Goal: Task Accomplishment & Management: Use online tool/utility

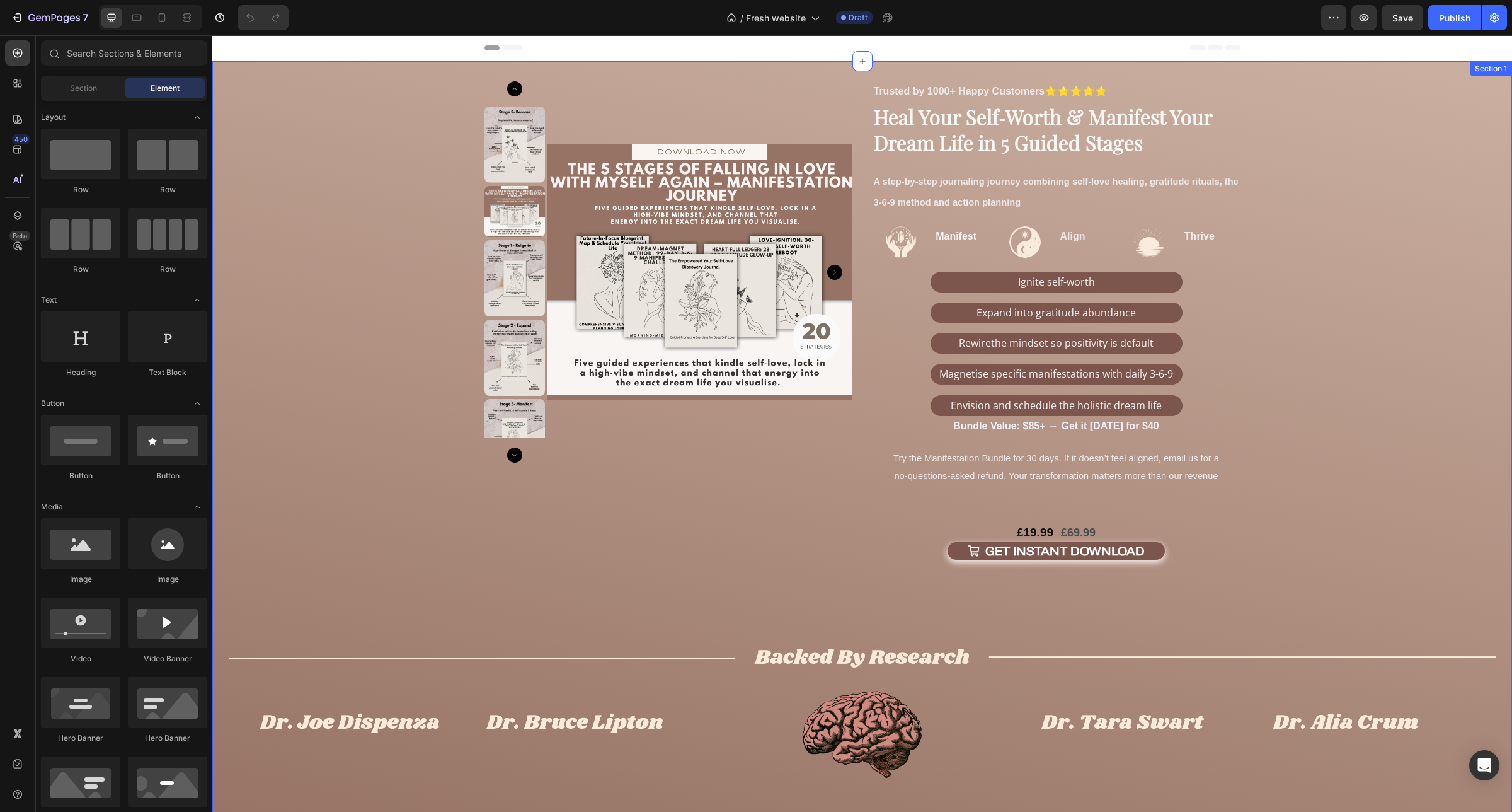
click at [404, 107] on div "Product Images Trusted by 1000+ Happy Customers ⭐⭐⭐⭐⭐ Text Block Image Manifest…" at bounding box center [862, 448] width 1299 height 735
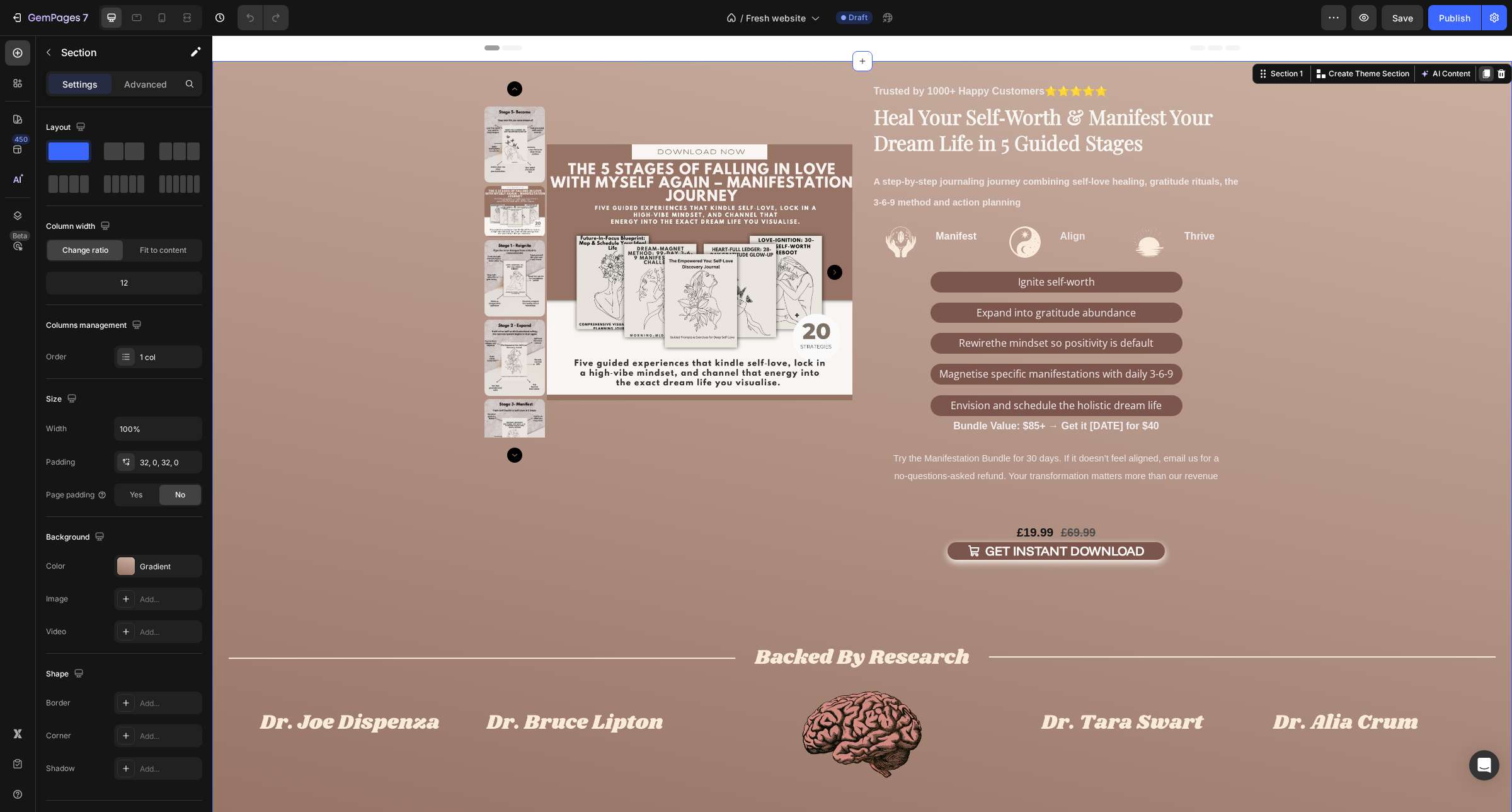
click at [1483, 76] on icon at bounding box center [1486, 74] width 7 height 9
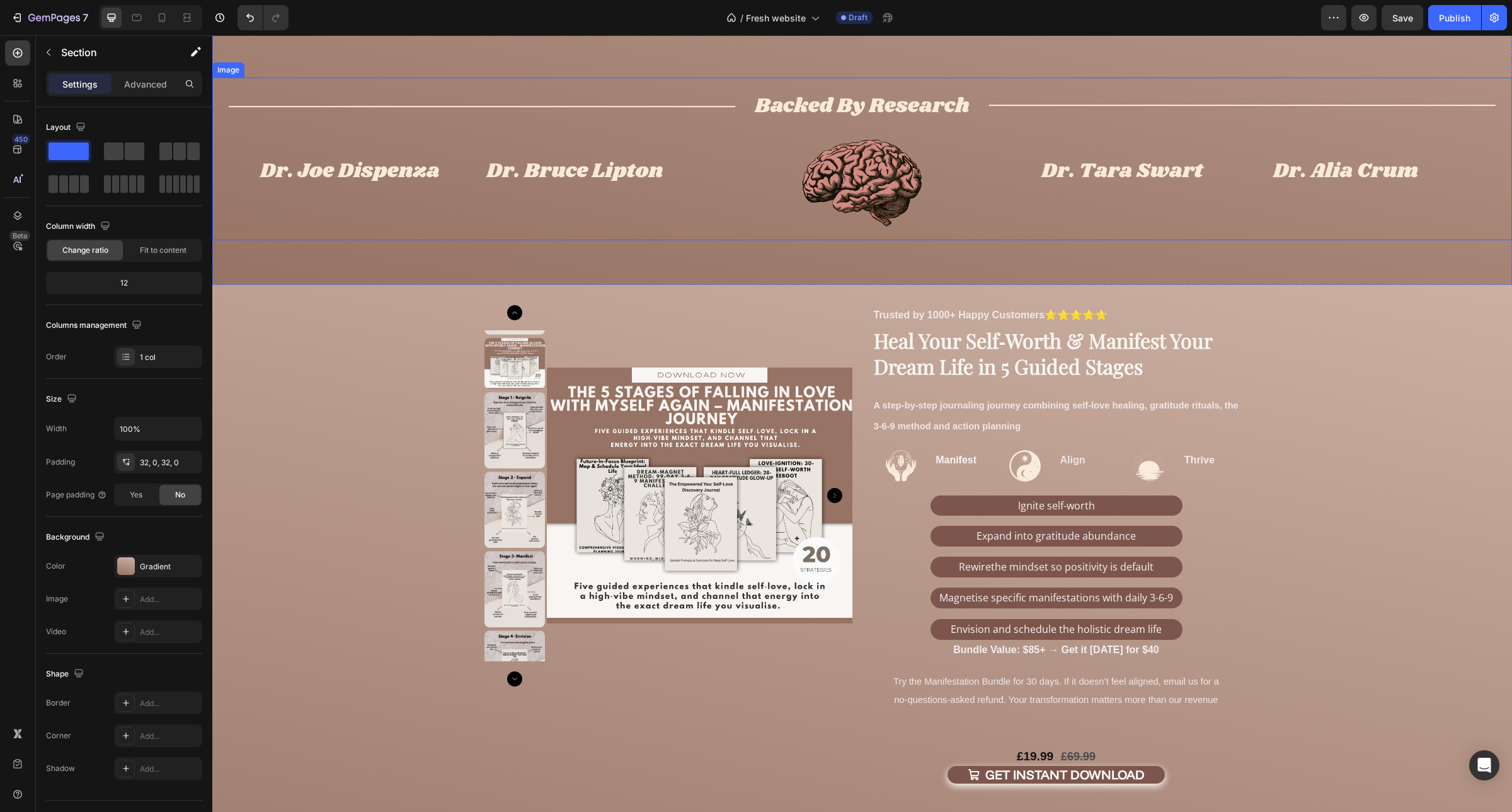
scroll to position [630, 0]
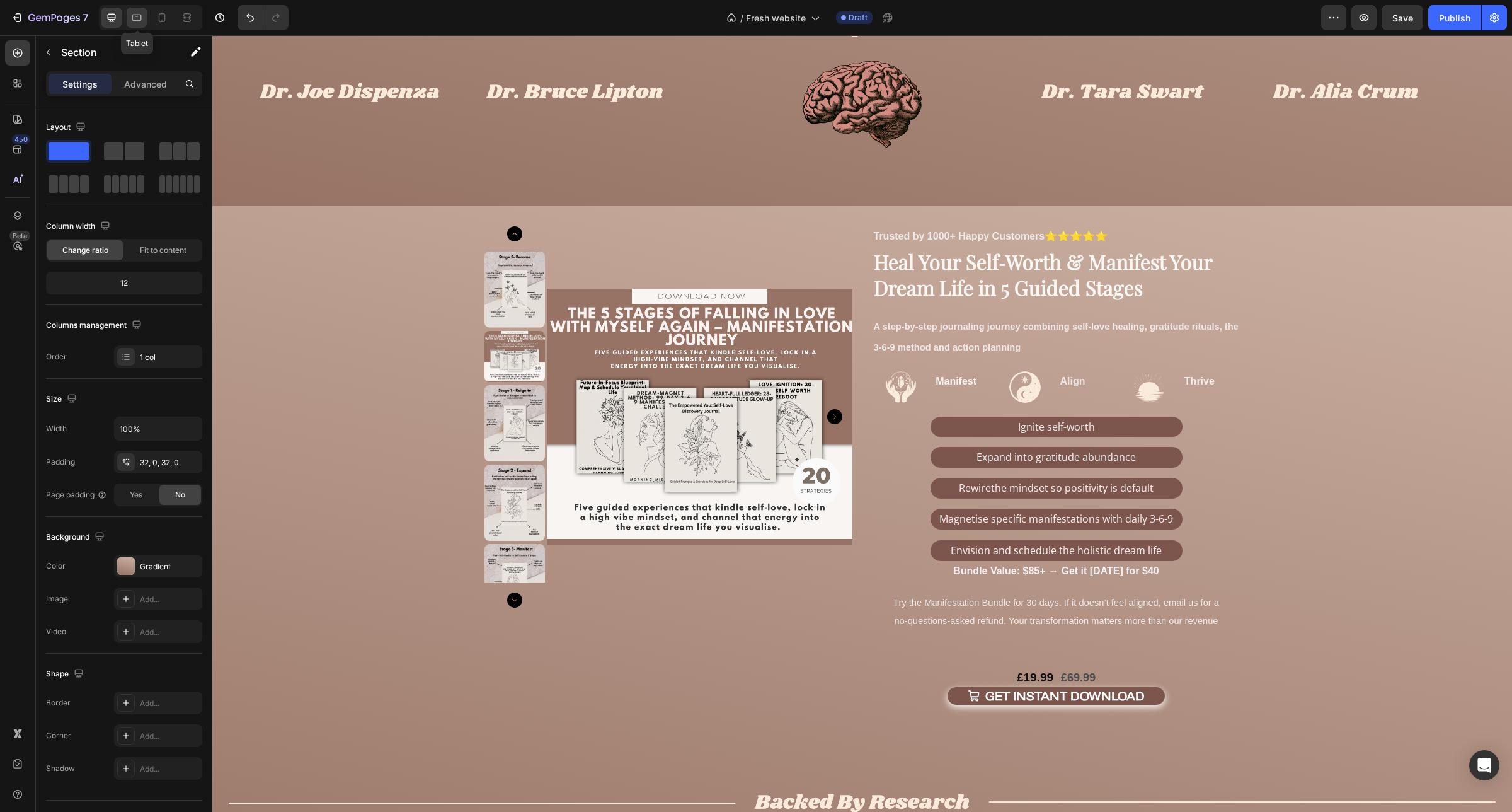
click at [137, 20] on icon at bounding box center [137, 18] width 12 height 12
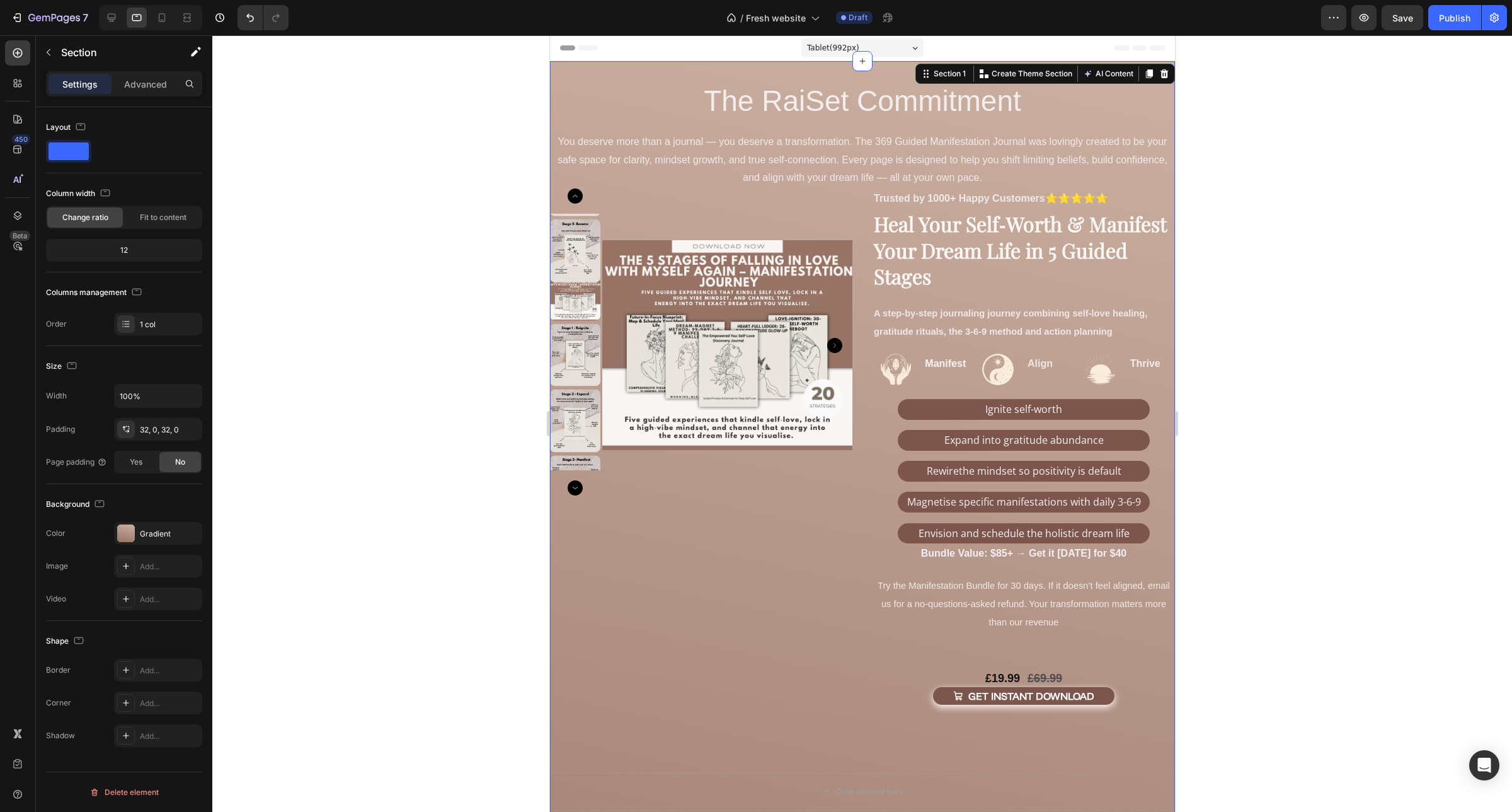
click at [623, 72] on div "Product Images Trusted by 1000+ Happy Customers ⭐⭐⭐⭐⭐ Text Block Image Manifest…" at bounding box center [861, 674] width 625 height 1225
click at [158, 85] on p "Advanced" at bounding box center [145, 84] width 43 height 13
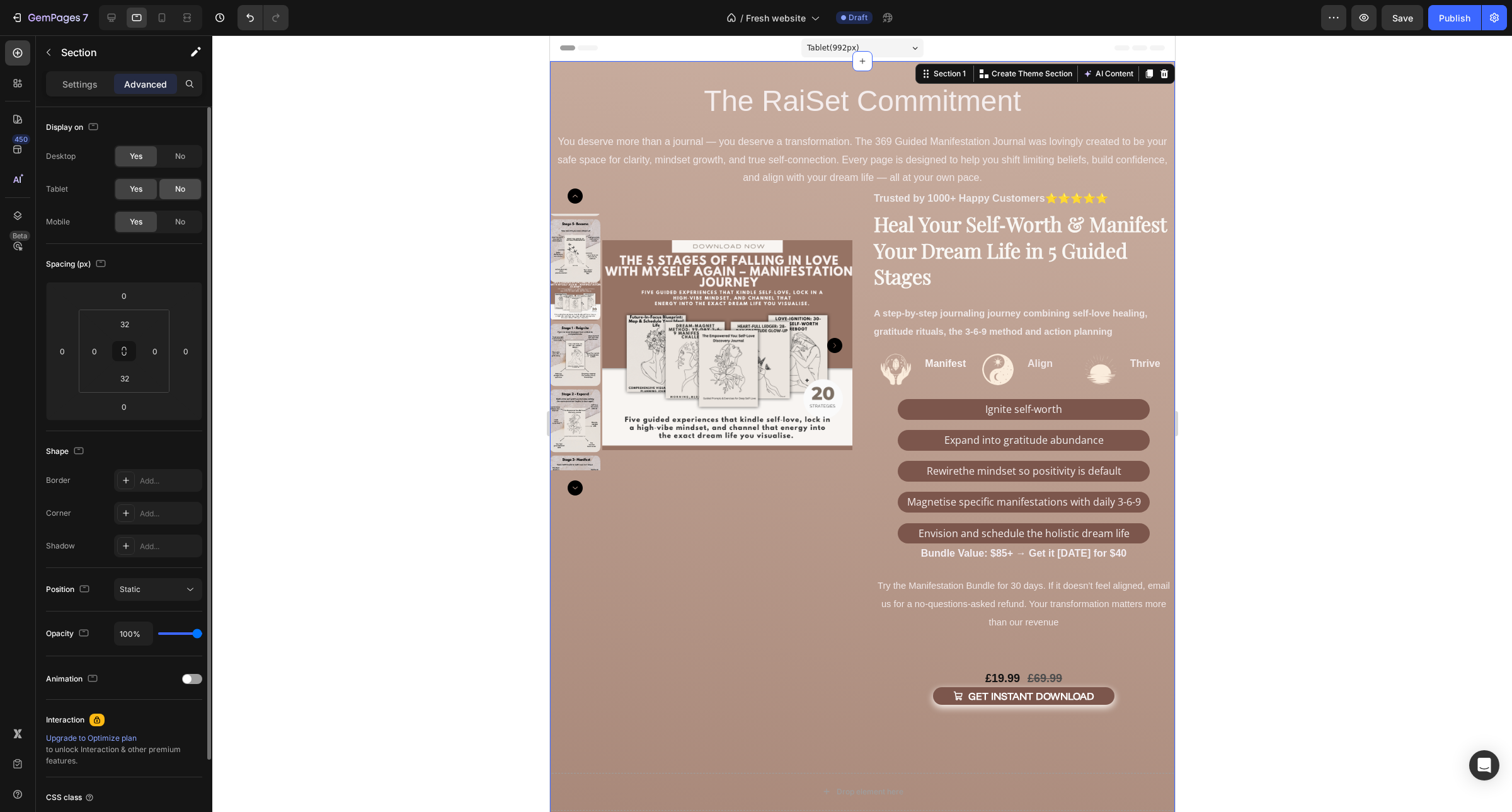
click at [180, 191] on span "No" at bounding box center [180, 189] width 10 height 12
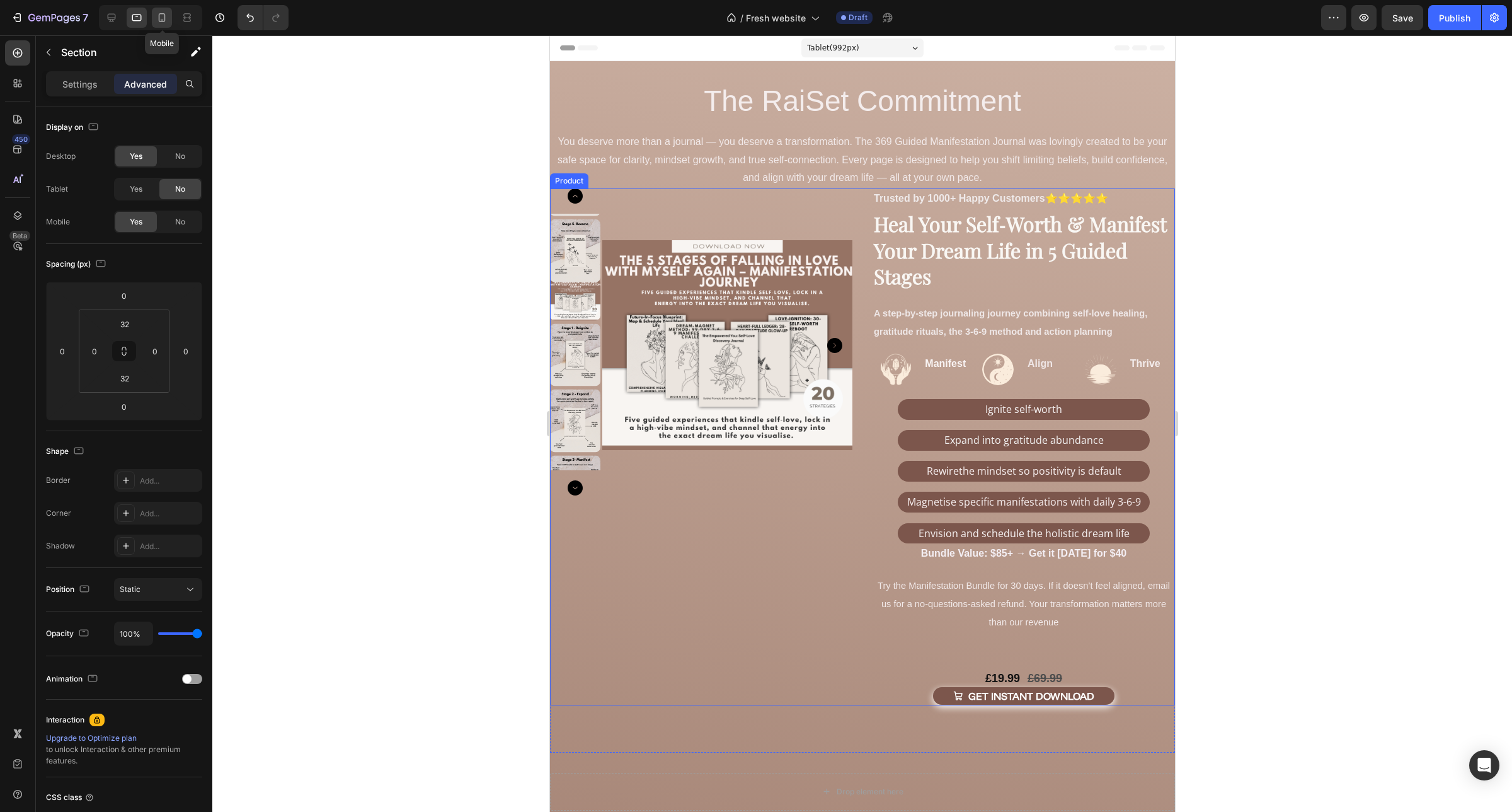
click at [162, 20] on icon at bounding box center [162, 18] width 7 height 9
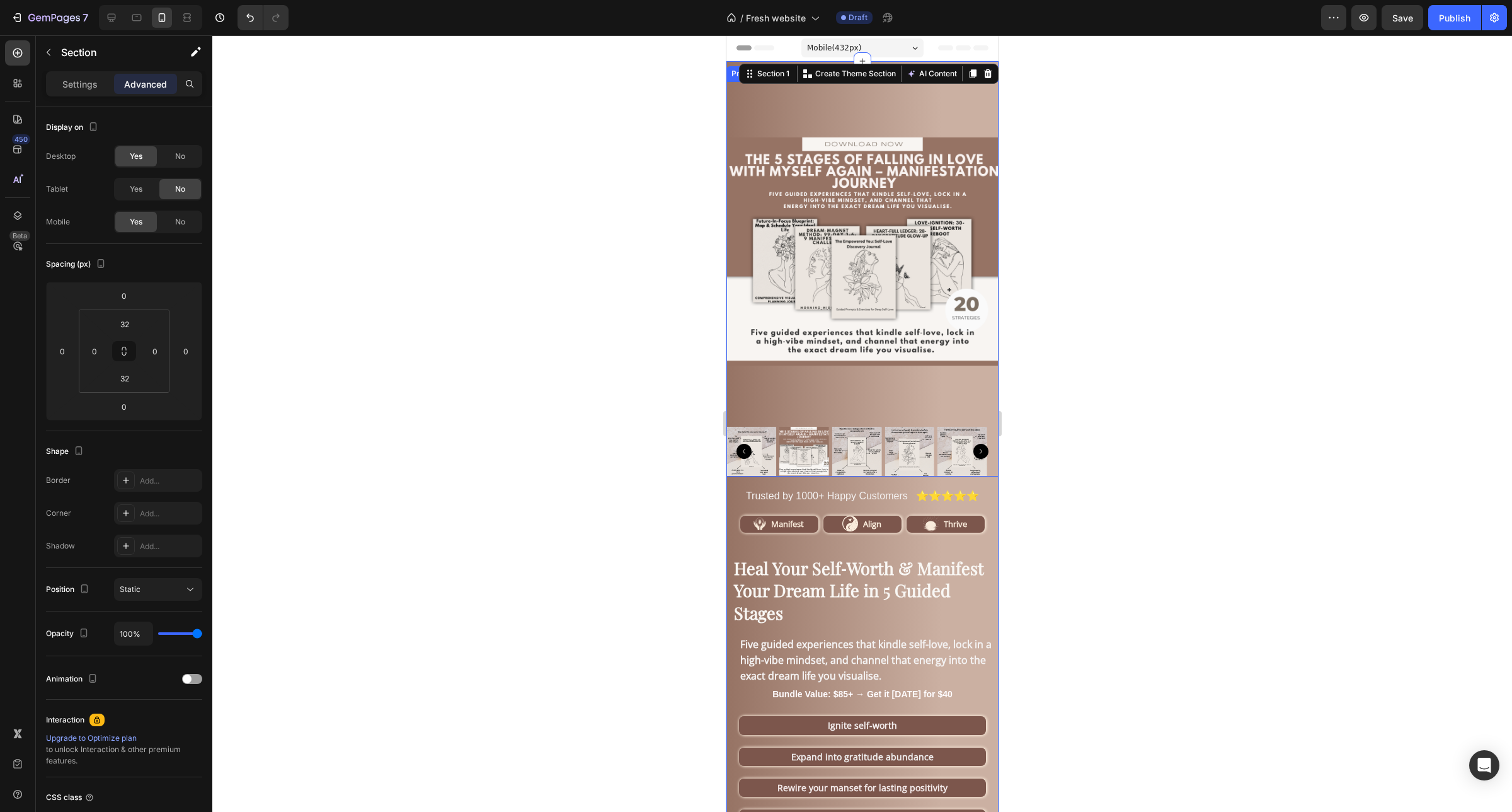
click at [751, 102] on img at bounding box center [861, 251] width 272 height 340
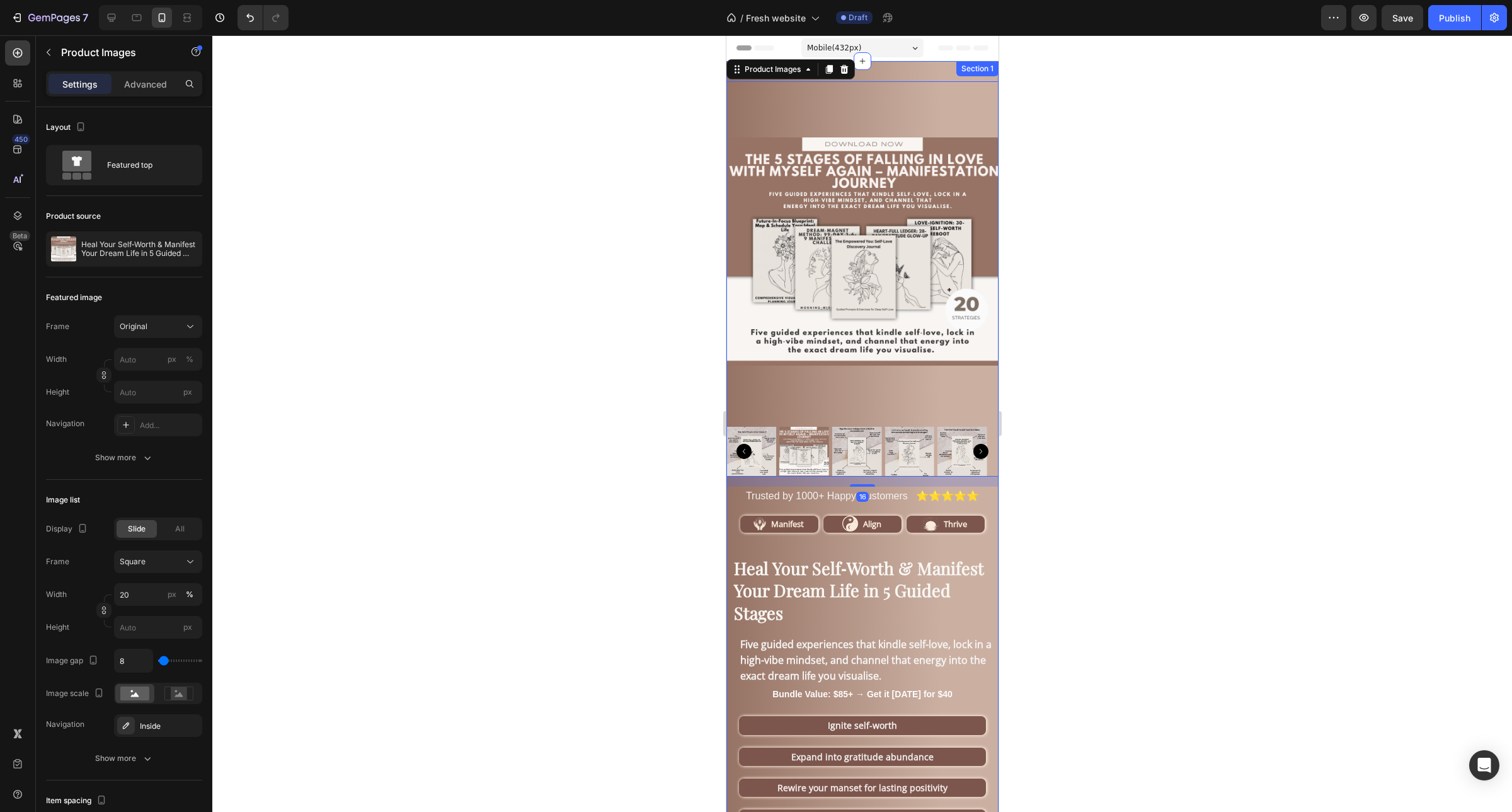
click at [922, 68] on div "Product Images 16 Trusted by 1000+ Happy Customers ⭐⭐⭐⭐⭐ Text Block Image Manif…" at bounding box center [861, 576] width 272 height 1030
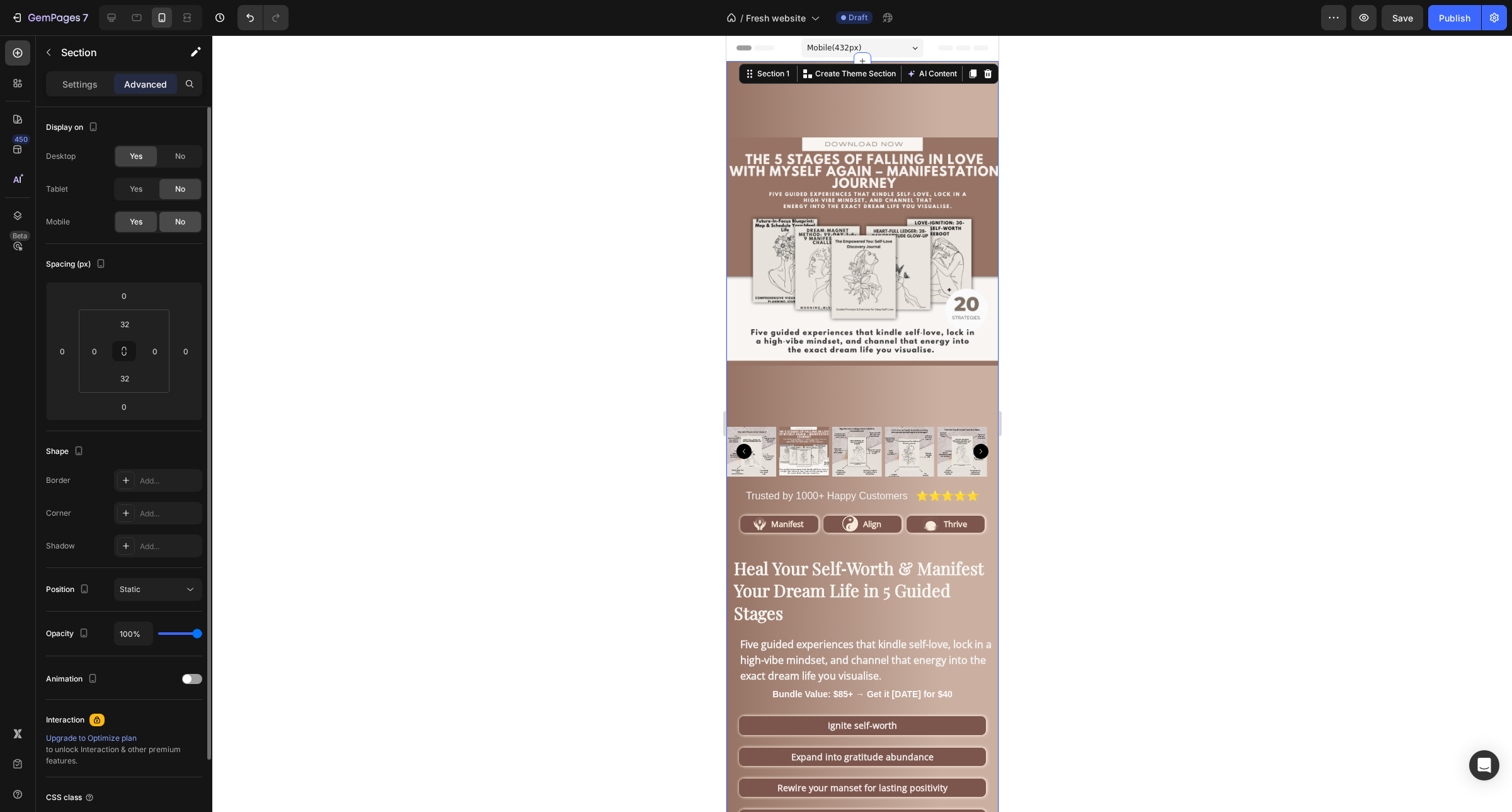
click at [178, 222] on span "No" at bounding box center [180, 222] width 10 height 12
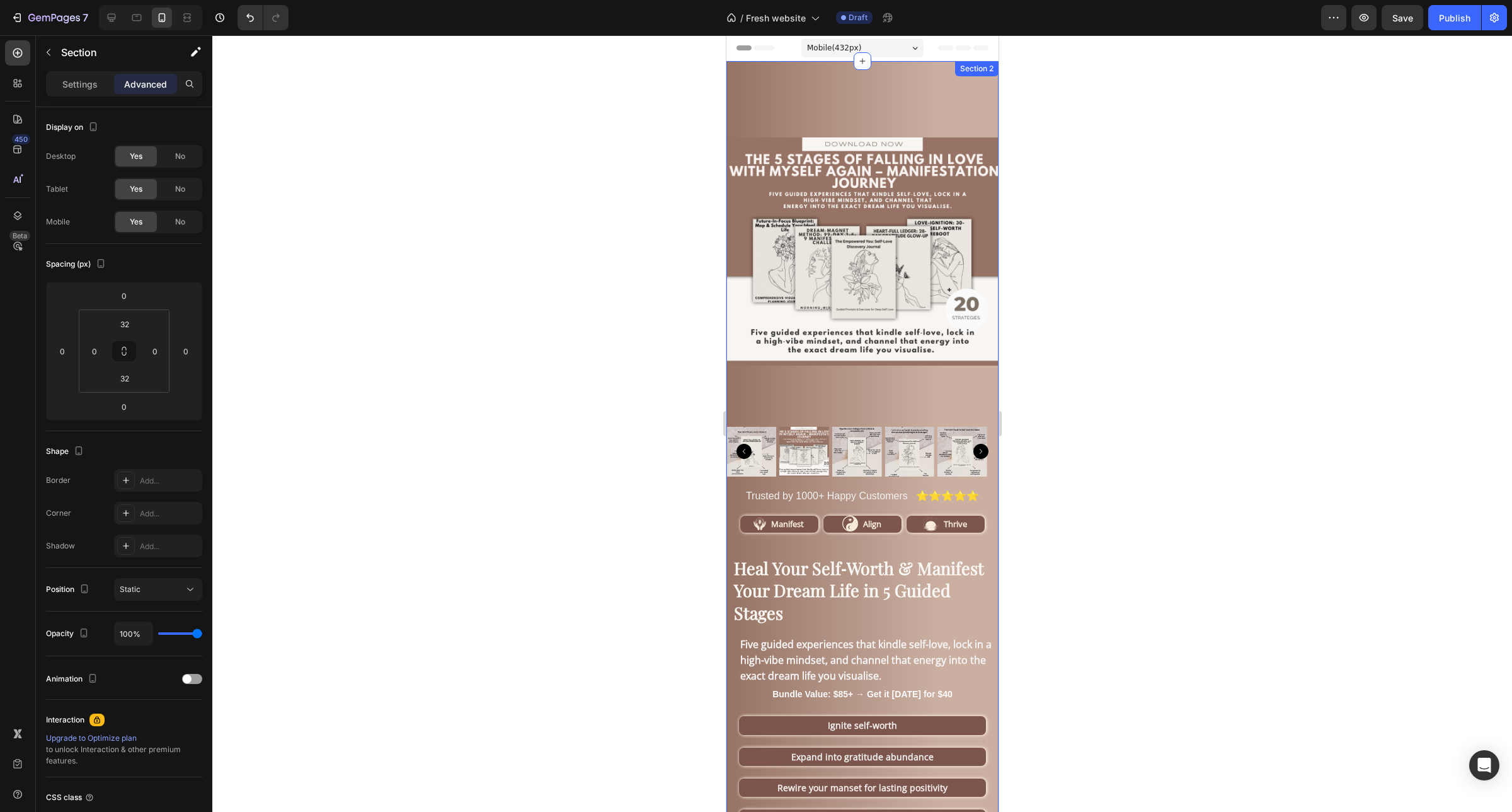
click at [880, 76] on div "Product Images Trusted by 1000+ Happy Customers ⭐⭐⭐⭐⭐ Text Block Image Manifest…" at bounding box center [861, 576] width 272 height 1030
click at [966, 74] on icon at bounding box center [971, 73] width 10 height 10
click at [958, 74] on div "Product Images Trusted by 1000+ Happy Customers ⭐⭐⭐⭐⭐ Text Block Image Manifest…" at bounding box center [861, 576] width 272 height 1030
click at [919, 75] on div "Product Images Trusted by 1000+ Happy Customers ⭐⭐⭐⭐⭐ Text Block Image Manifest…" at bounding box center [861, 576] width 272 height 1030
click at [905, 77] on div "Product Images Trusted by 1000+ Happy Customers ⭐⭐⭐⭐⭐ Text Block Image Manifest…" at bounding box center [861, 576] width 272 height 1030
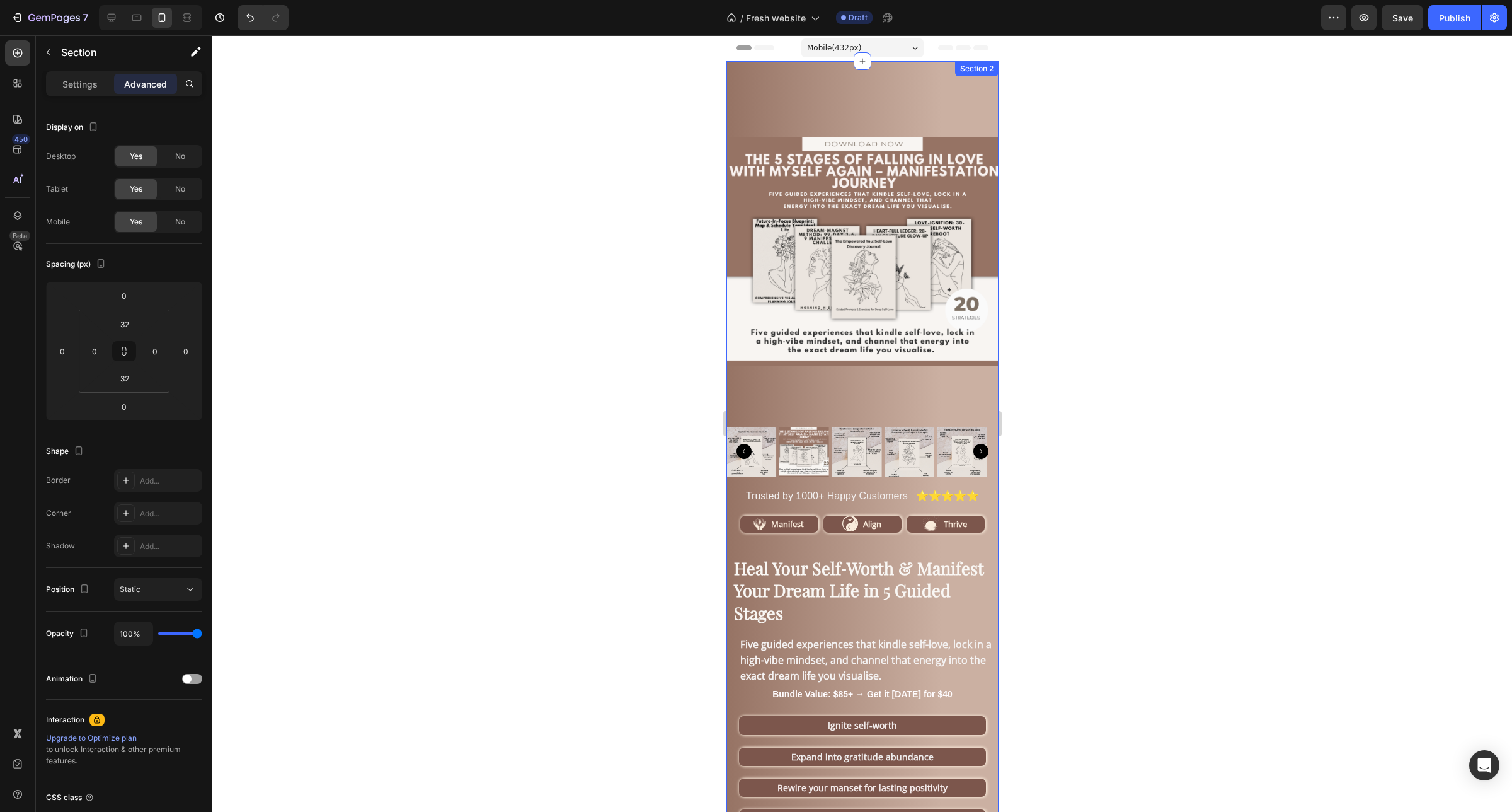
click at [910, 70] on div "Product Images Trusted by 1000+ Happy Customers ⭐⭐⭐⭐⭐ Text Block Image Manifest…" at bounding box center [861, 576] width 272 height 1030
click at [910, 66] on div "Product Images Trusted by 1000+ Happy Customers ⭐⭐⭐⭐⭐ Text Block Image Manifest…" at bounding box center [861, 576] width 272 height 1030
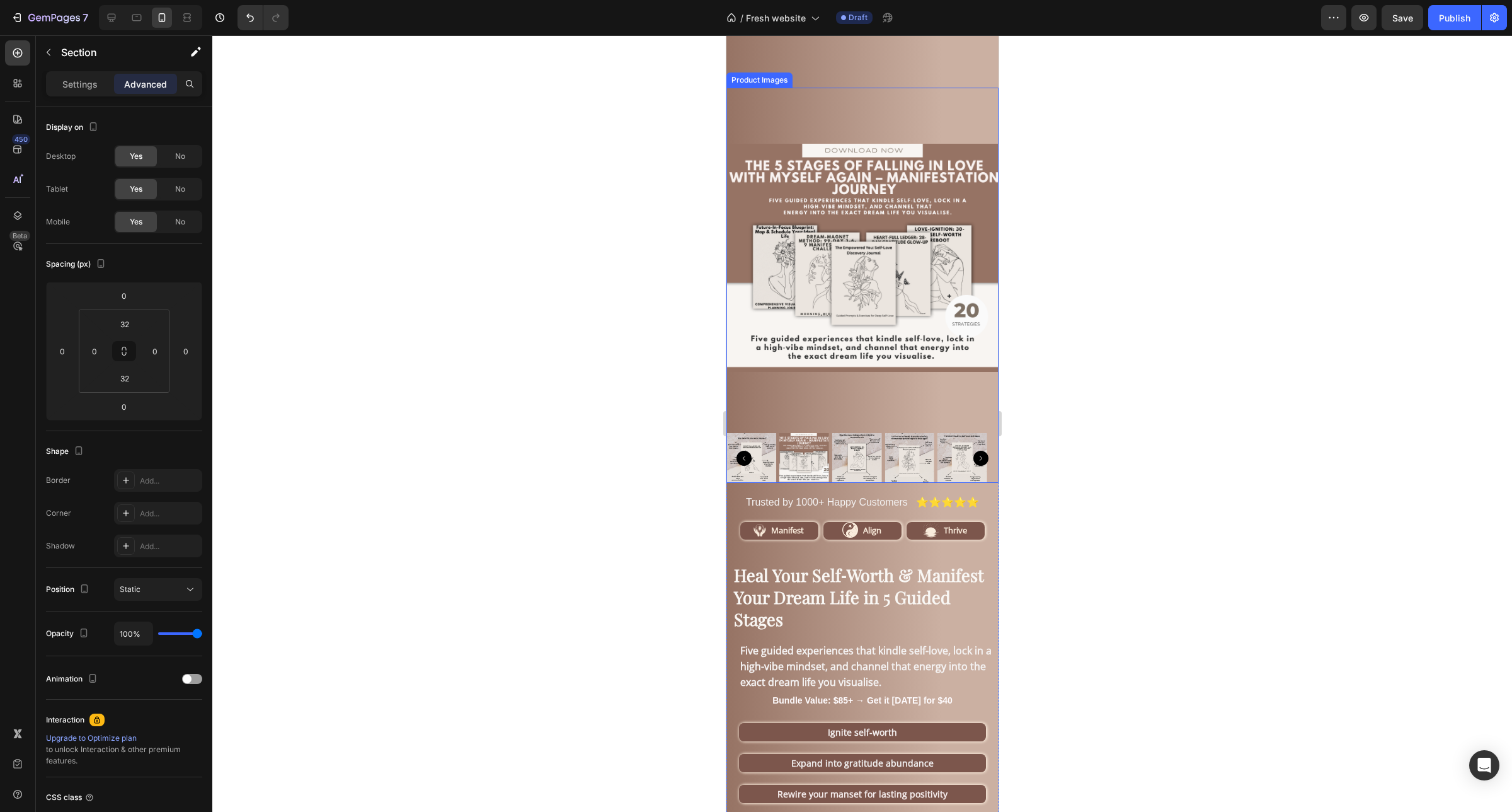
scroll to position [866, 0]
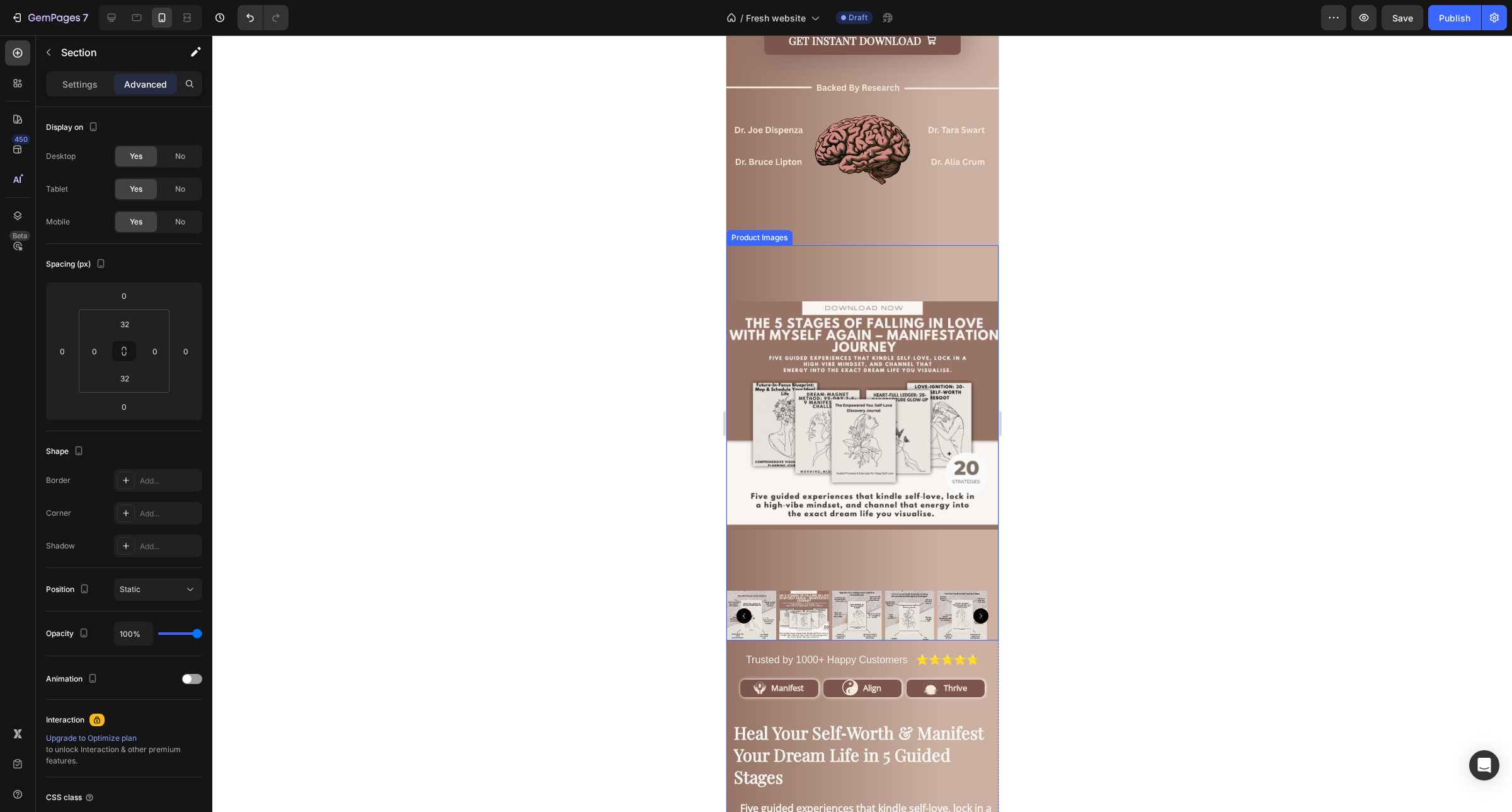
click at [760, 249] on img at bounding box center [861, 415] width 272 height 340
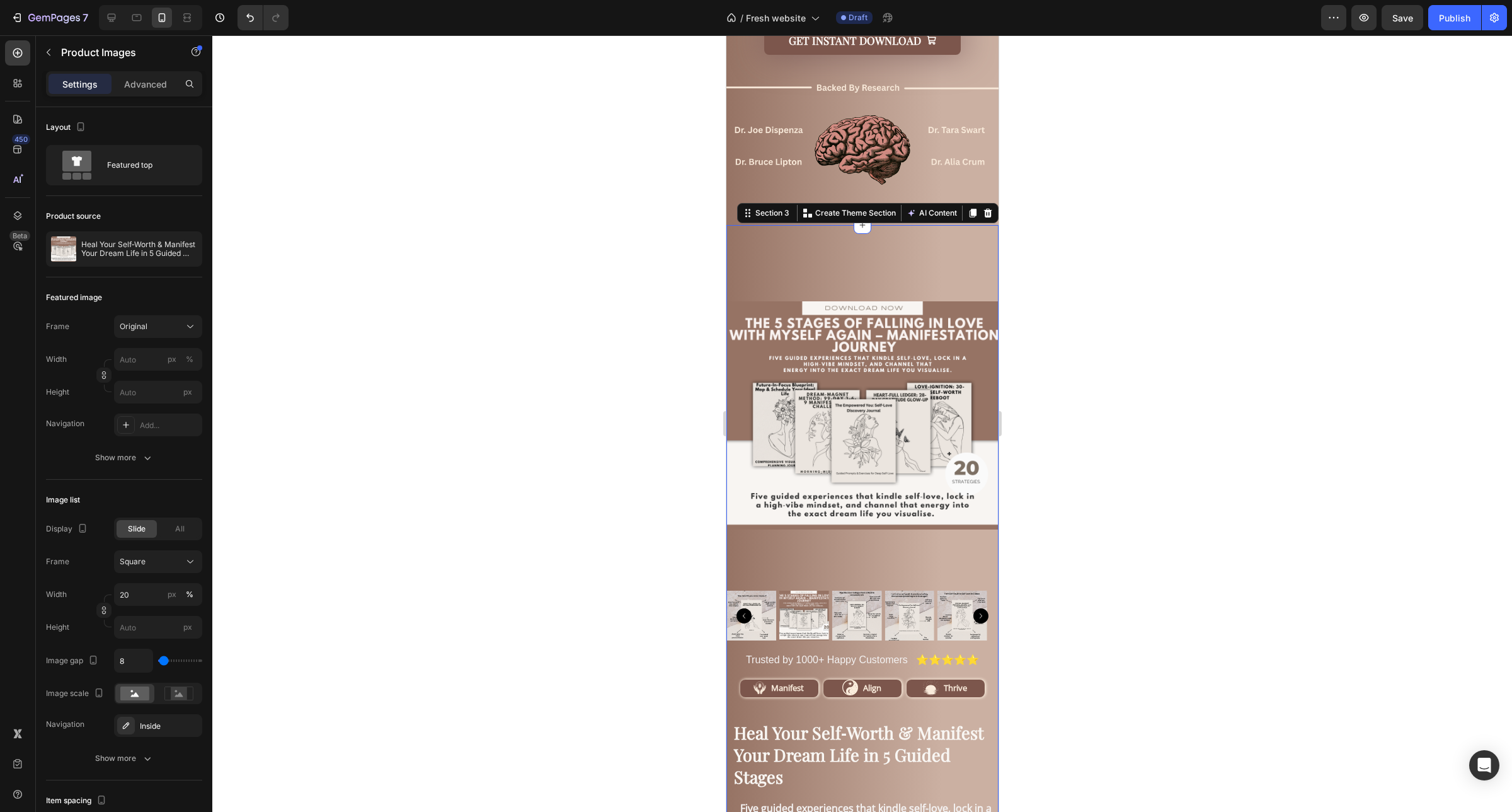
click at [934, 225] on div "Product Images Trusted by 1000+ Happy Customers ⭐⭐⭐⭐⭐ Text Block Image Manifest…" at bounding box center [861, 740] width 272 height 1030
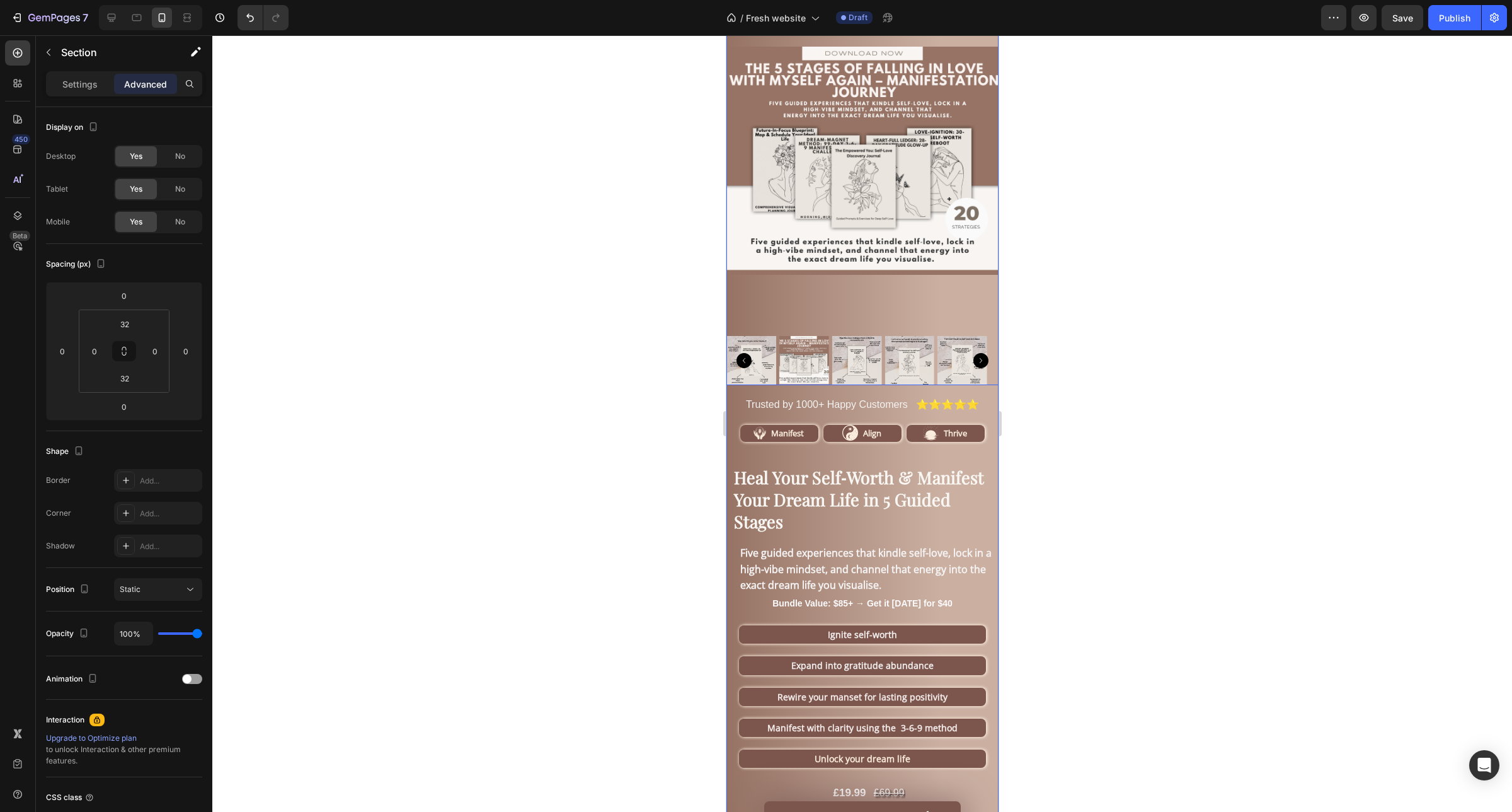
scroll to position [1261, 0]
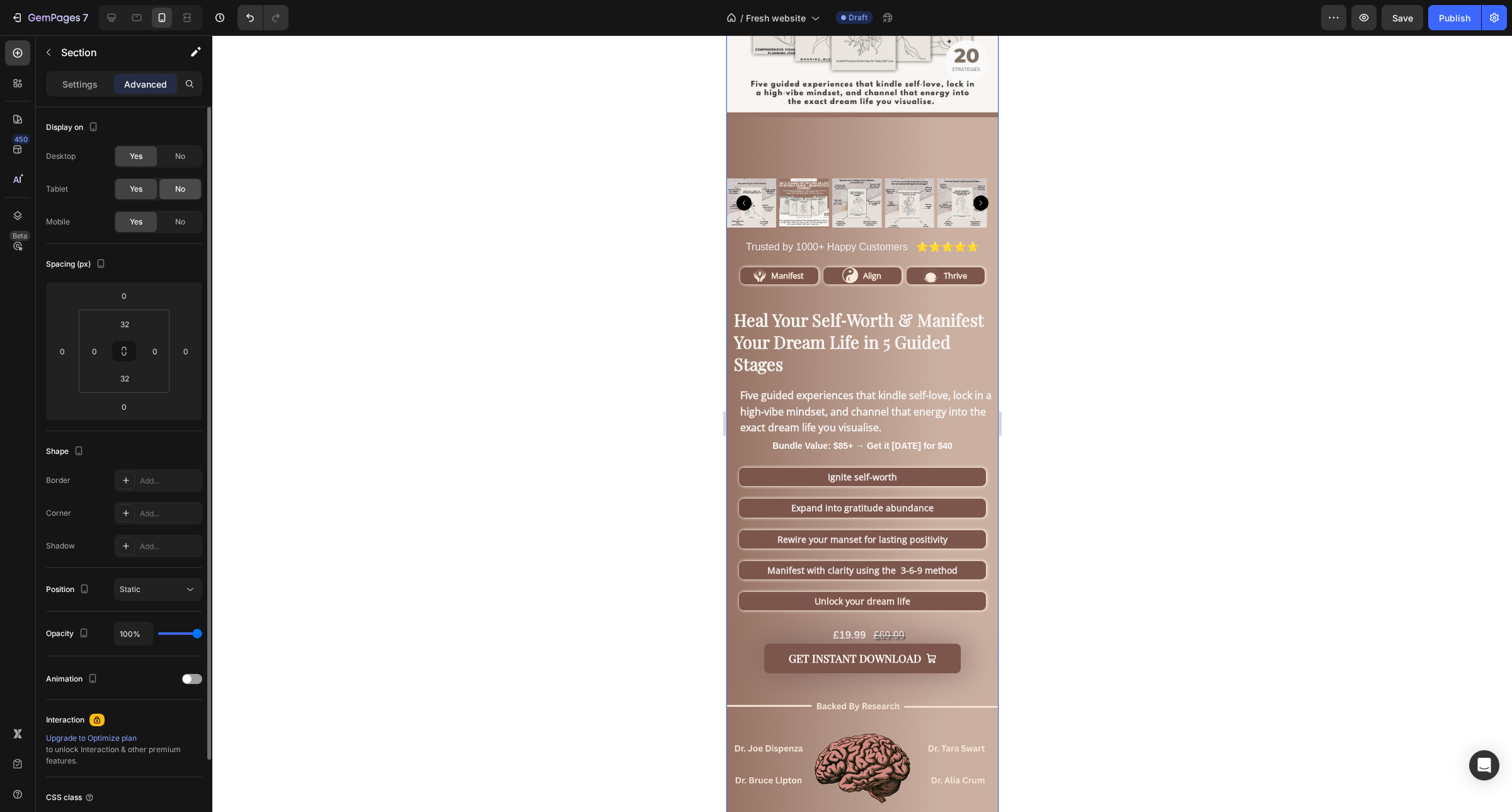
click at [186, 191] on div "No" at bounding box center [180, 189] width 42 height 20
click at [180, 158] on span "No" at bounding box center [180, 156] width 10 height 12
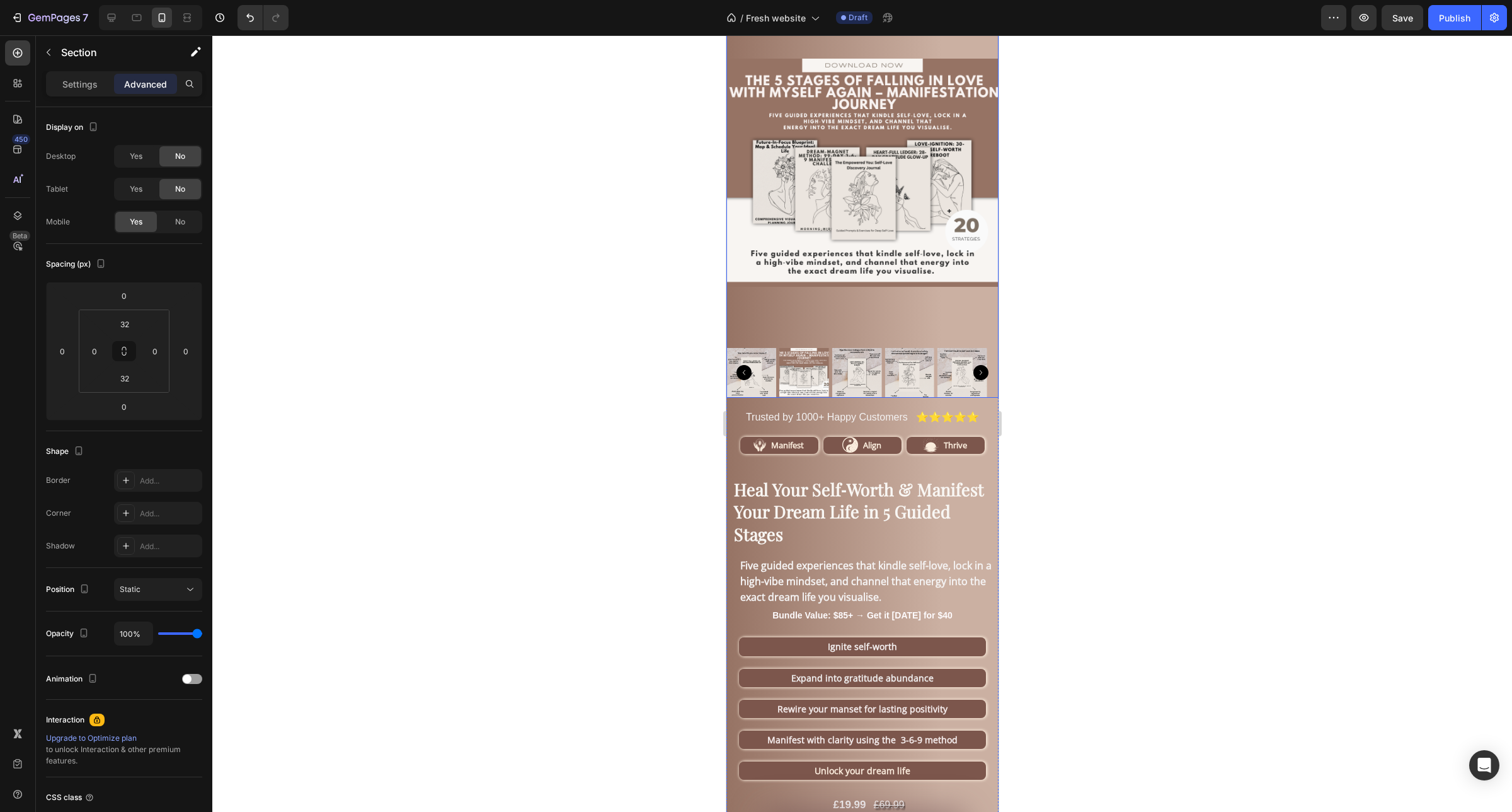
scroll to position [0, 0]
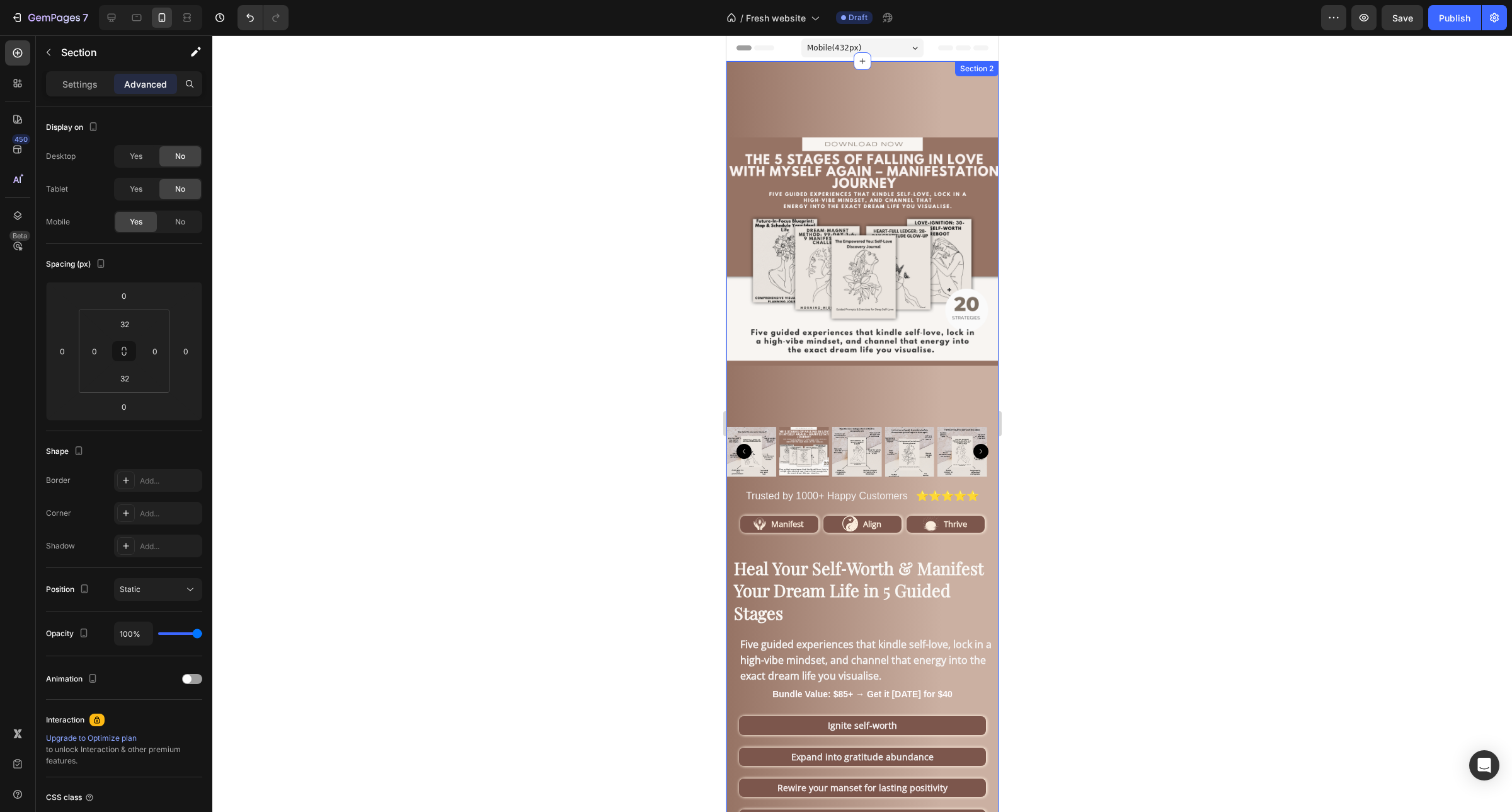
click at [930, 75] on div "Product Images Trusted by 1000+ Happy Customers ⭐⭐⭐⭐⭐ Text Block Image Manifest…" at bounding box center [861, 576] width 272 height 1030
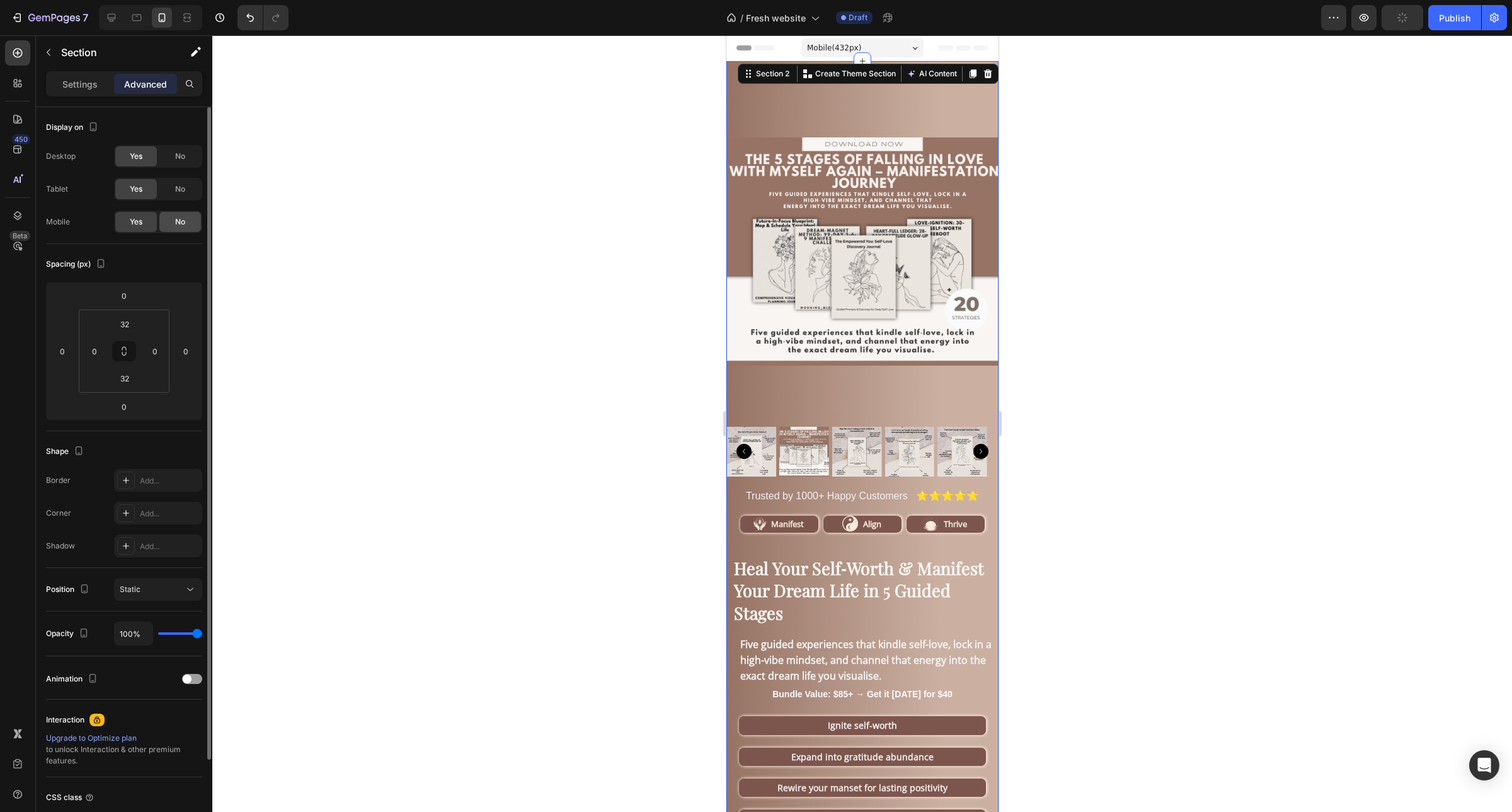
click at [180, 221] on span "No" at bounding box center [180, 222] width 10 height 12
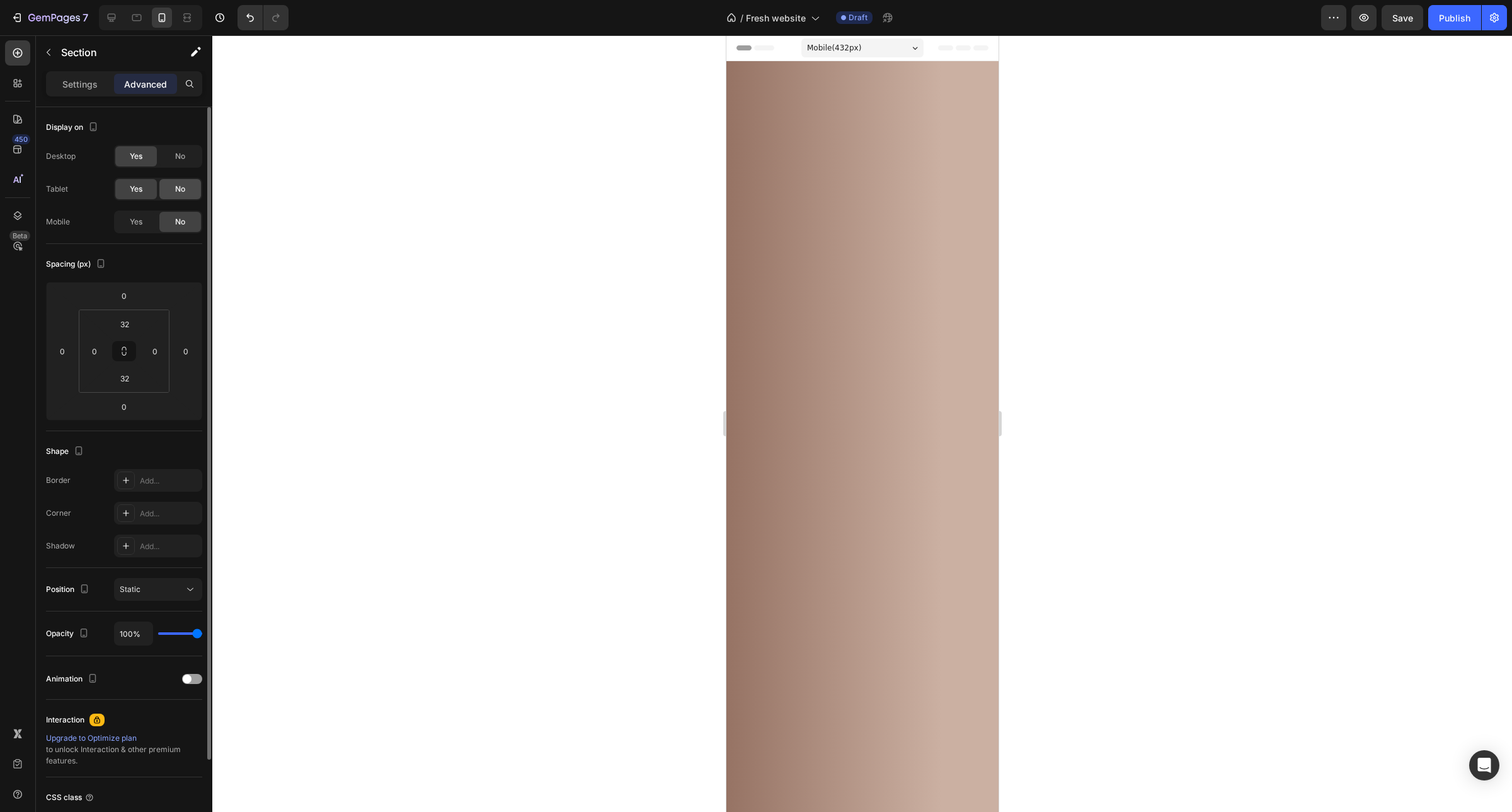
click at [180, 190] on span "No" at bounding box center [180, 189] width 10 height 12
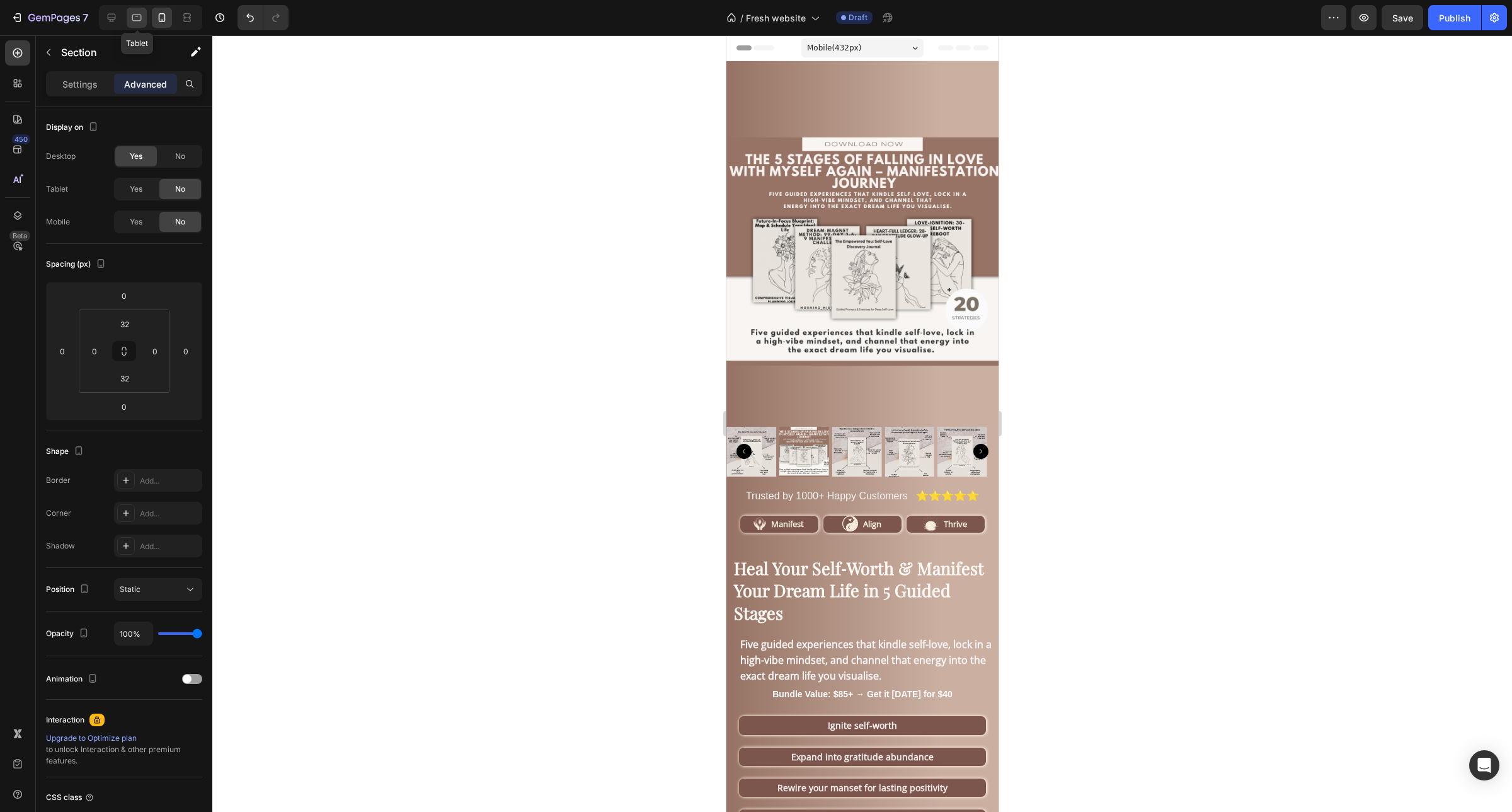
click at [135, 17] on icon at bounding box center [137, 18] width 12 height 12
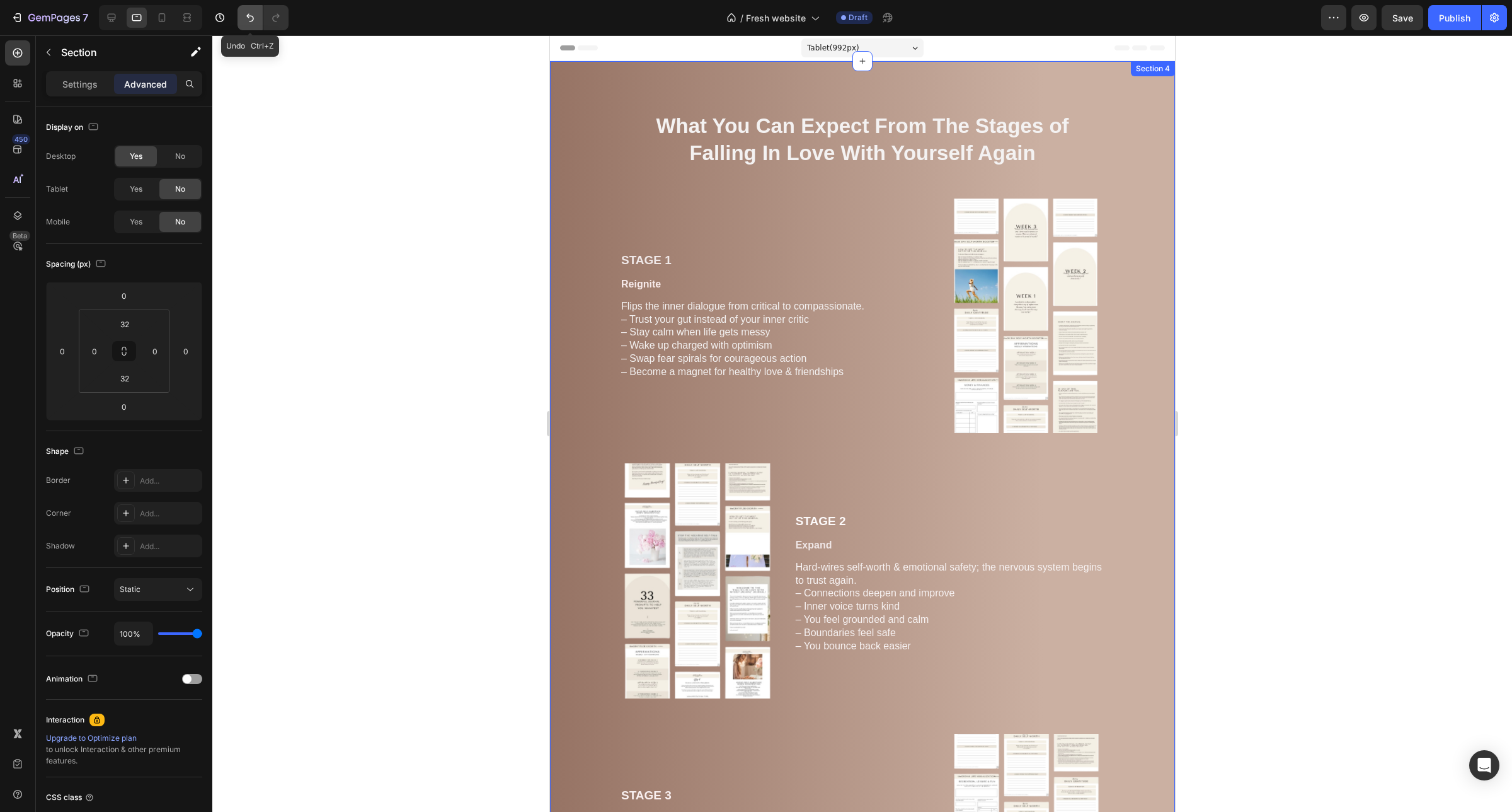
click at [254, 16] on icon "Undo/Redo" at bounding box center [250, 18] width 12 height 12
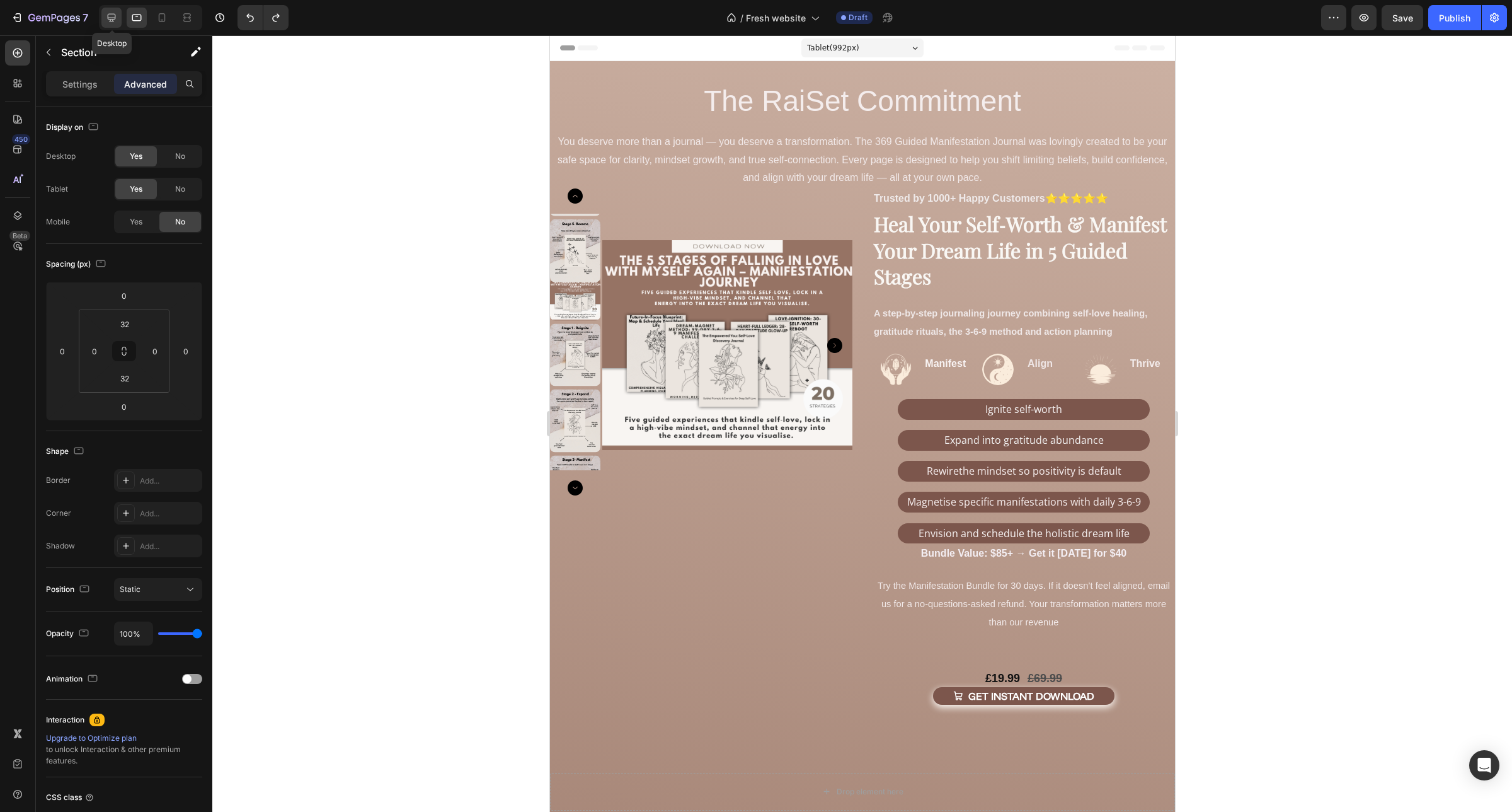
click at [111, 20] on icon at bounding box center [111, 18] width 8 height 8
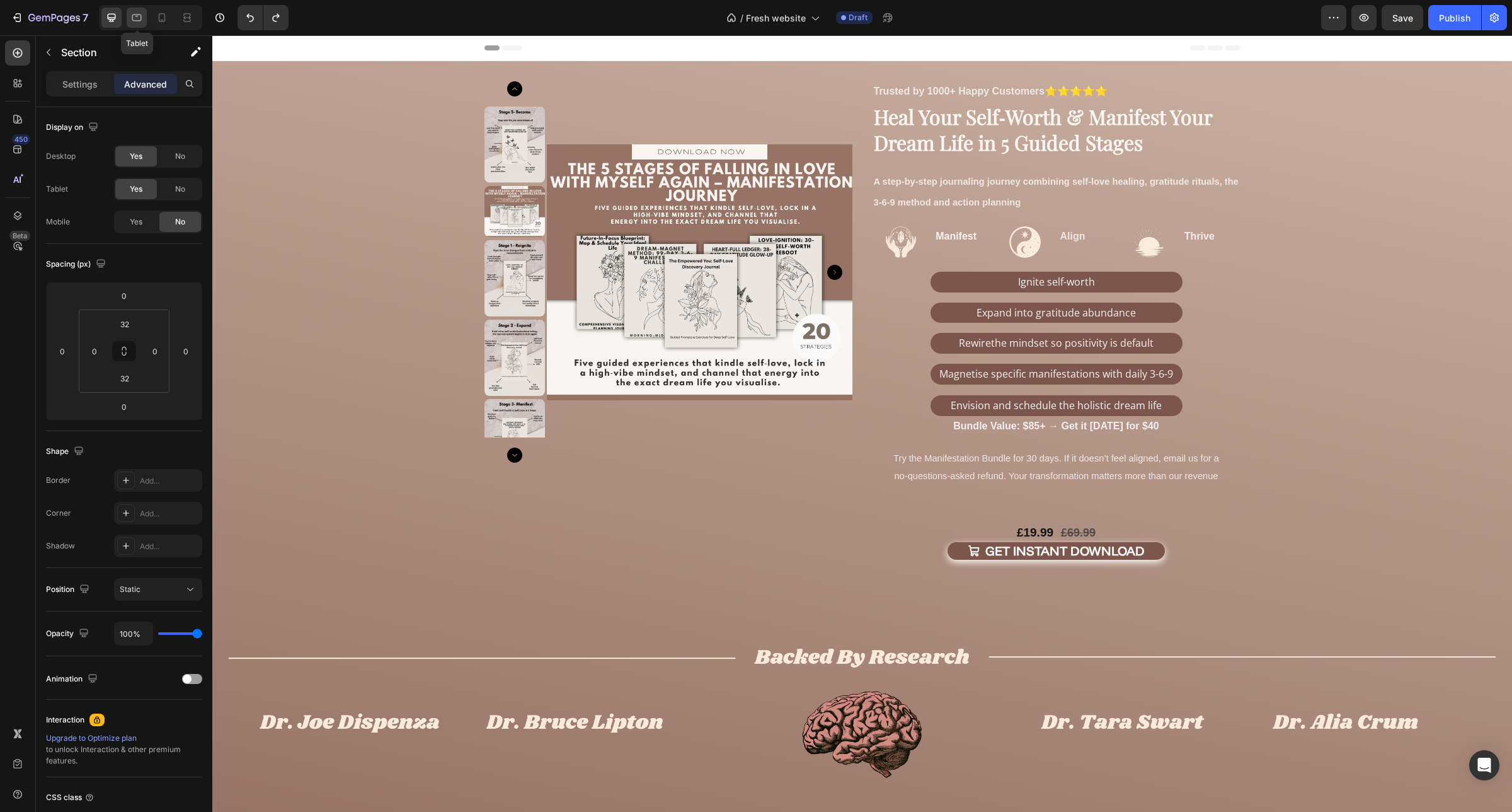
click at [139, 20] on icon at bounding box center [137, 18] width 12 height 12
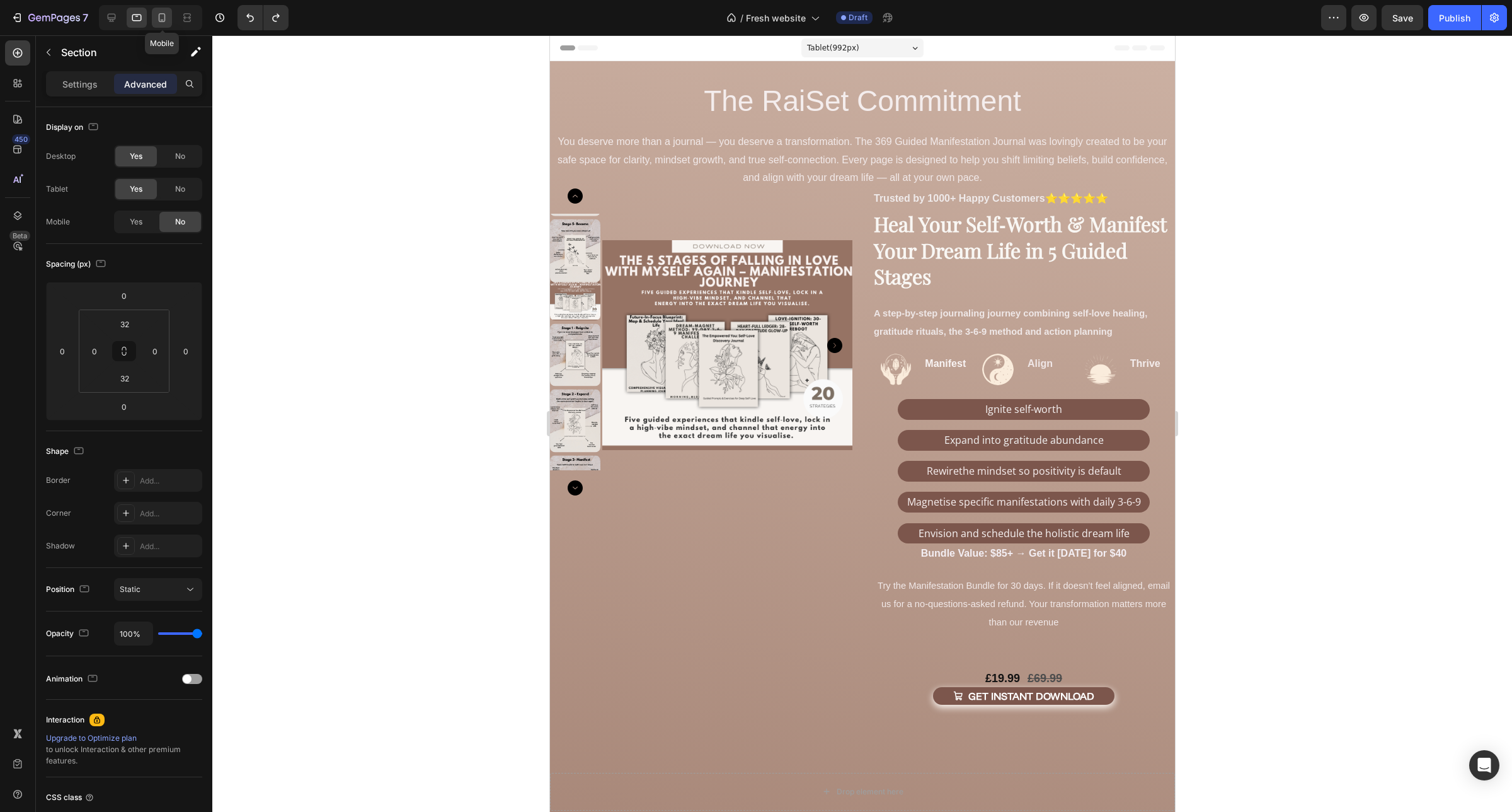
click at [163, 14] on icon at bounding box center [162, 18] width 12 height 12
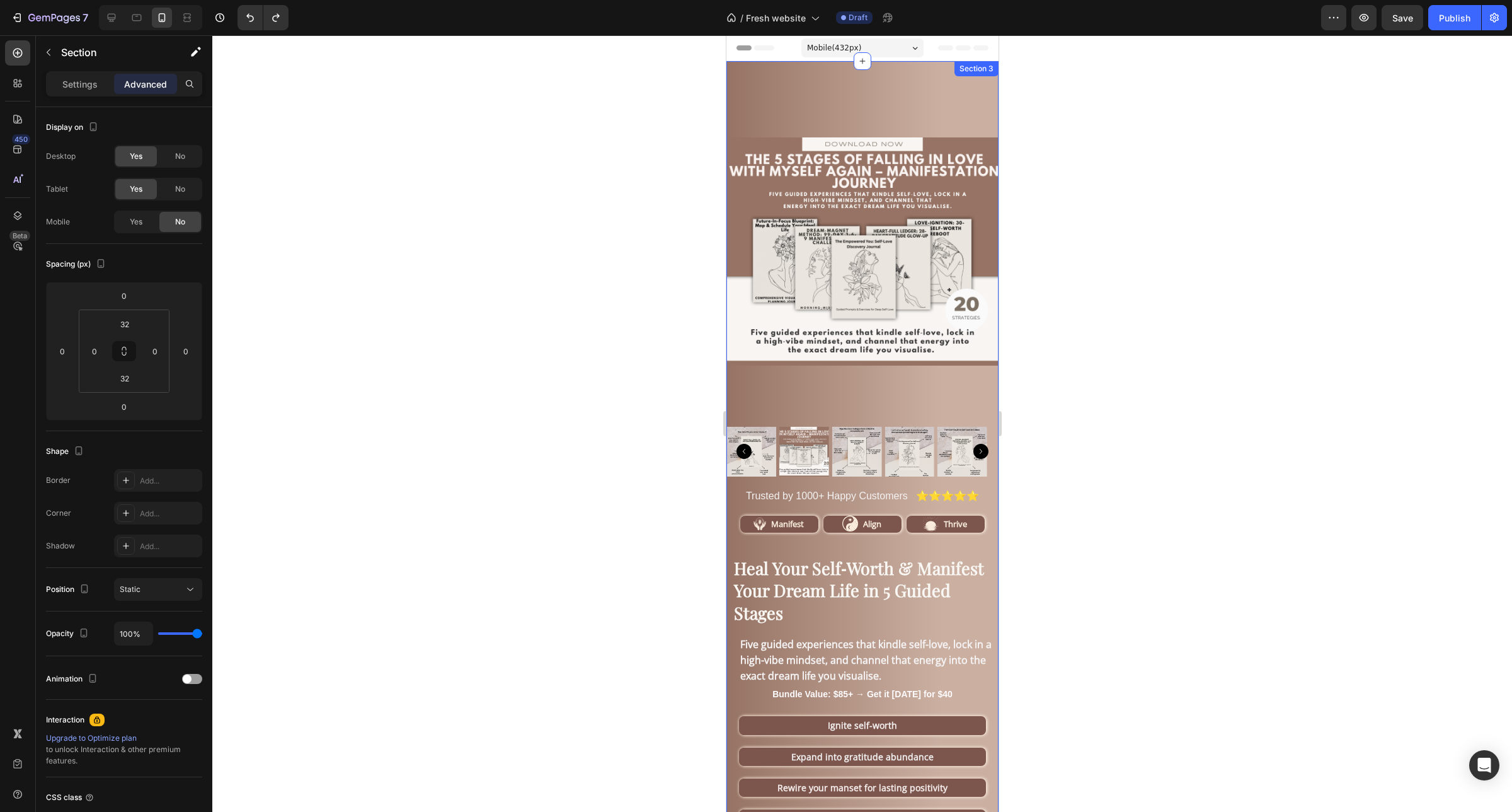
click at [878, 71] on div "Product Images Trusted by 1000+ Happy Customers ⭐⭐⭐⭐⭐ Text Block Image Manifest…" at bounding box center [861, 576] width 272 height 1030
click at [249, 17] on icon "Undo/Redo" at bounding box center [250, 18] width 12 height 12
click at [249, 17] on icon "Undo/Redo" at bounding box center [250, 18] width 7 height 8
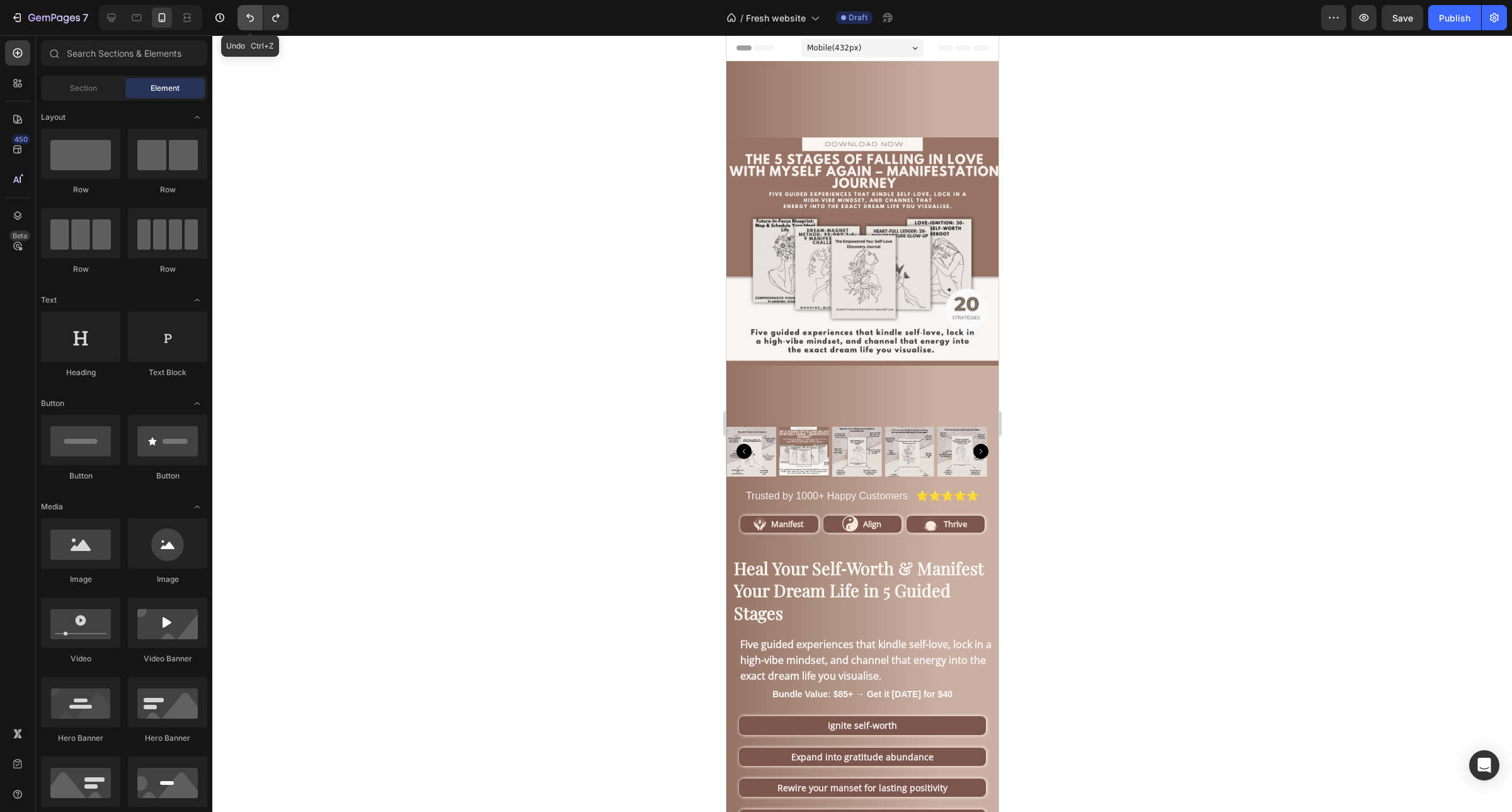
click at [249, 17] on icon "Undo/Redo" at bounding box center [250, 18] width 7 height 8
click at [115, 20] on icon at bounding box center [111, 18] width 12 height 12
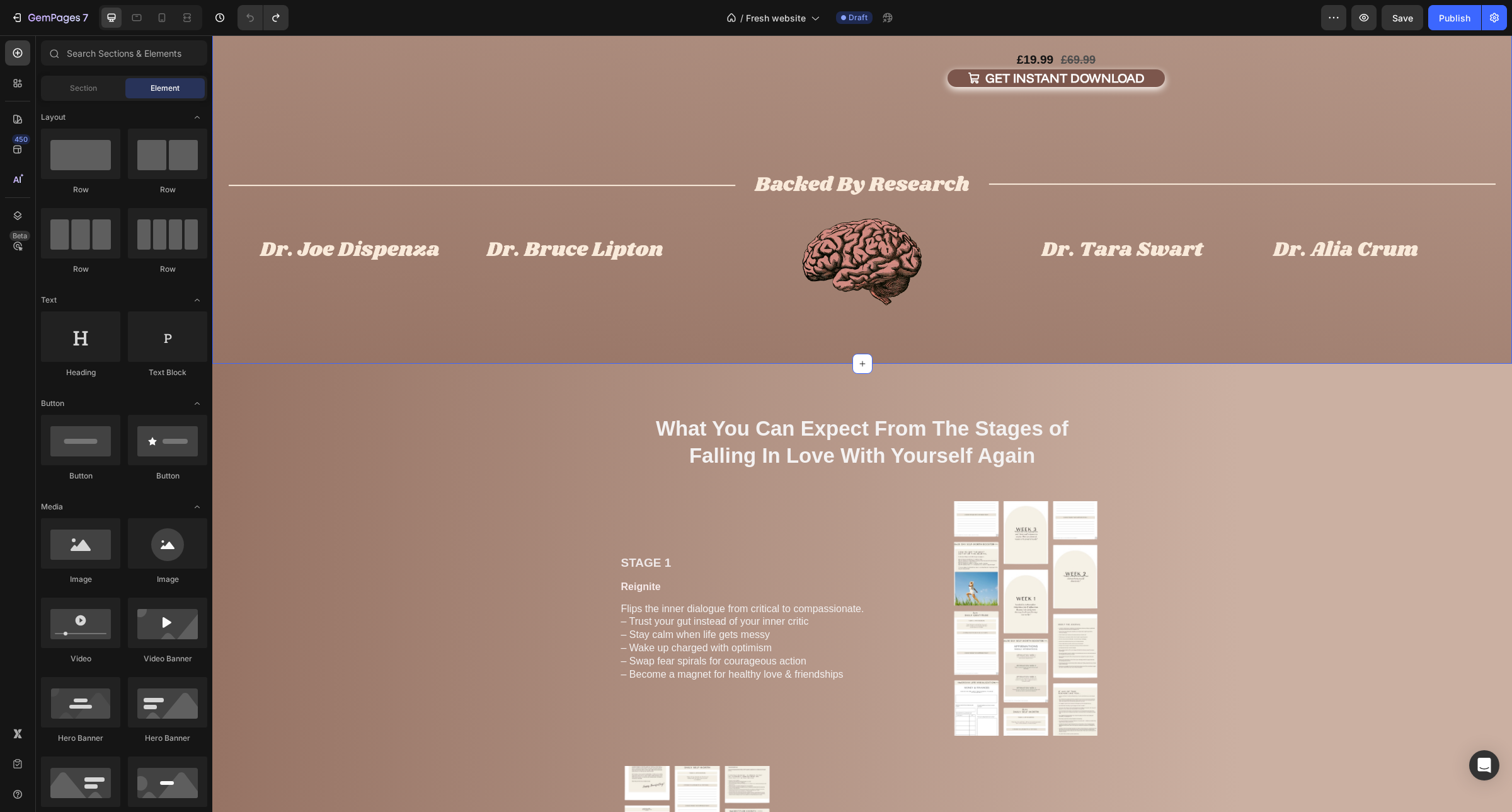
scroll to position [551, 0]
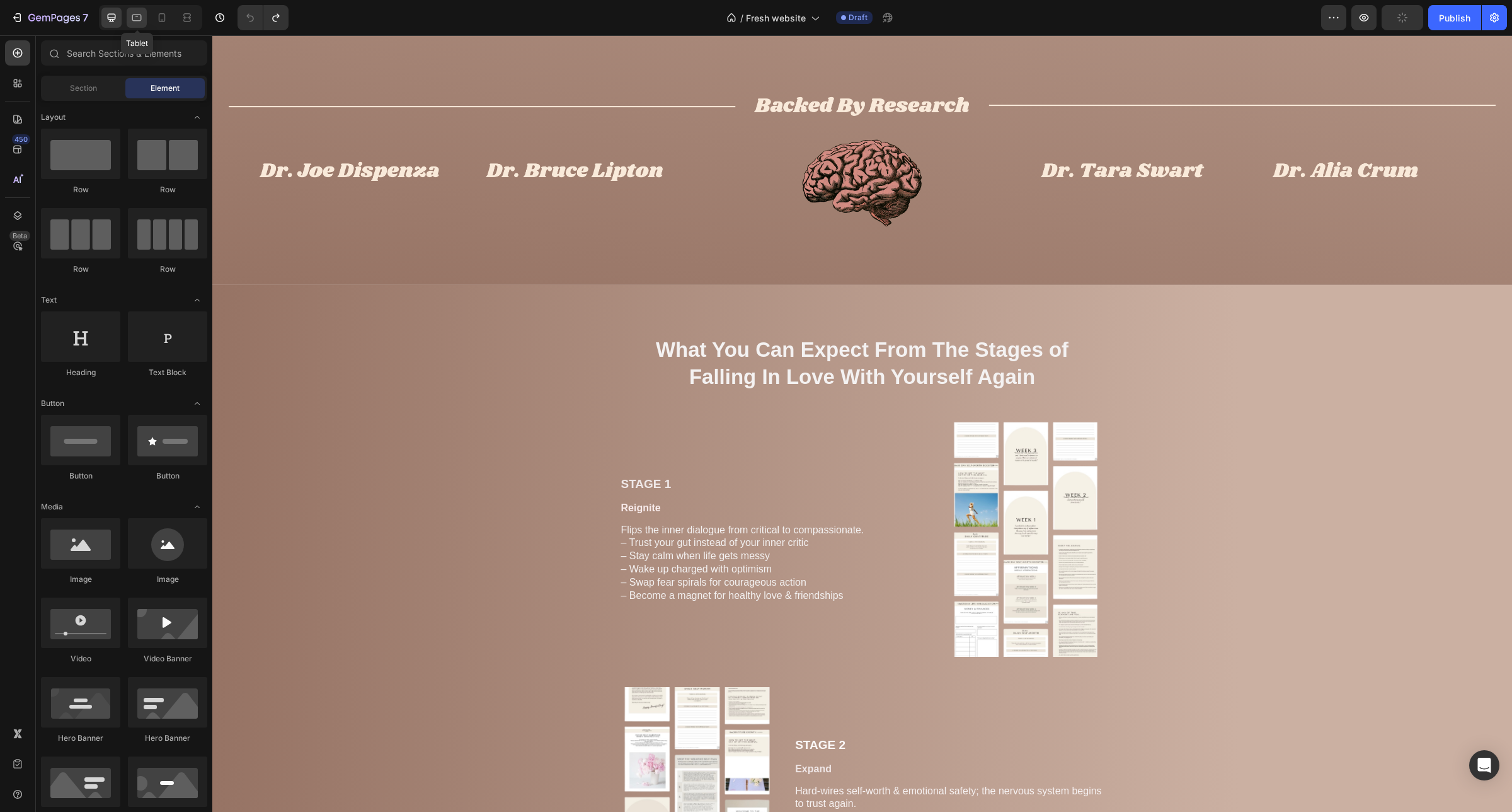
click at [143, 10] on div at bounding box center [136, 17] width 20 height 20
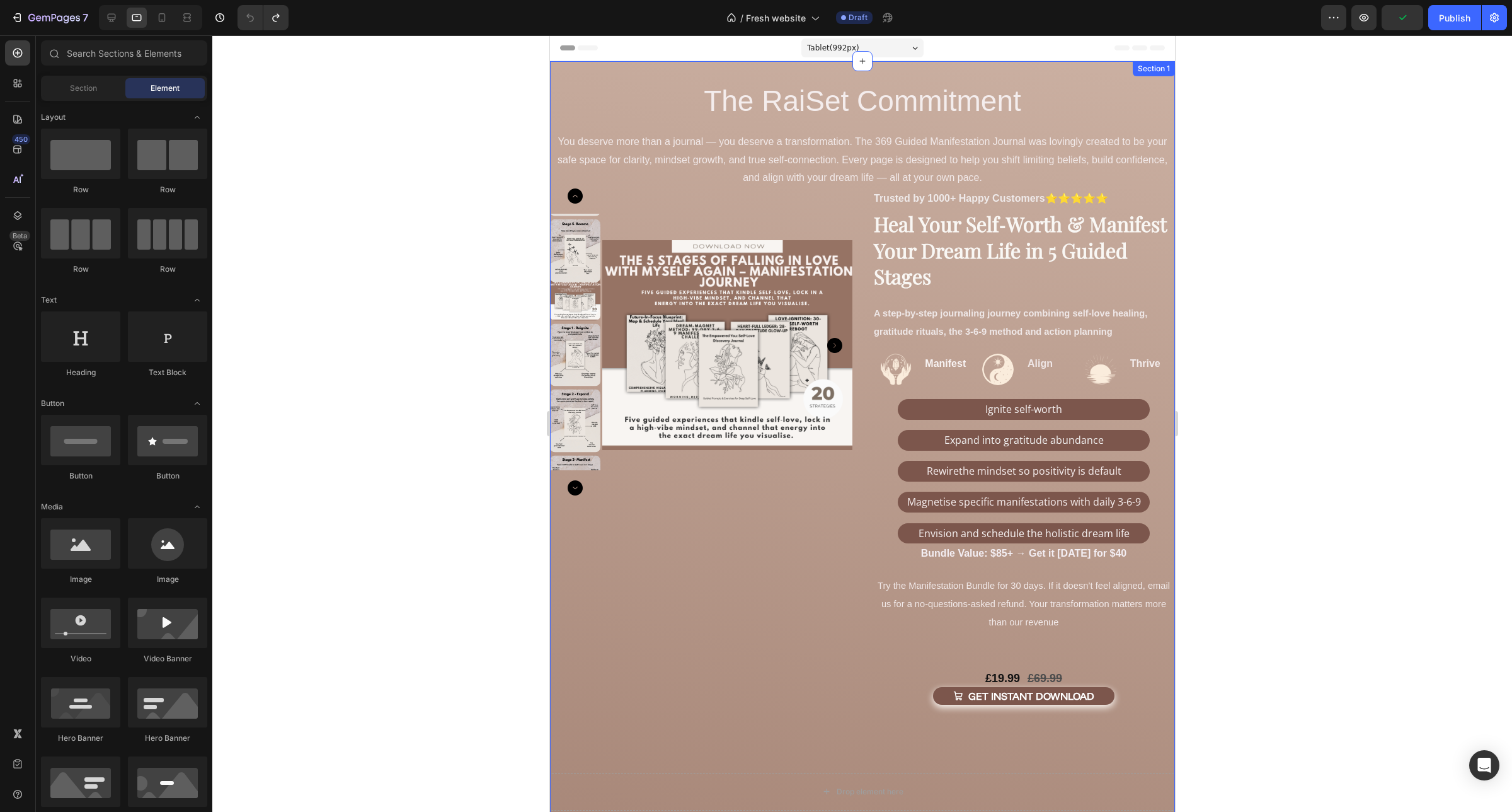
click at [628, 68] on div "Product Images Trusted by 1000+ Happy Customers ⭐⭐⭐⭐⭐ Text Block Image Manifest…" at bounding box center [861, 674] width 625 height 1225
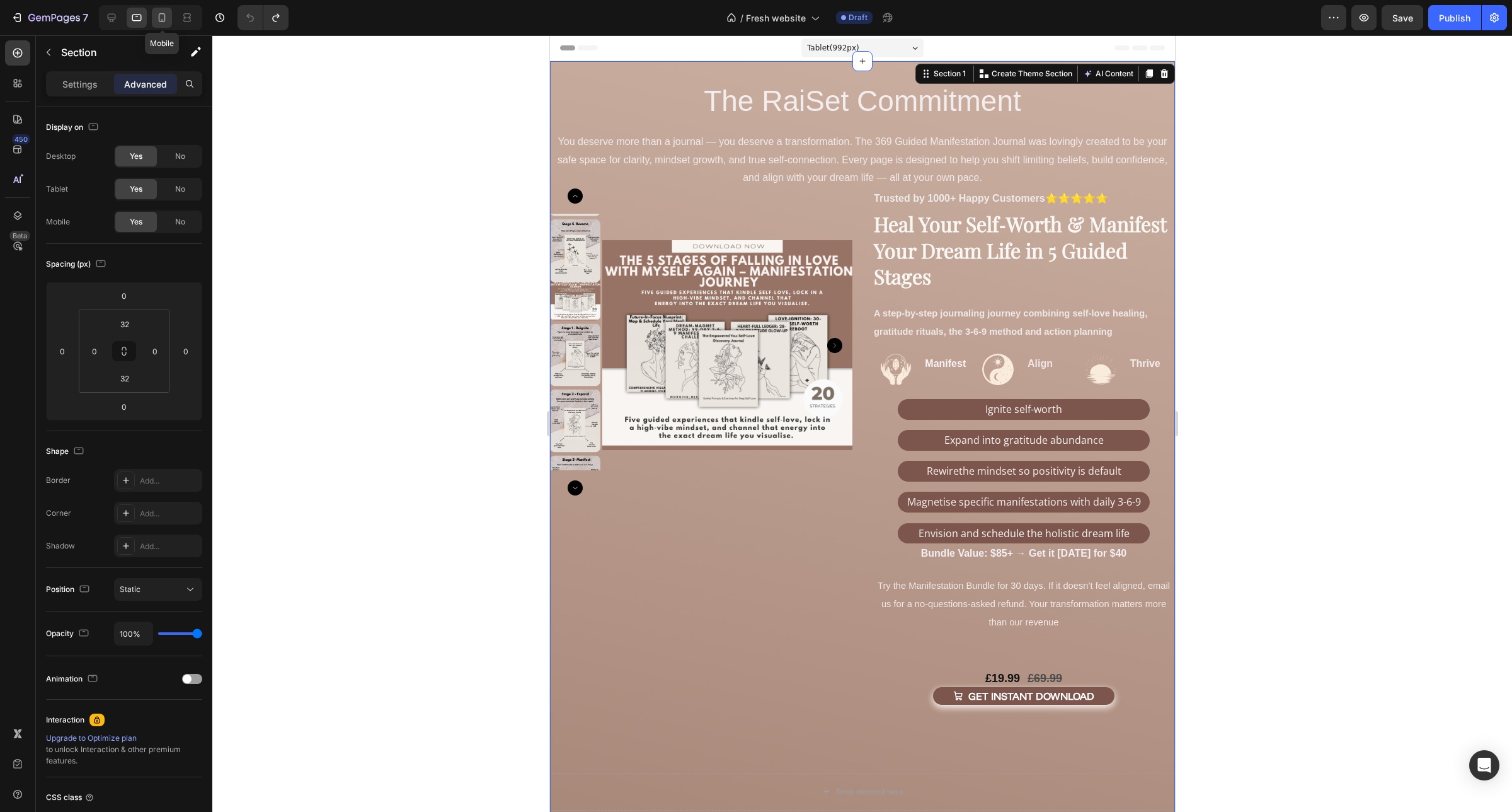
click at [162, 16] on icon at bounding box center [162, 18] width 12 height 12
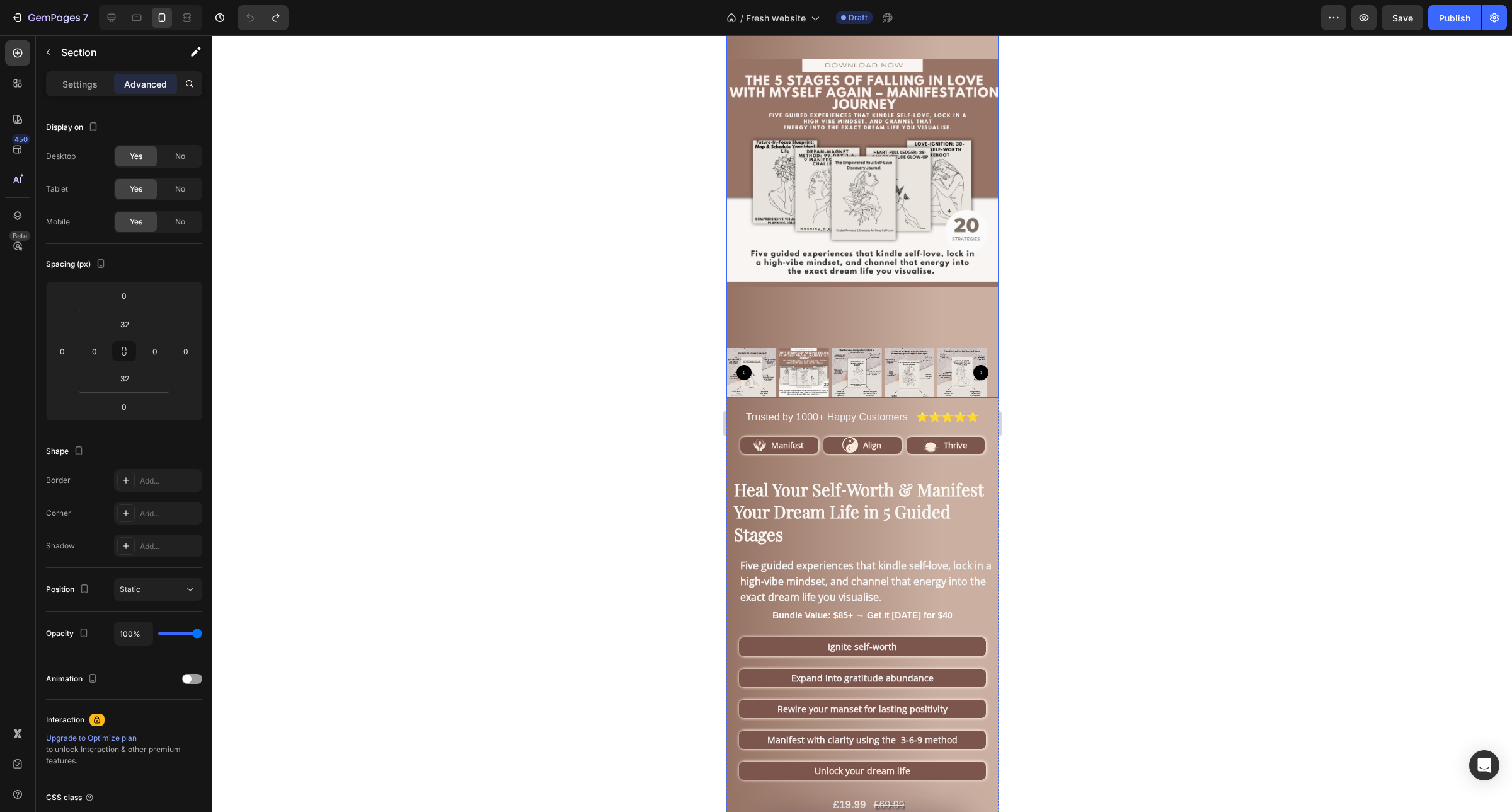
scroll to position [236, 0]
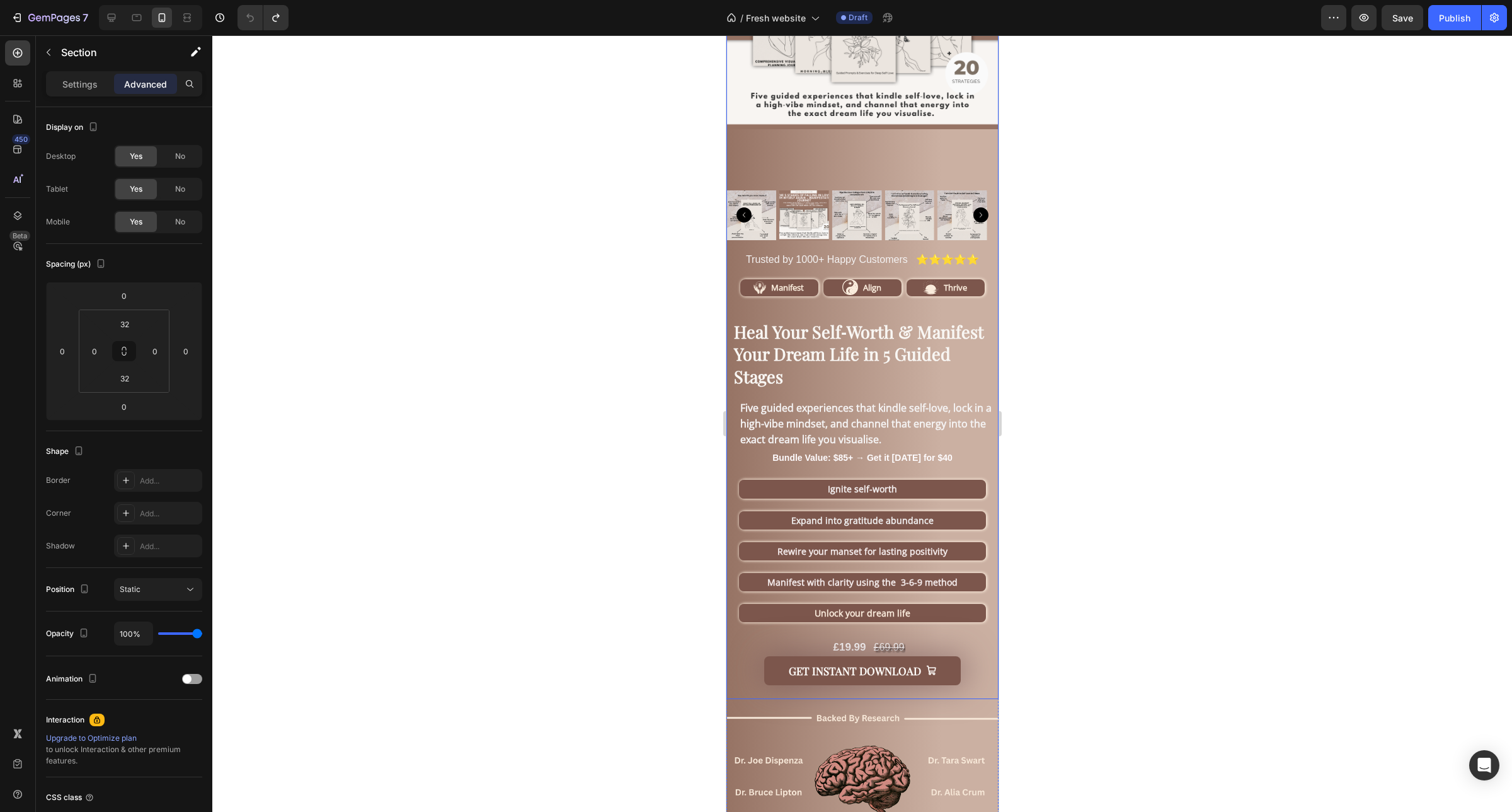
click at [984, 301] on div "Product Images Trusted by 1000+ Happy Customers ⭐⭐⭐⭐⭐ Text Block Image Manifest…" at bounding box center [861, 147] width 272 height 604
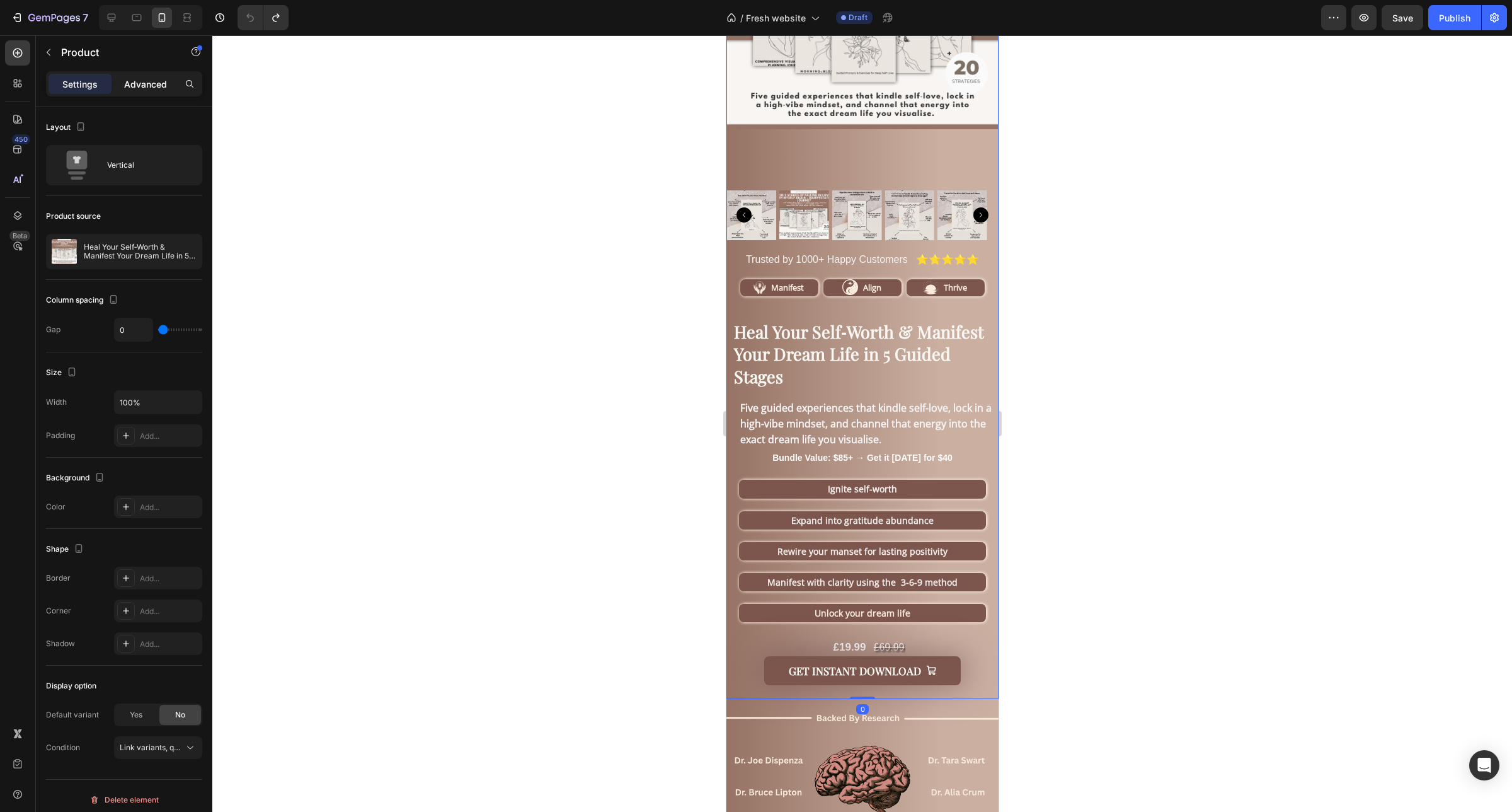
click at [160, 81] on p "Advanced" at bounding box center [145, 84] width 43 height 13
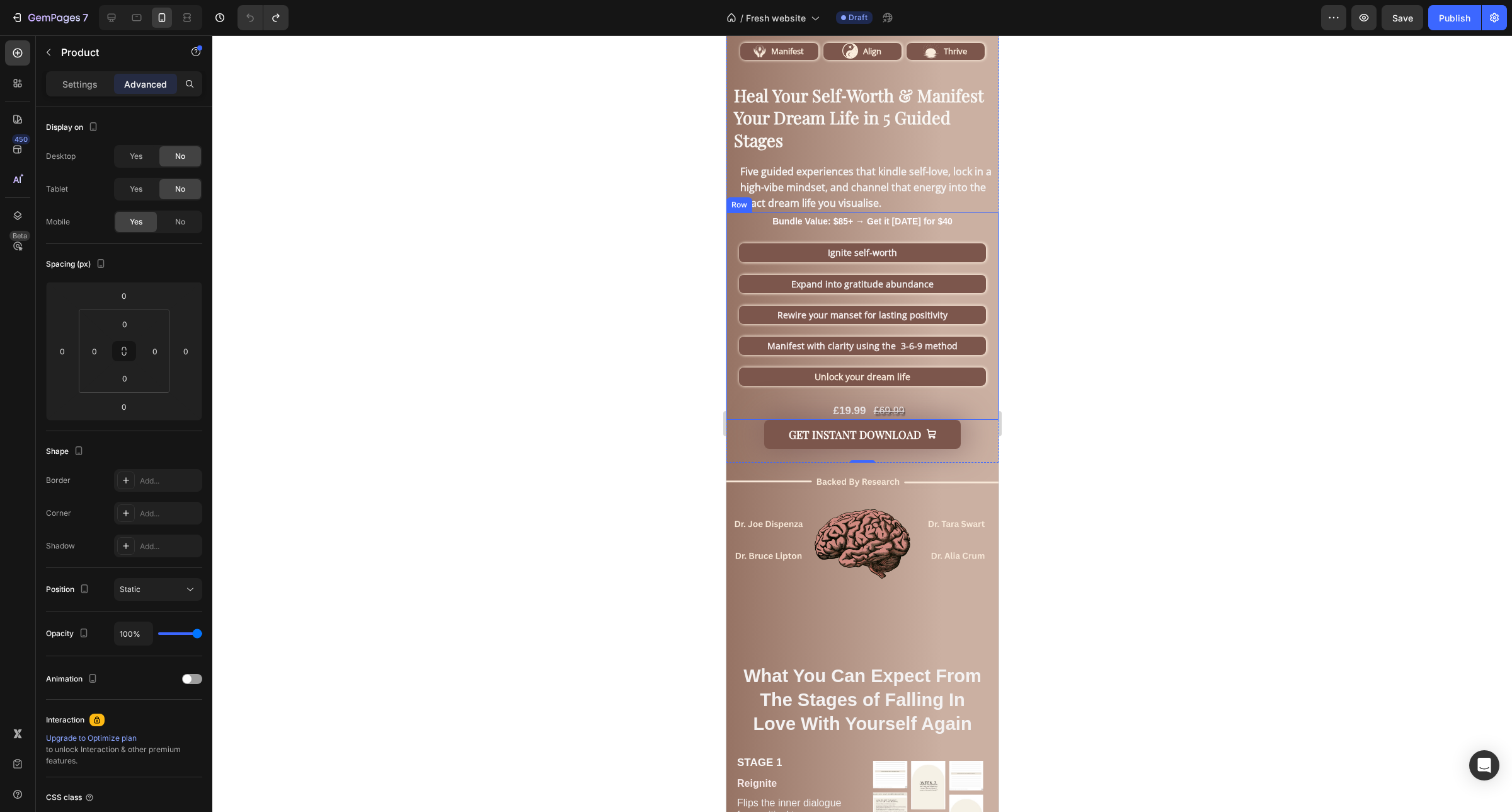
scroll to position [551, 0]
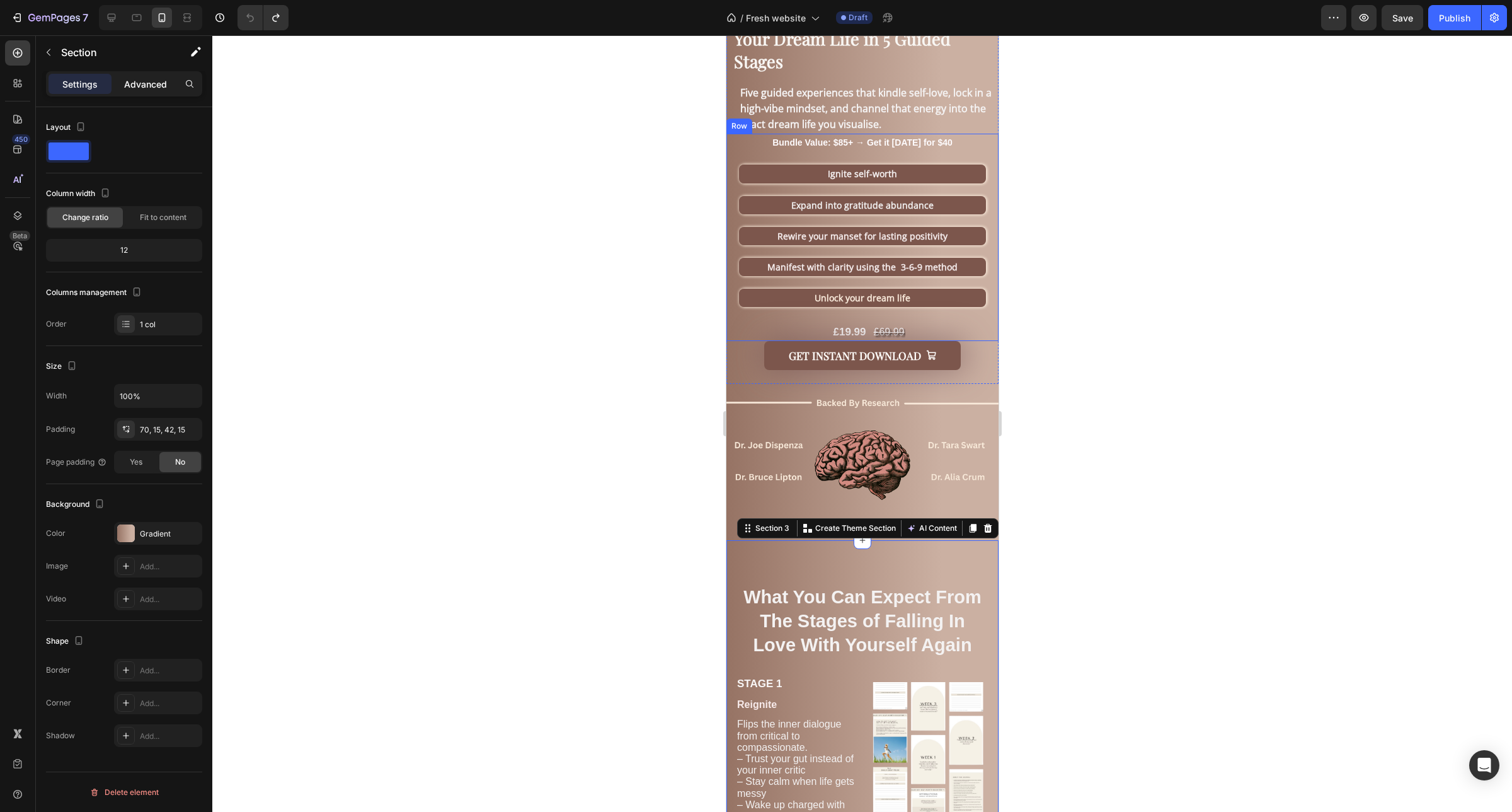
click at [122, 83] on div "Advanced" at bounding box center [145, 84] width 63 height 20
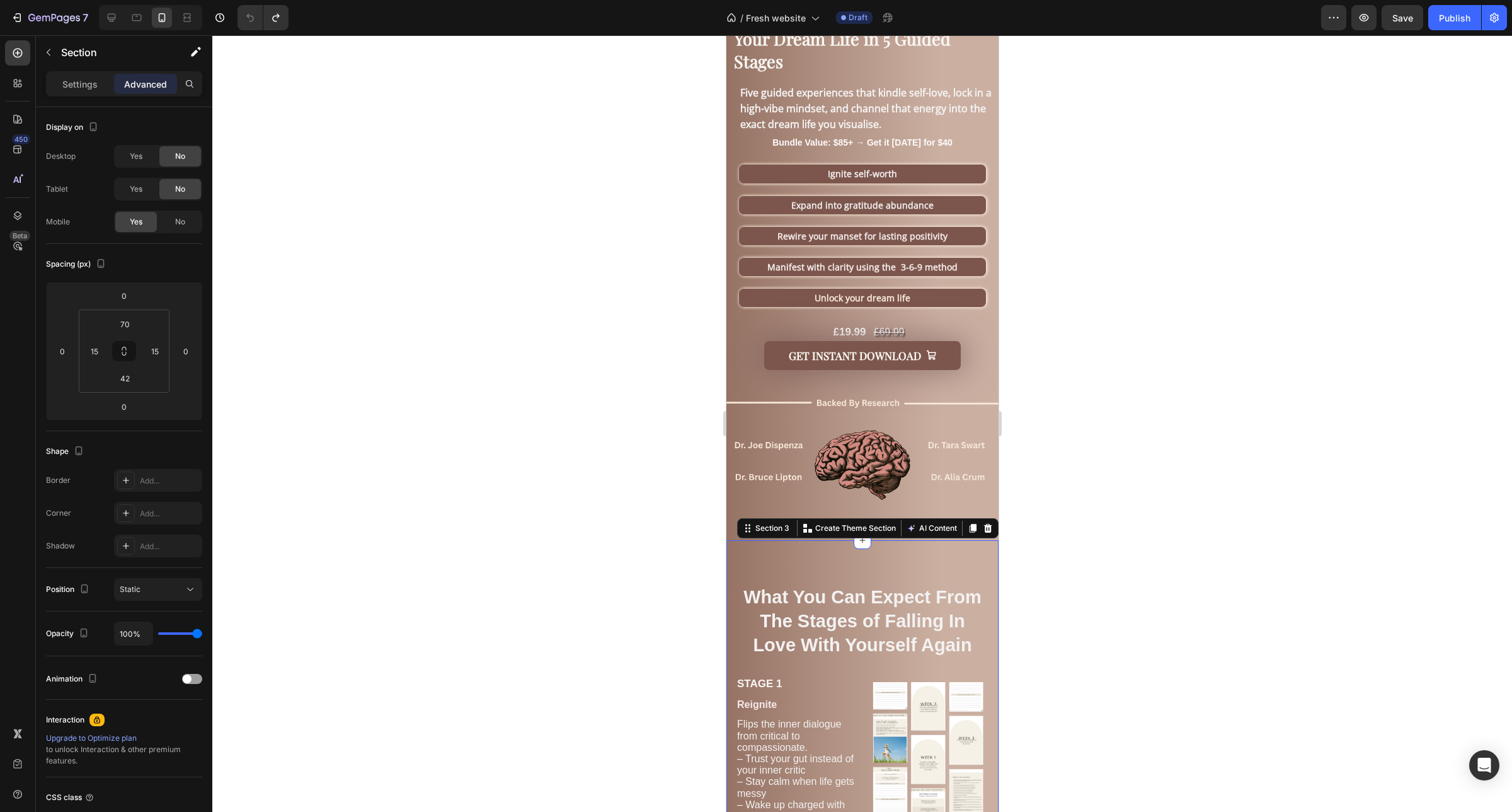
click at [1101, 467] on div at bounding box center [862, 424] width 1299 height 776
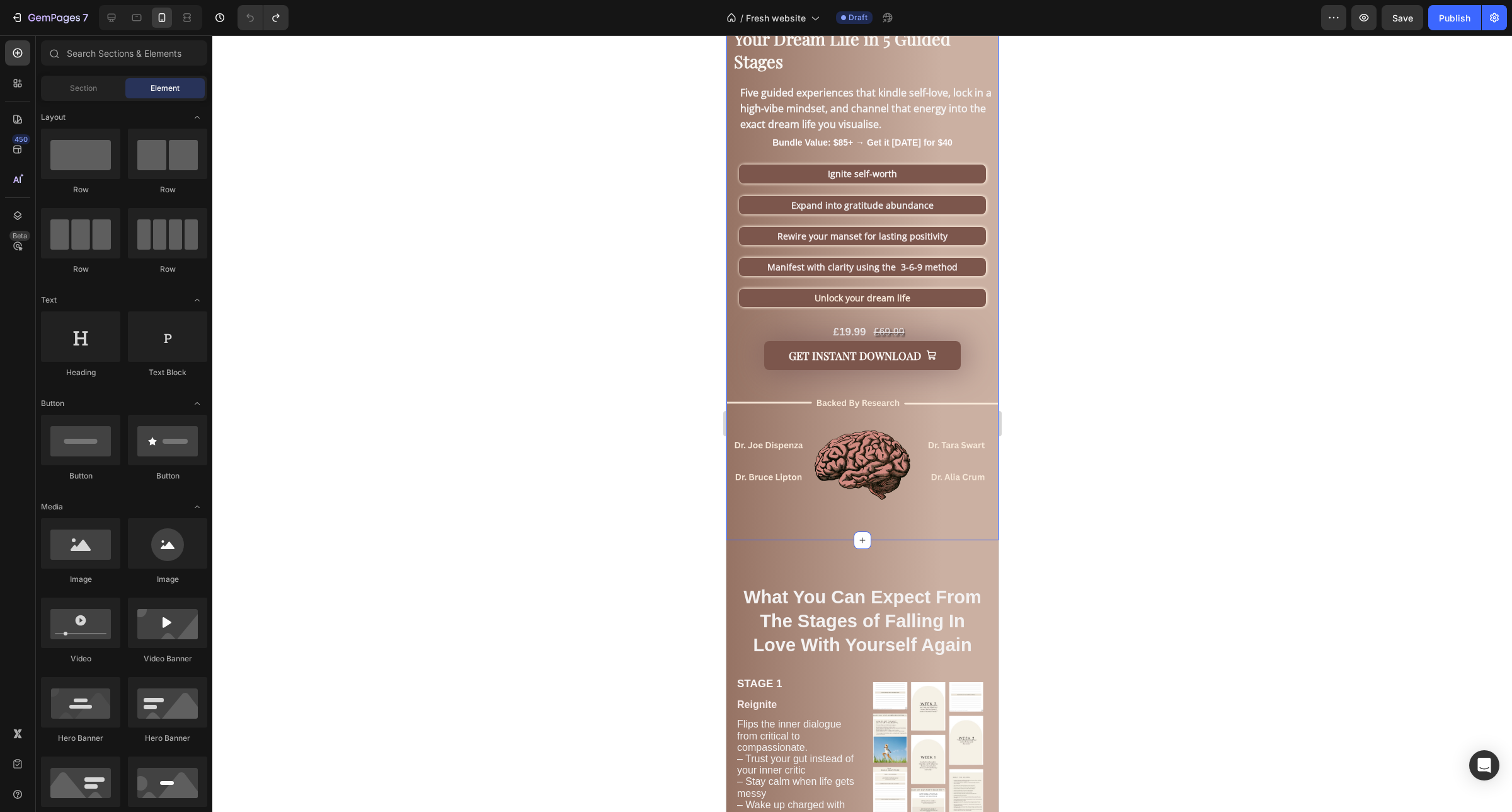
click at [960, 511] on div "Product Images Trusted by 1000+ Happy Customers ⭐⭐⭐⭐⭐ Text Block Image Manifest…" at bounding box center [861, 24] width 272 height 1030
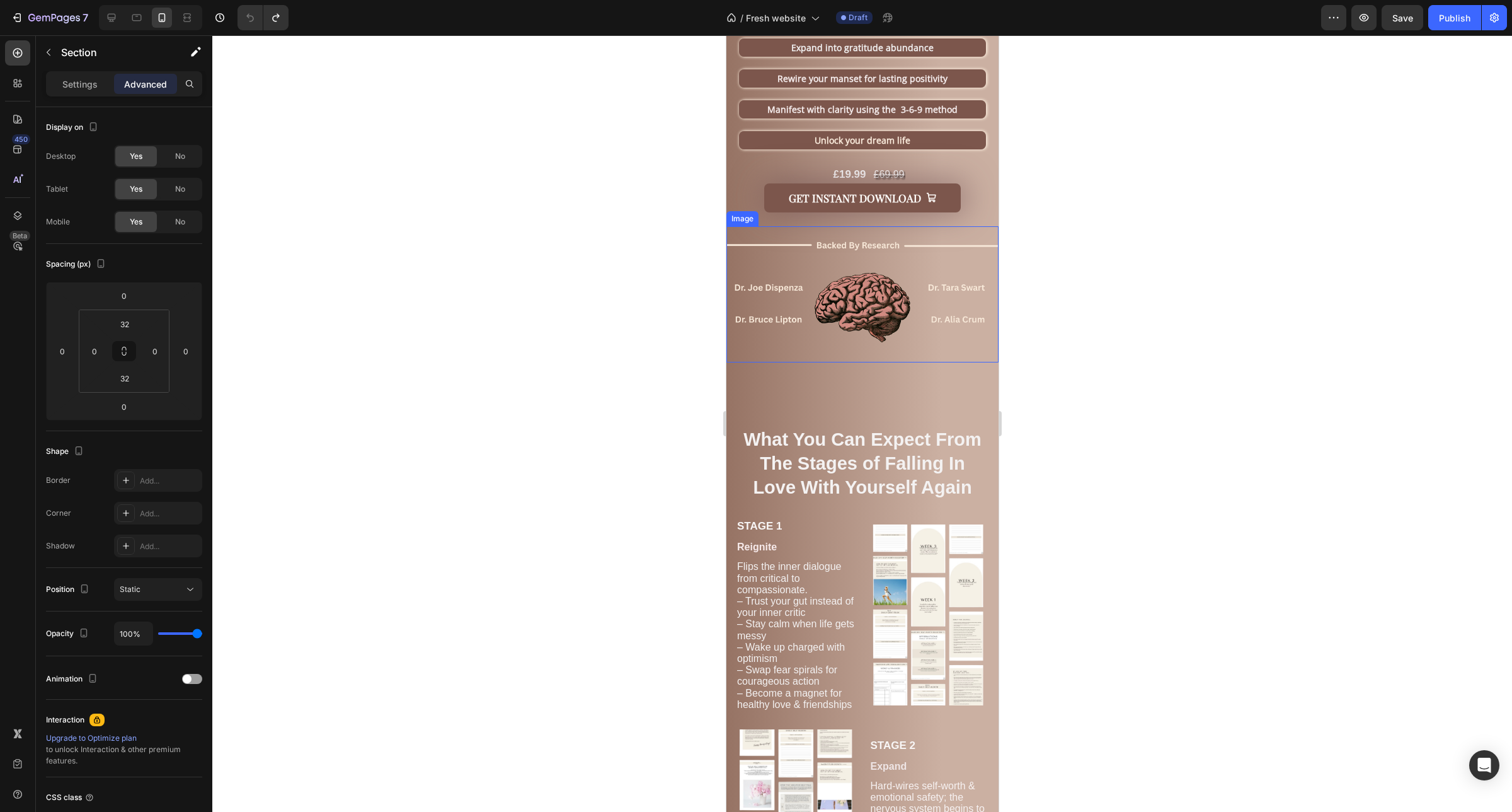
scroll to position [788, 0]
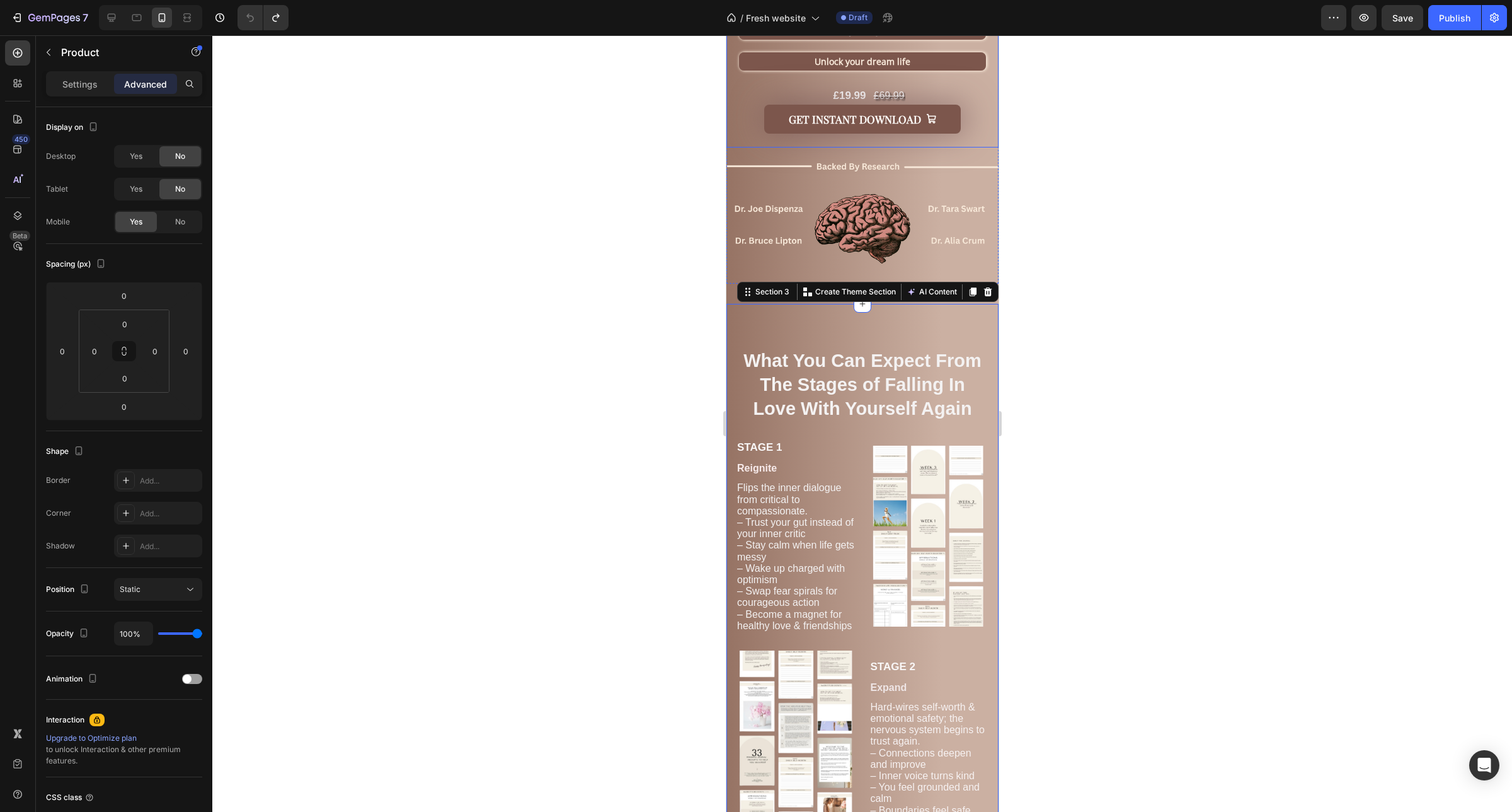
click at [982, 118] on div "Get Instant Download Add to Cart" at bounding box center [861, 126] width 272 height 44
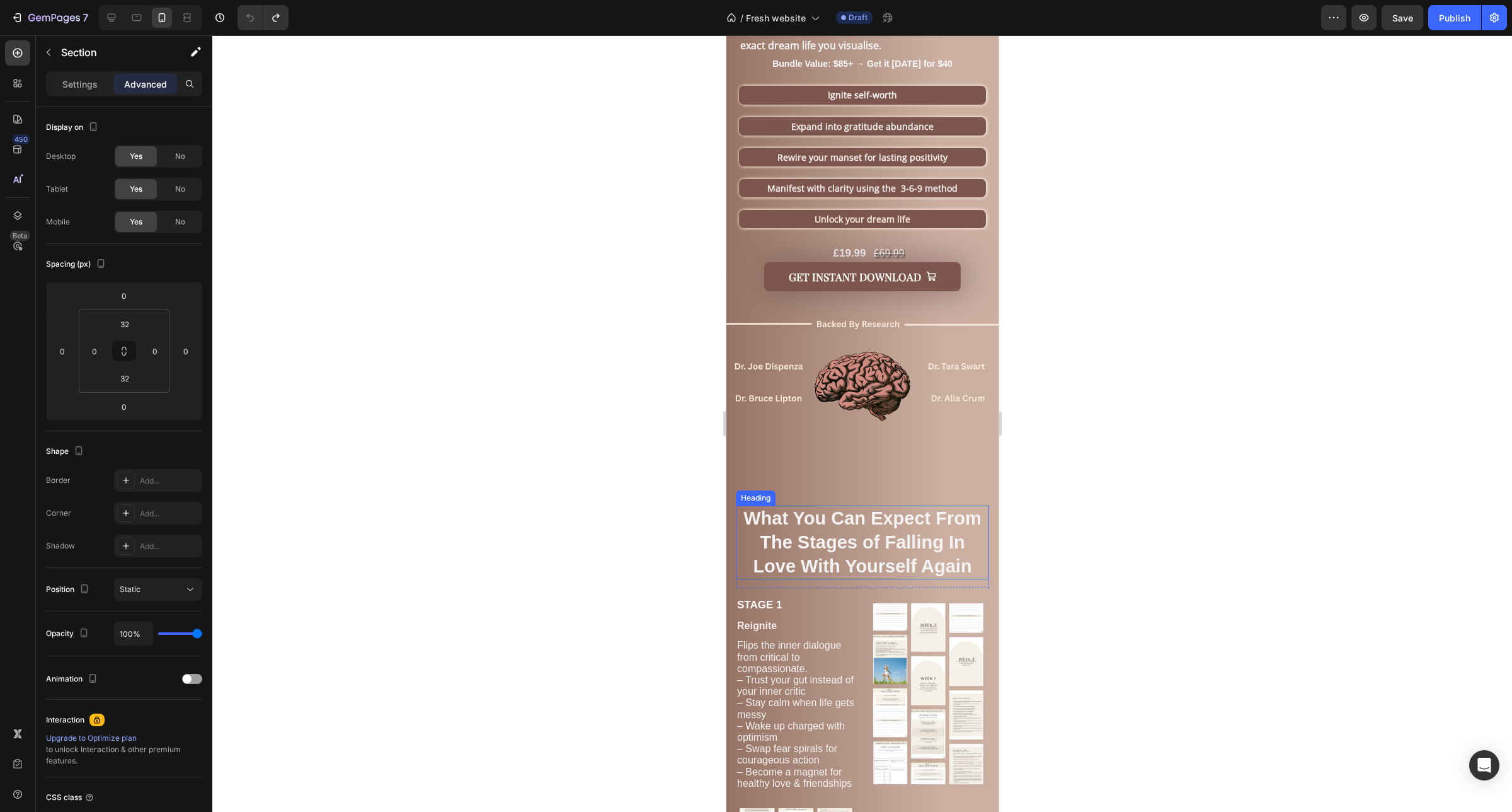
scroll to position [551, 0]
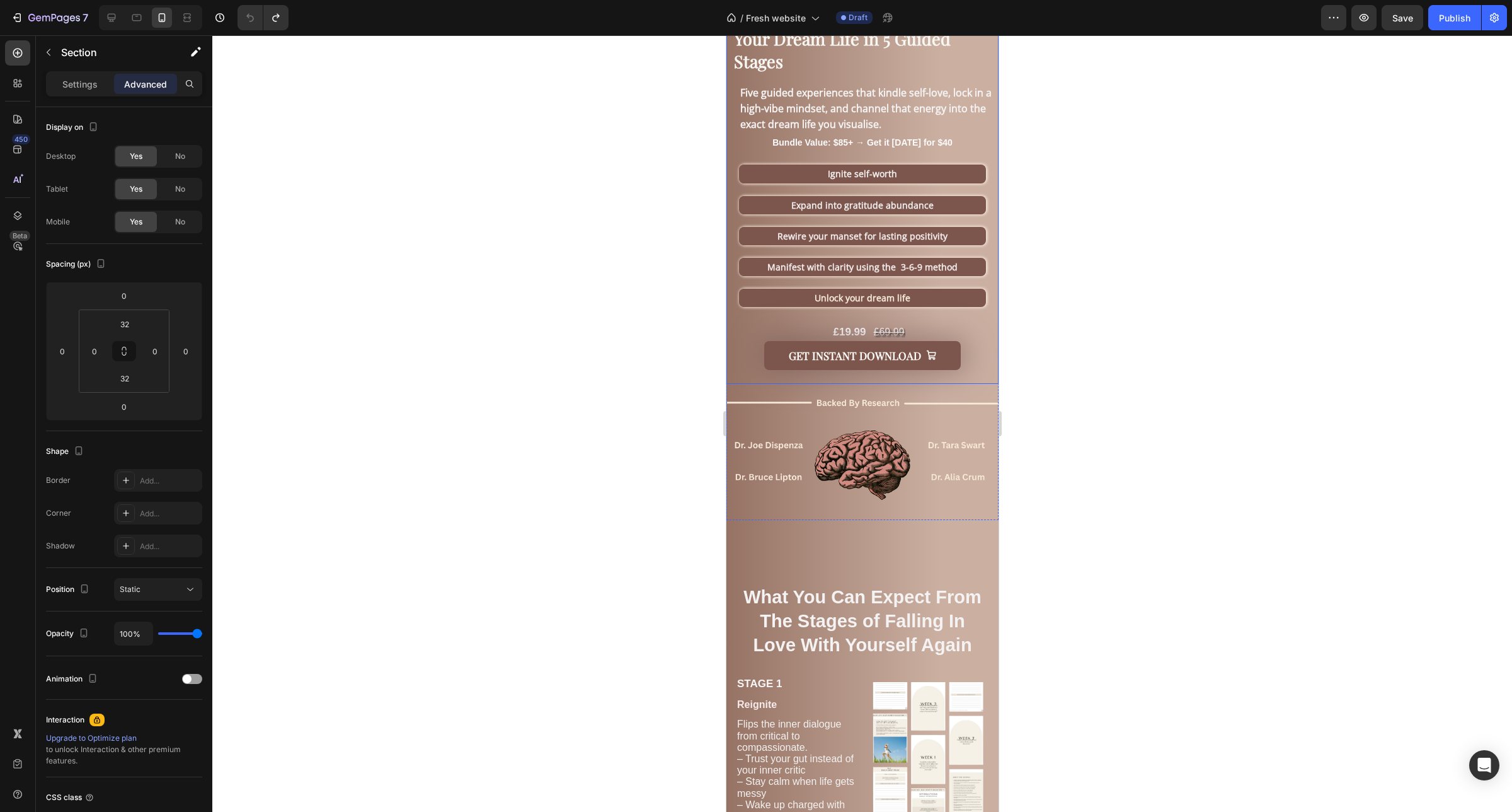
click at [984, 369] on div "Get Instant Download Add to Cart" at bounding box center [861, 362] width 272 height 44
click at [972, 515] on div "Product Images Trusted by 1000+ Happy Customers ⭐⭐⭐⭐⭐ Text Block Image Manifest…" at bounding box center [861, 24] width 272 height 1030
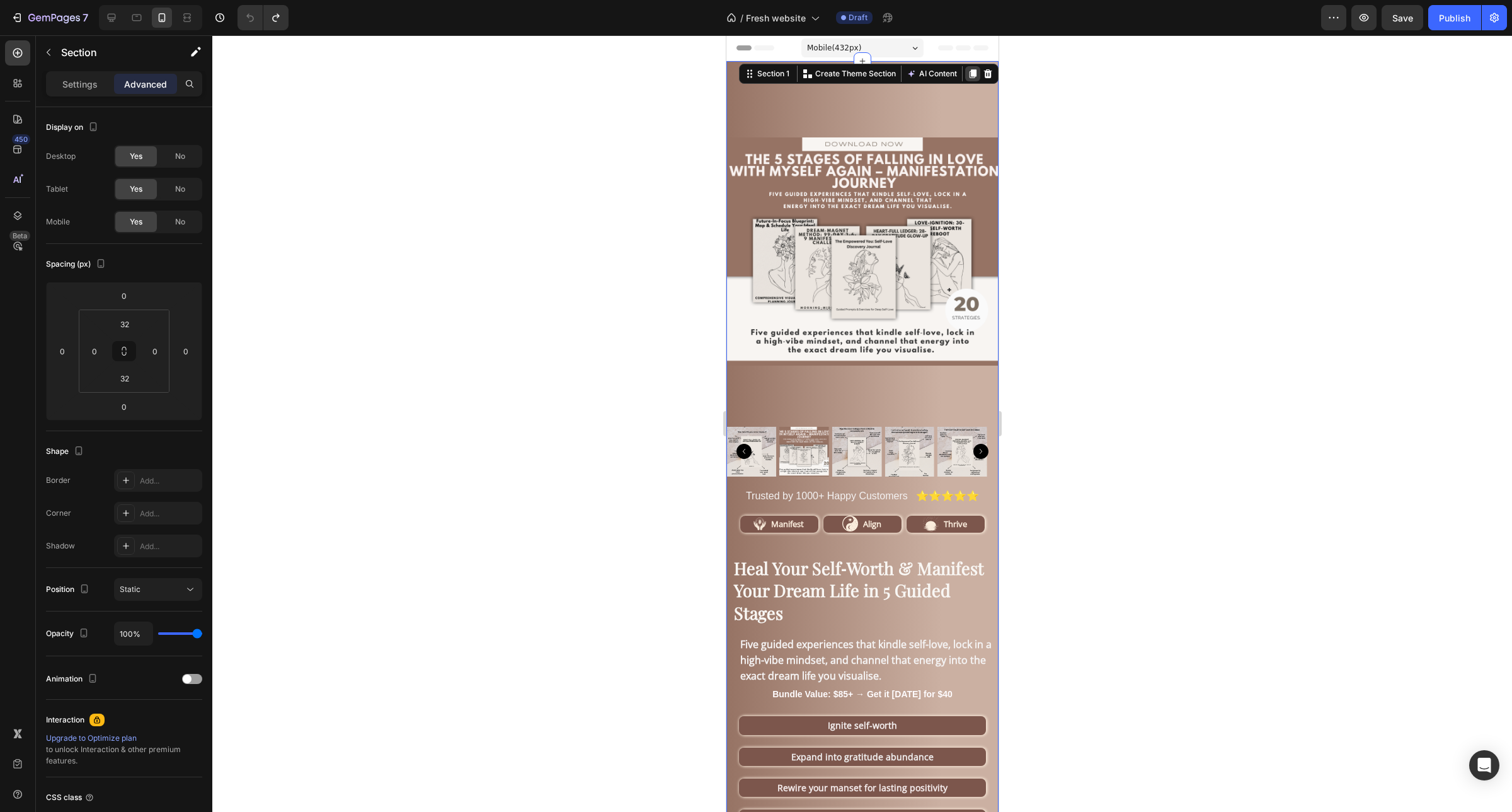
click at [966, 77] on icon at bounding box center [971, 73] width 10 height 10
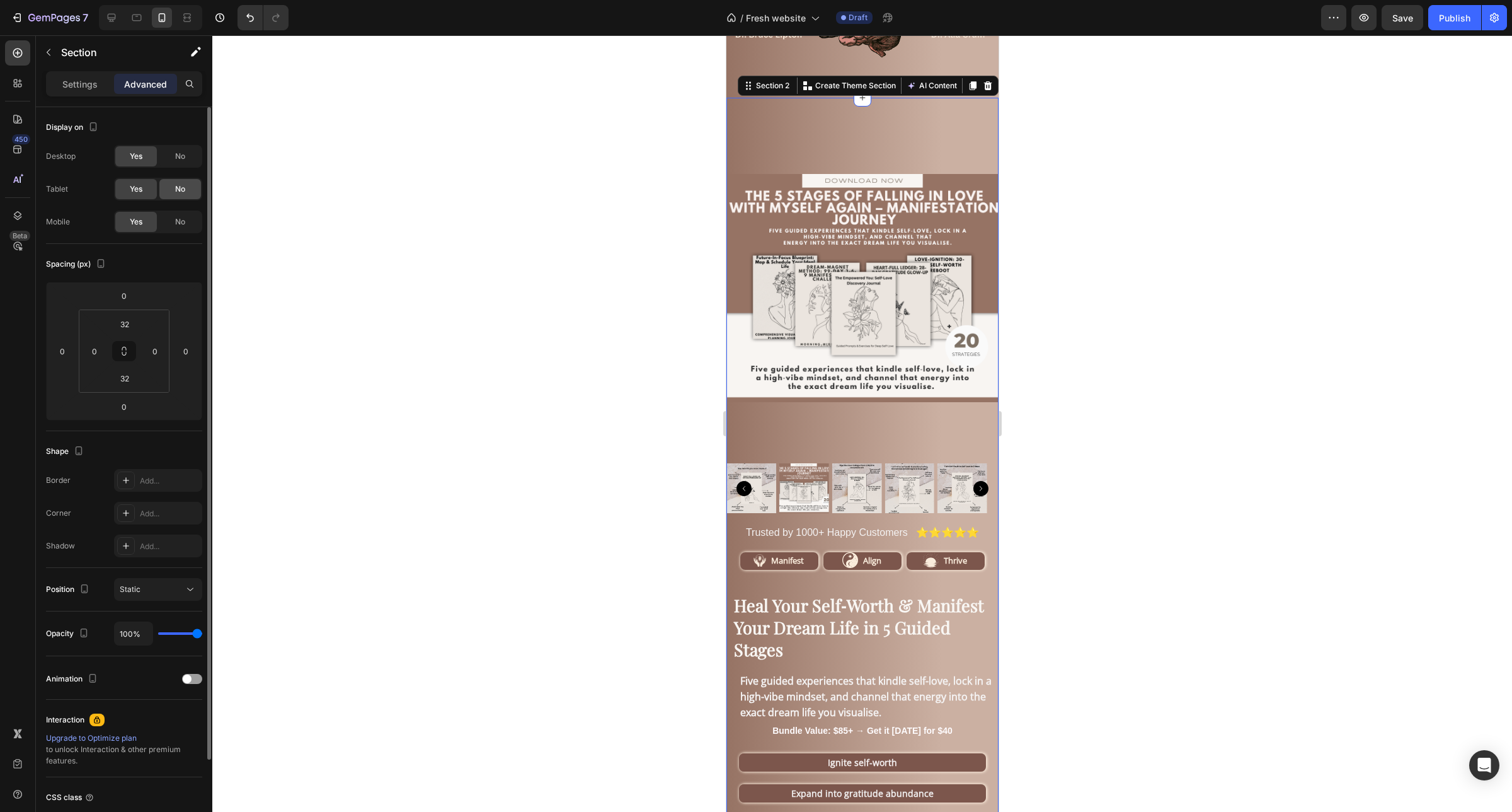
click at [180, 189] on span "No" at bounding box center [180, 189] width 10 height 12
click at [181, 161] on span "No" at bounding box center [180, 156] width 10 height 12
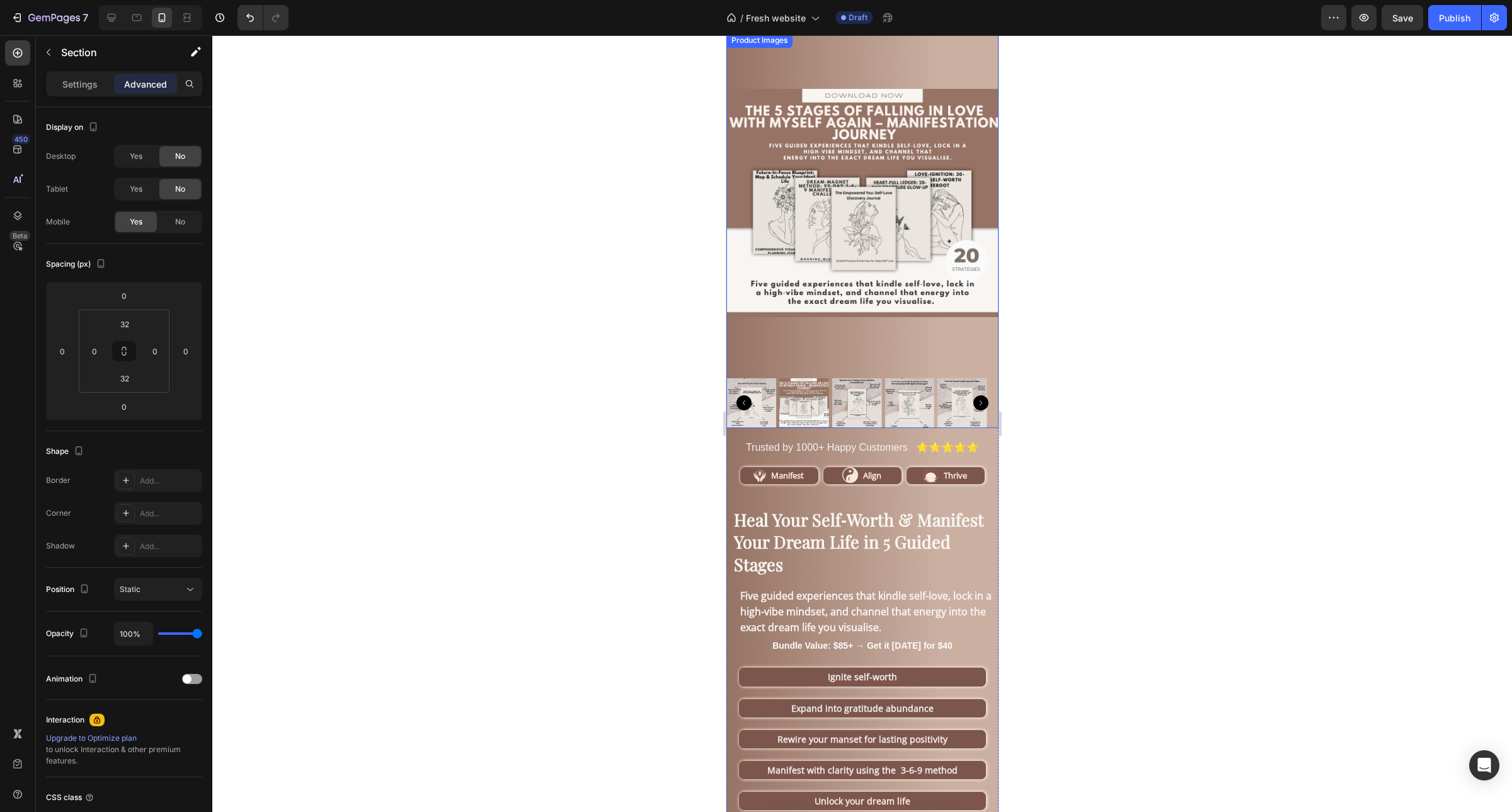
scroll to position [0, 0]
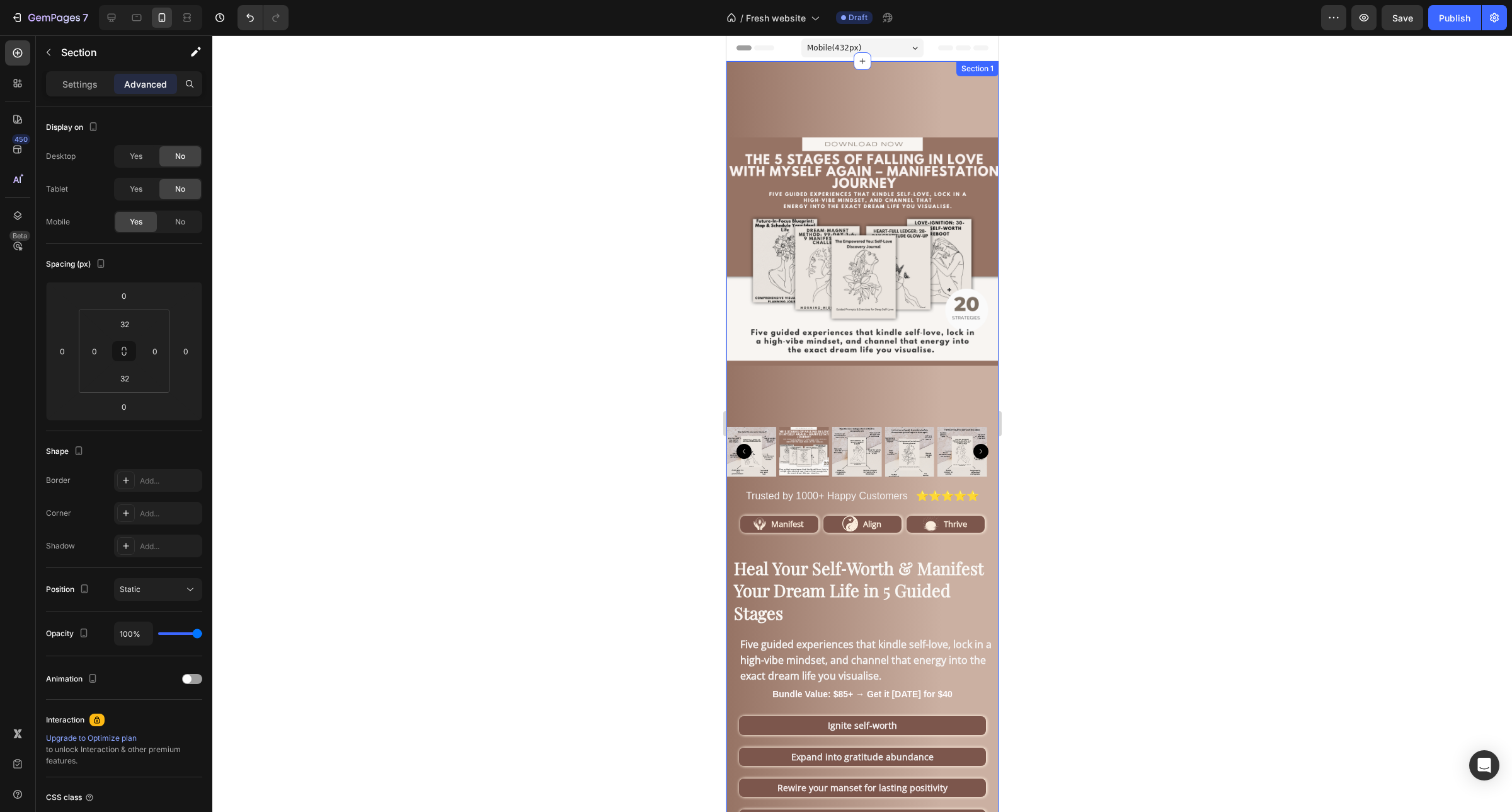
click at [934, 68] on div "Product Images Trusted by 1000+ Happy Customers ⭐⭐⭐⭐⭐ Text Block Image Manifest…" at bounding box center [861, 576] width 272 height 1030
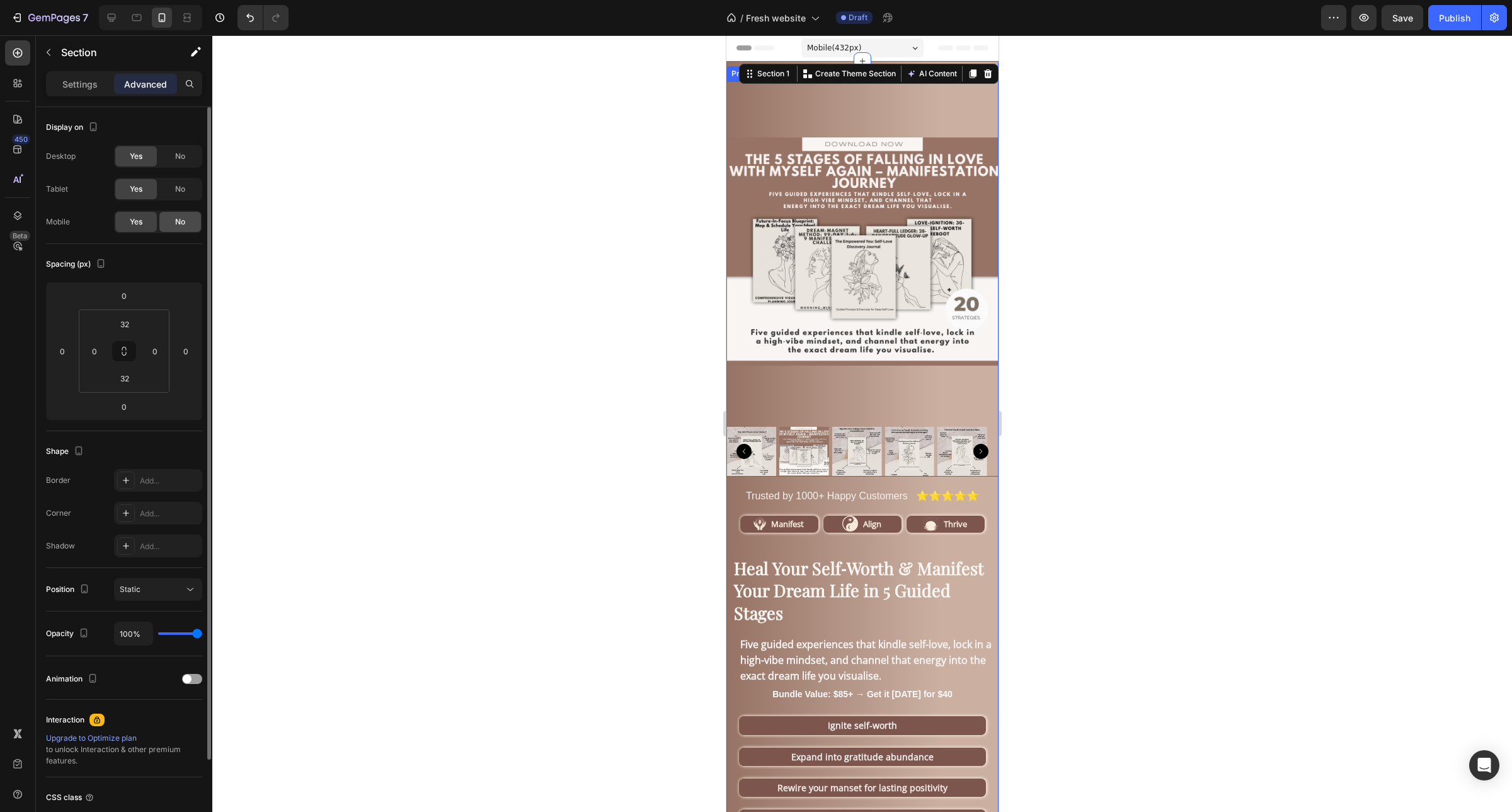
click at [180, 221] on span "No" at bounding box center [180, 222] width 10 height 12
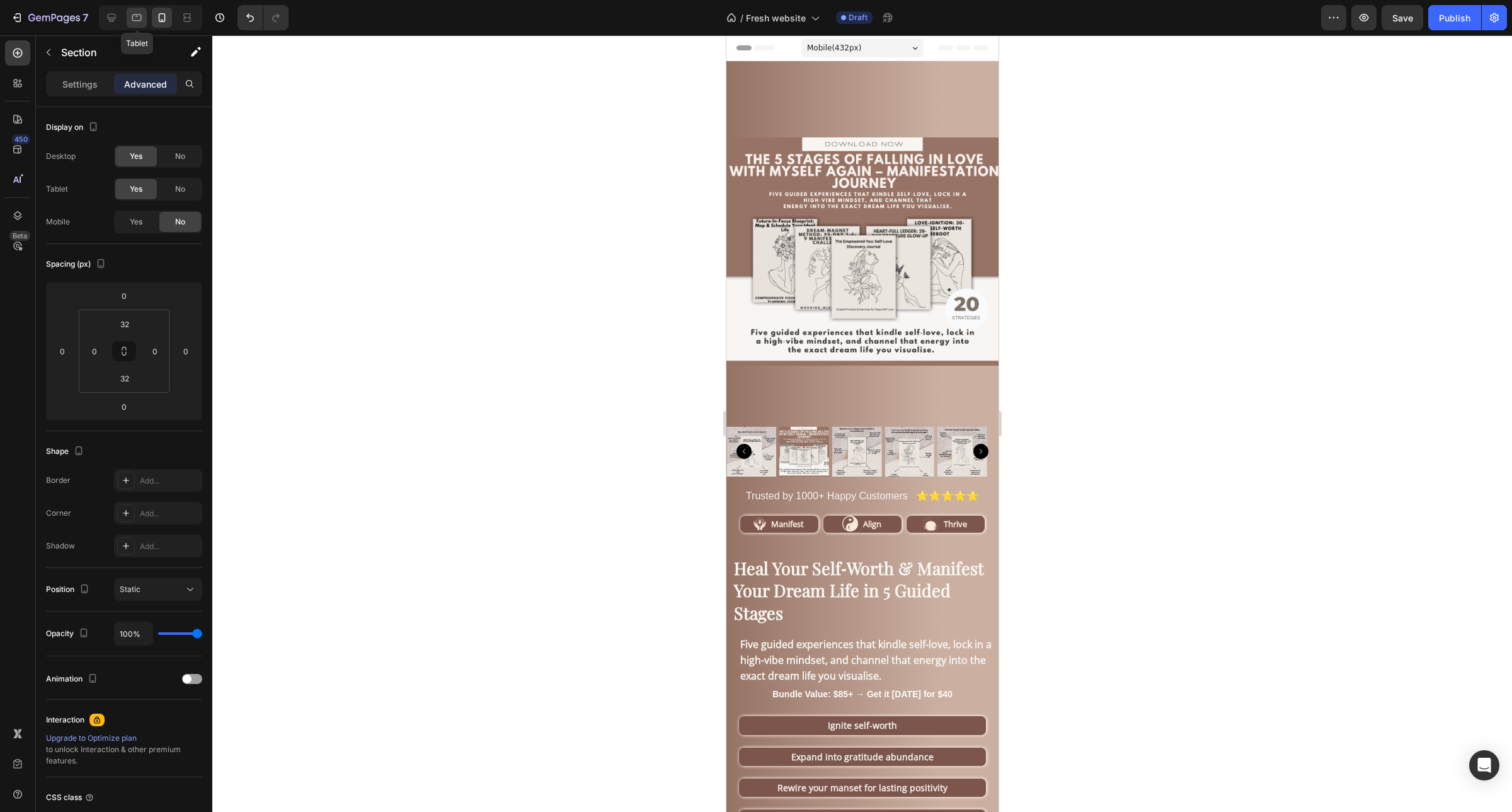
click at [135, 22] on icon at bounding box center [137, 18] width 12 height 12
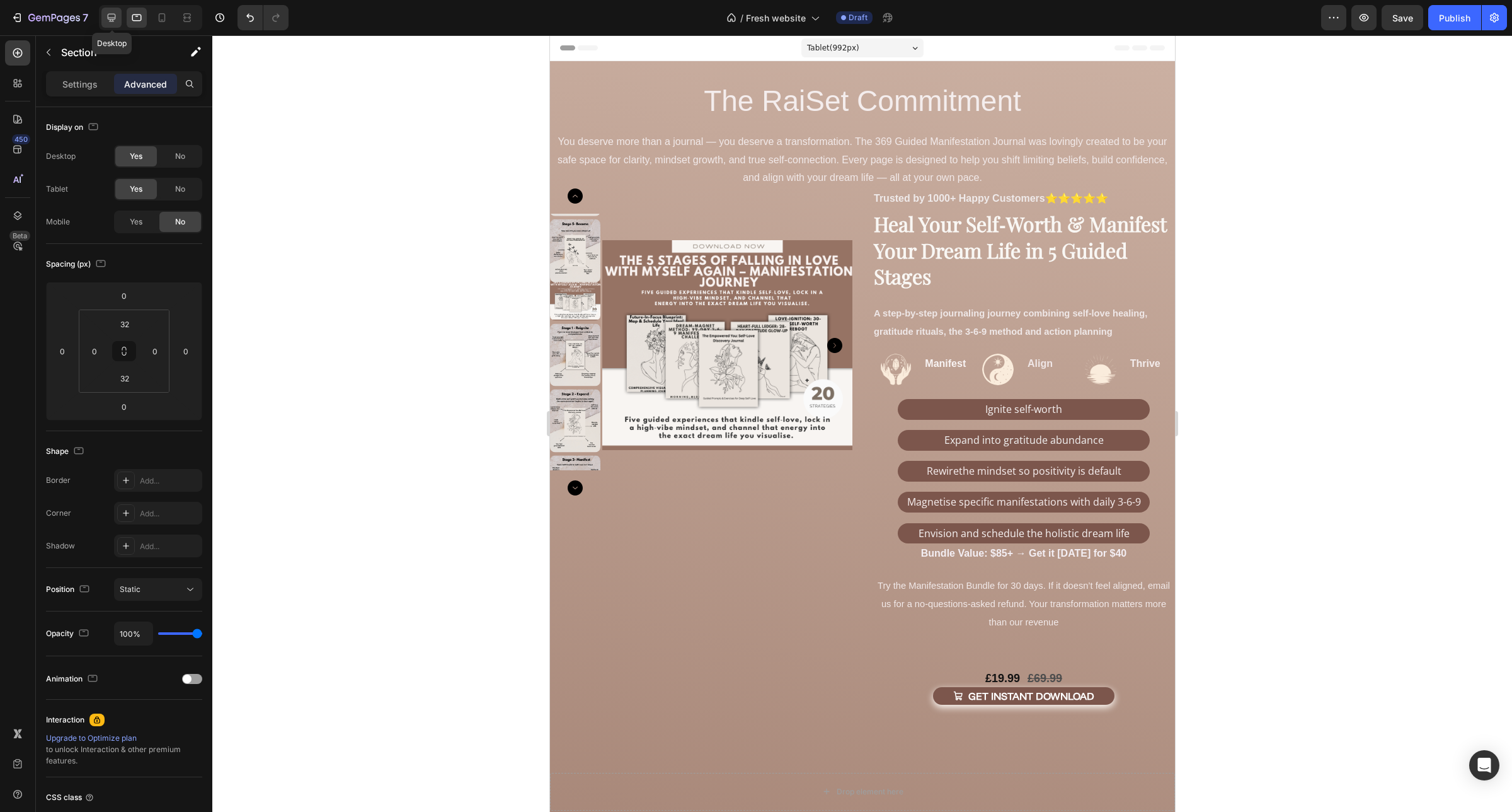
click at [104, 16] on div at bounding box center [111, 17] width 20 height 20
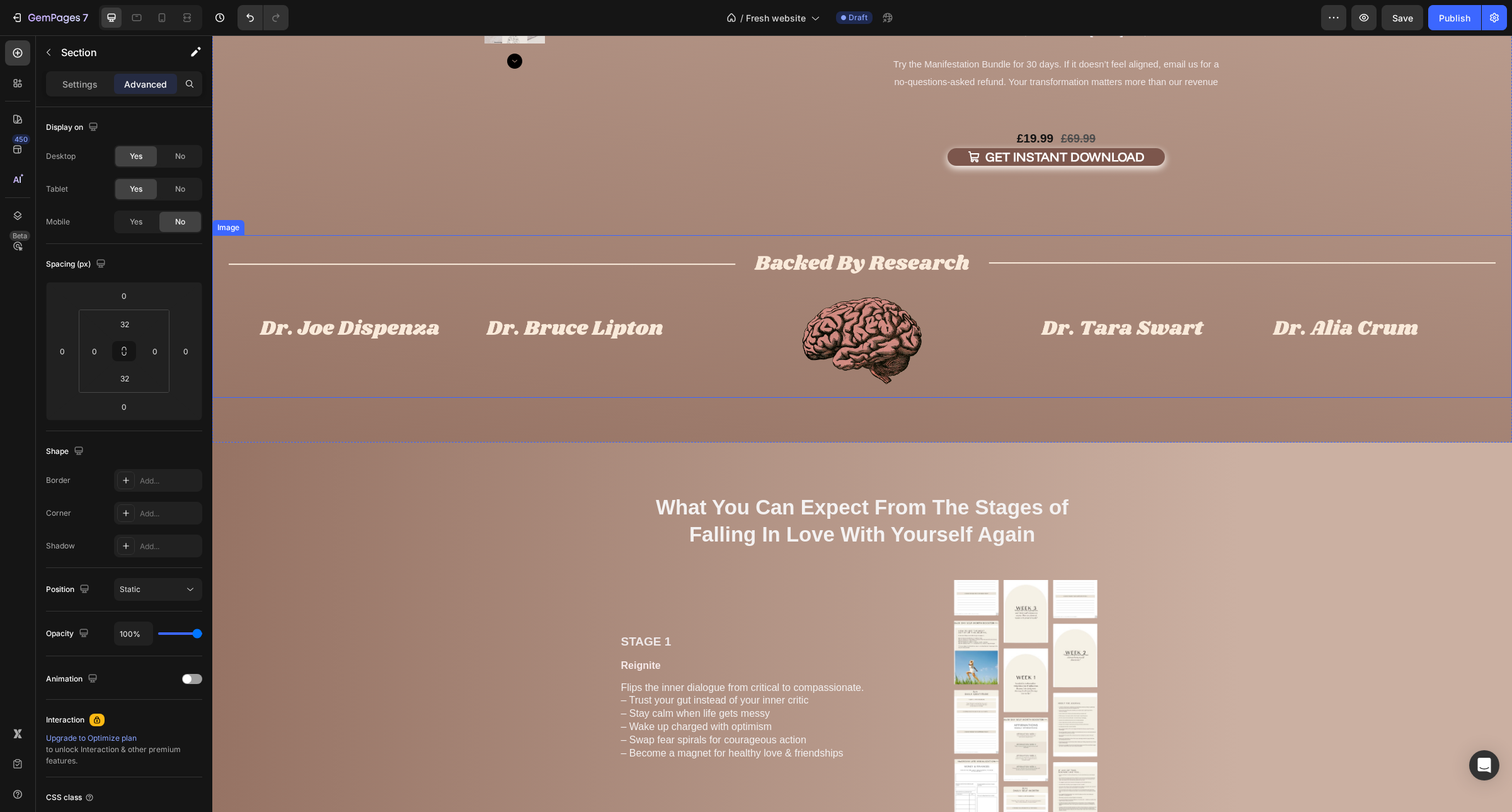
scroll to position [551, 0]
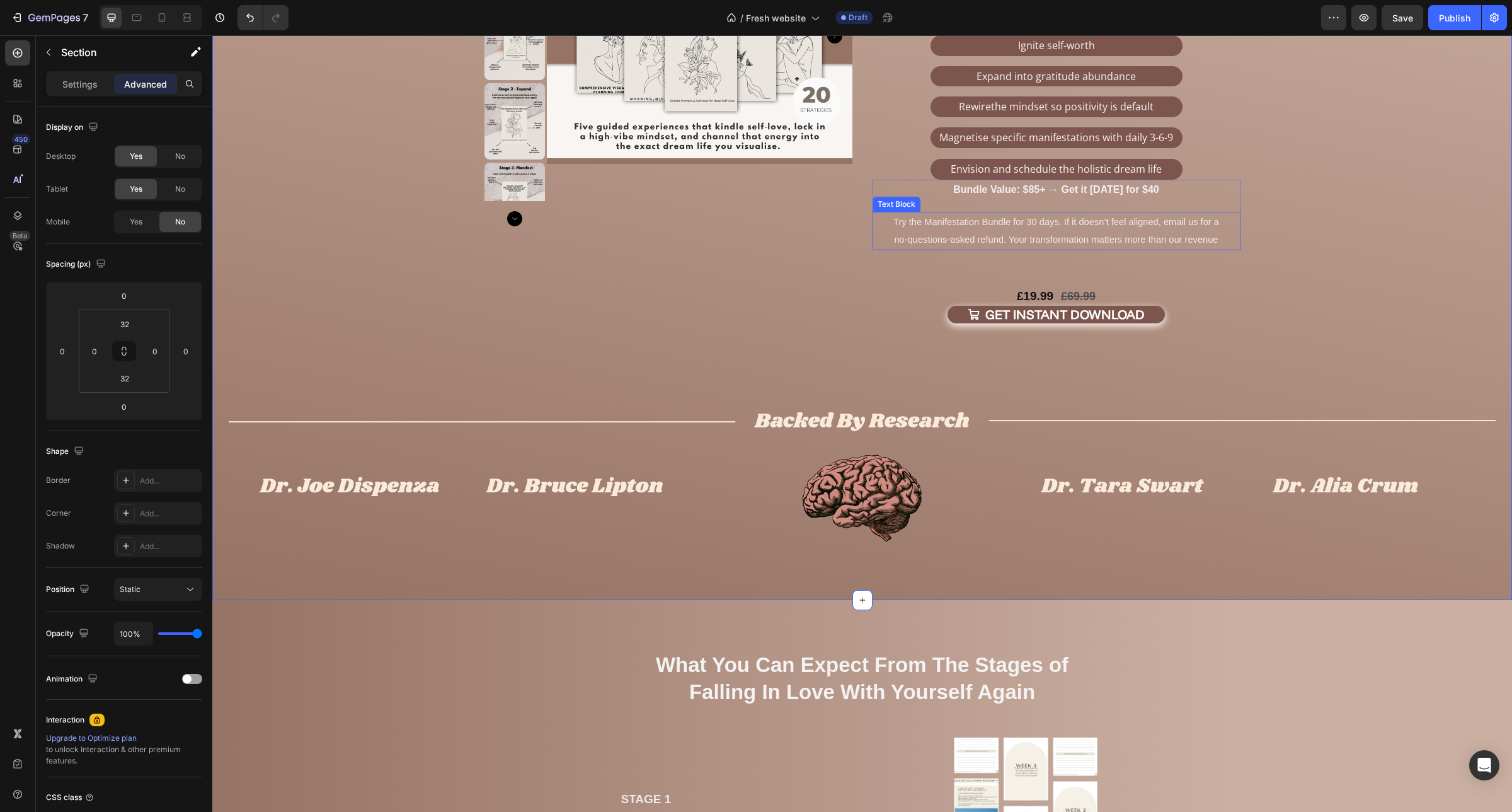
scroll to position [0, 0]
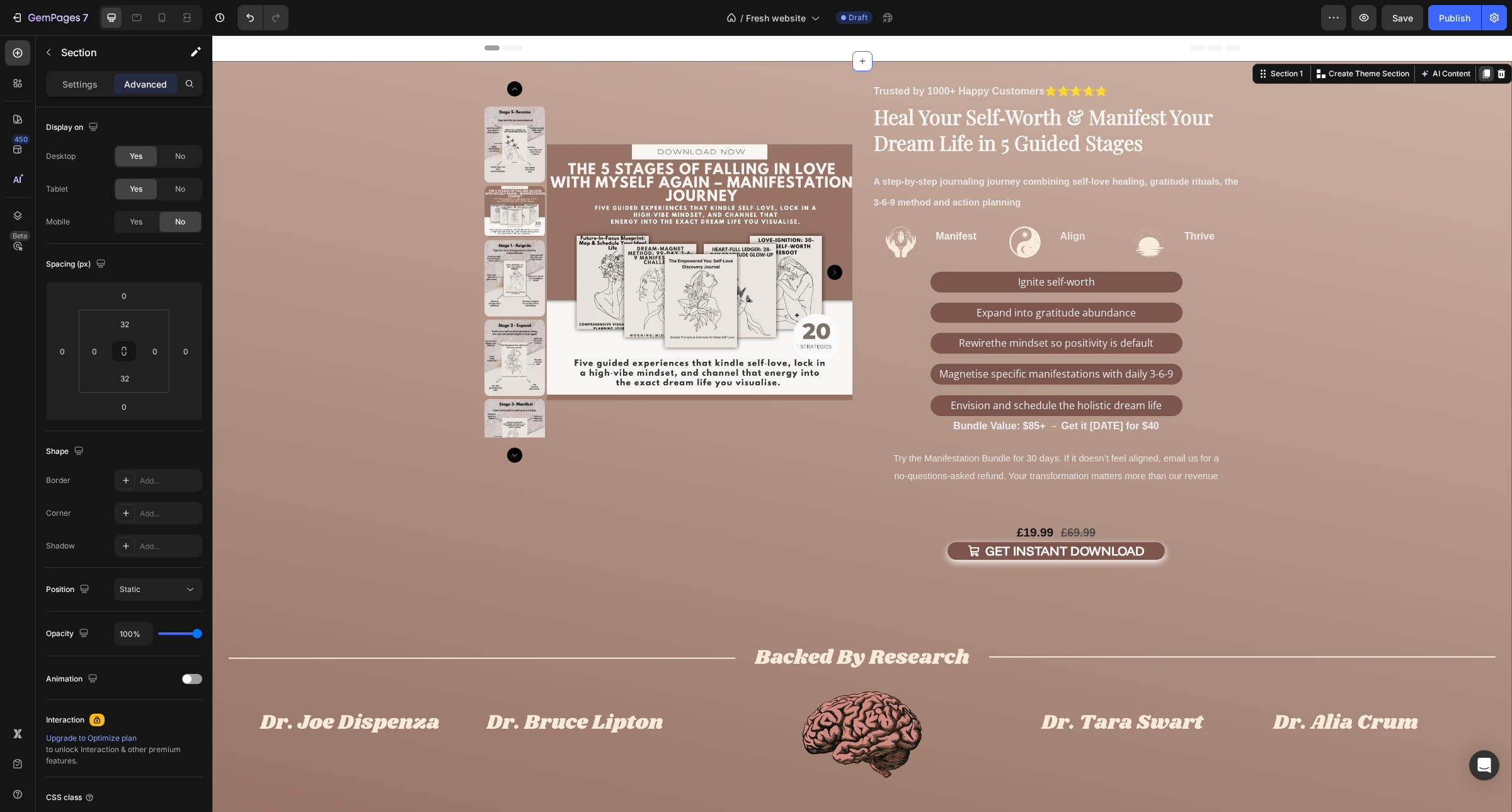
click at [1483, 77] on icon at bounding box center [1486, 74] width 7 height 9
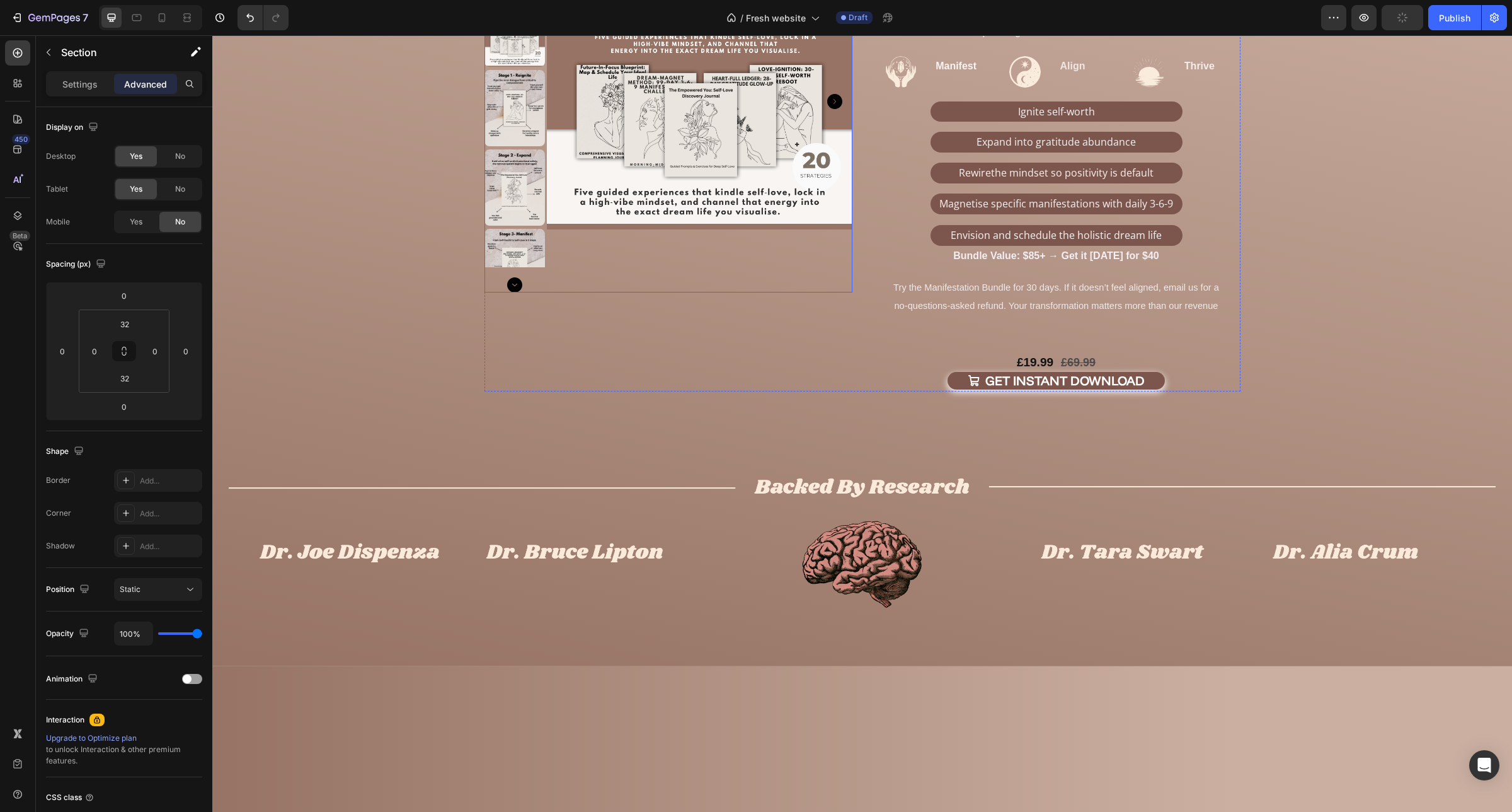
scroll to position [1024, 0]
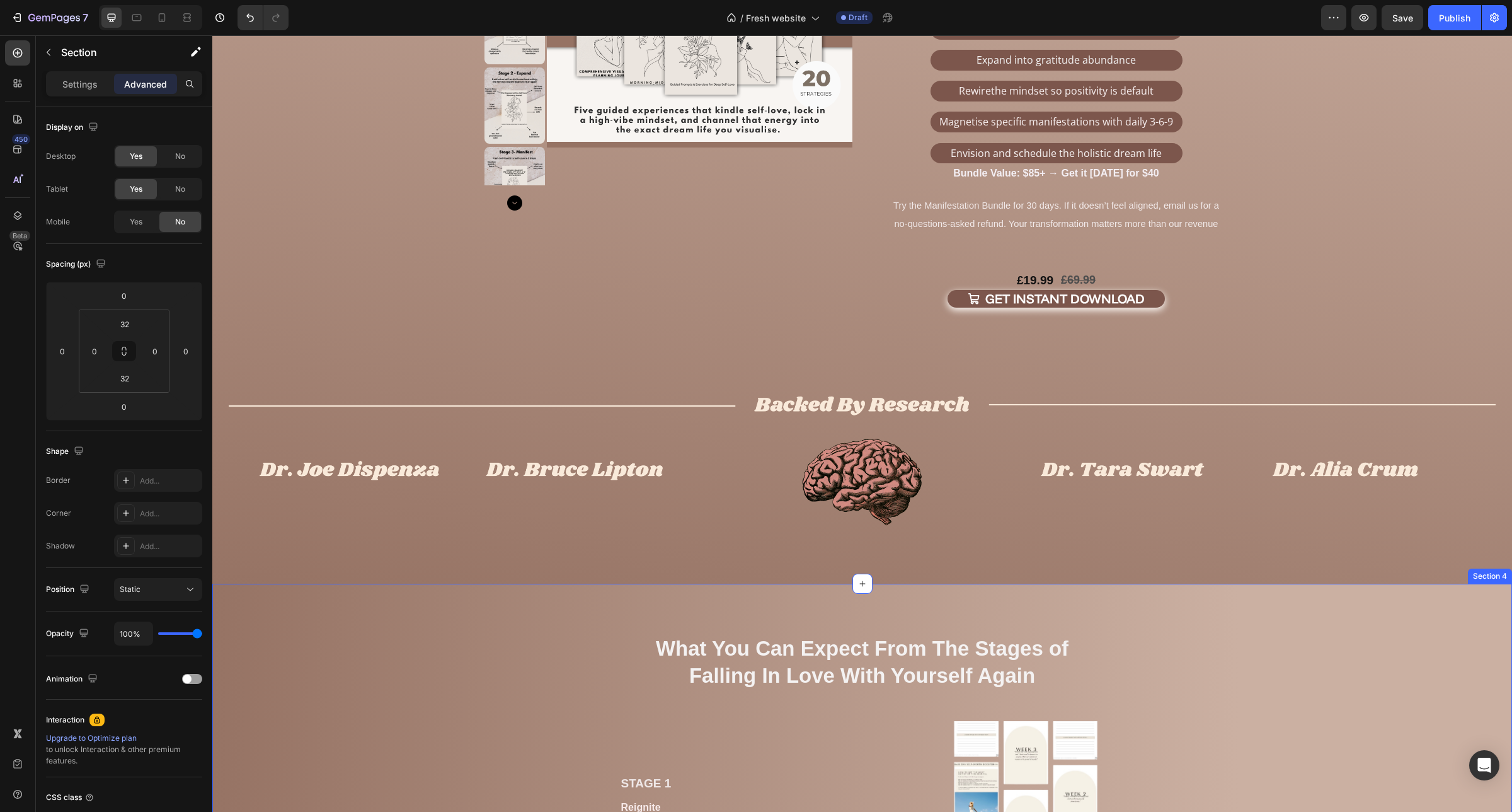
click at [557, 568] on div "Product Images Trusted by 1000+ Happy Customers ⭐⭐⭐⭐⭐ Text Block Image Manifest…" at bounding box center [862, 197] width 1299 height 775
click at [175, 164] on div "No" at bounding box center [180, 156] width 42 height 20
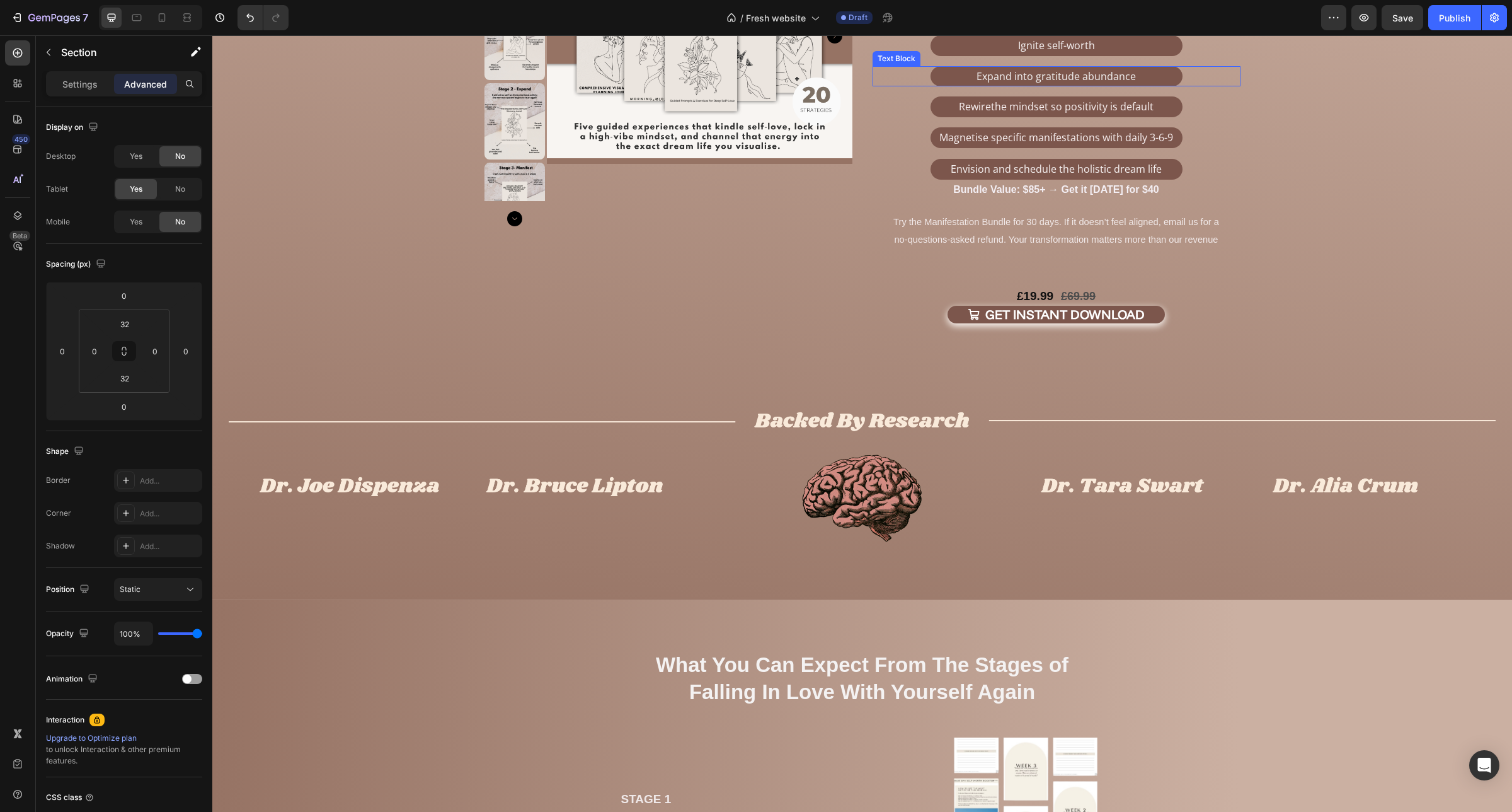
scroll to position [473, 0]
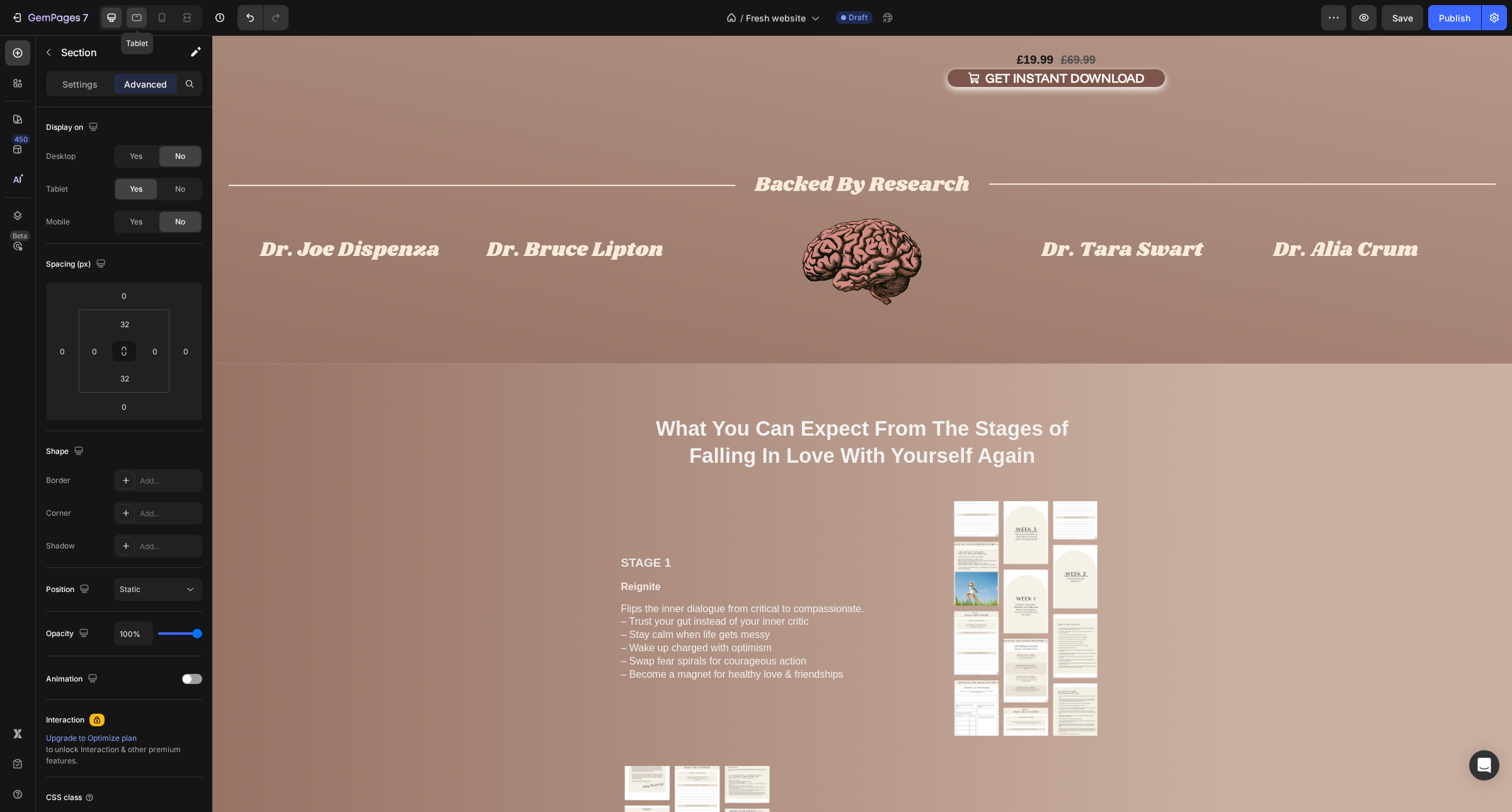
click at [139, 20] on icon at bounding box center [137, 18] width 12 height 12
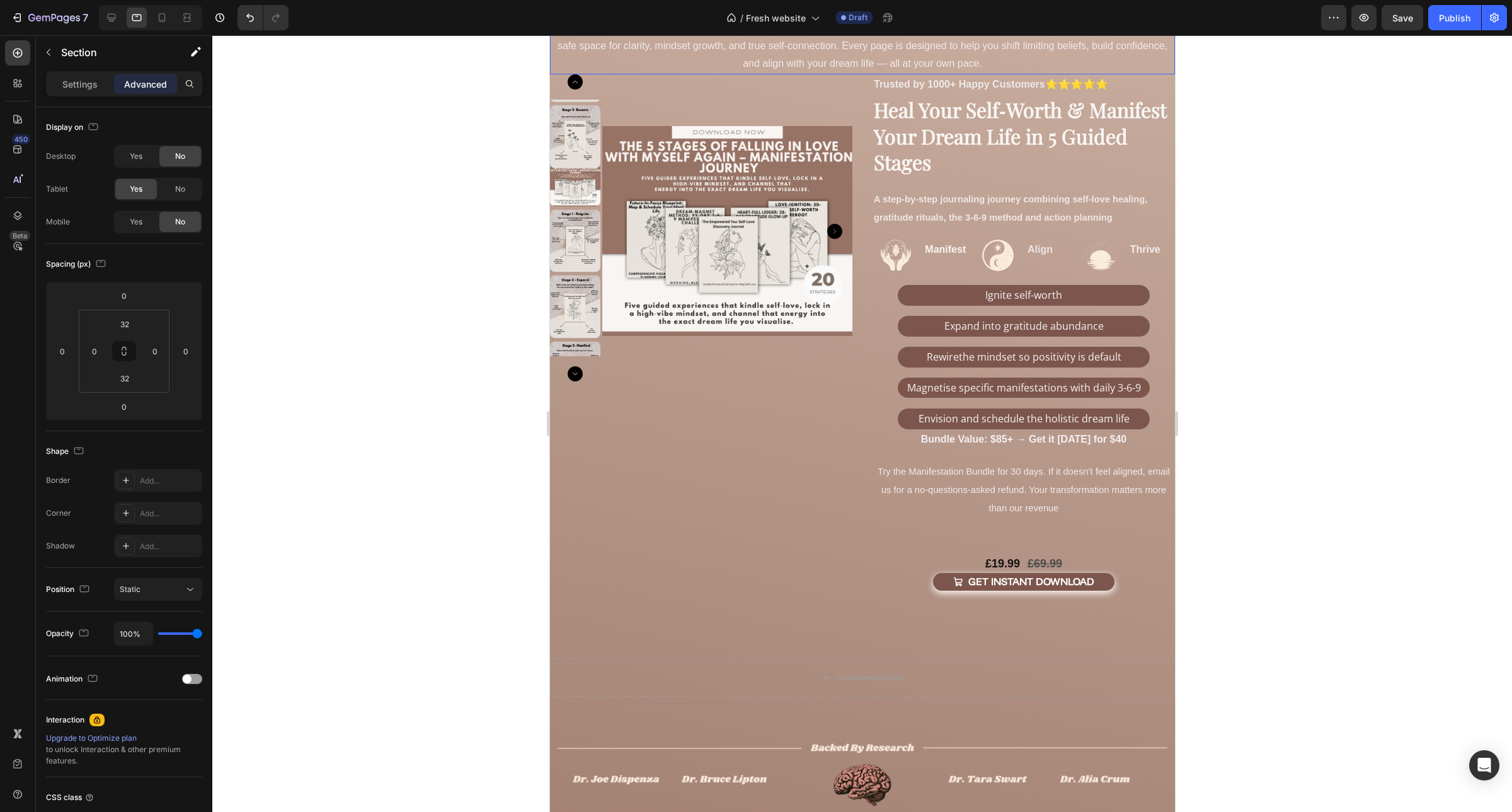
scroll to position [1103, 0]
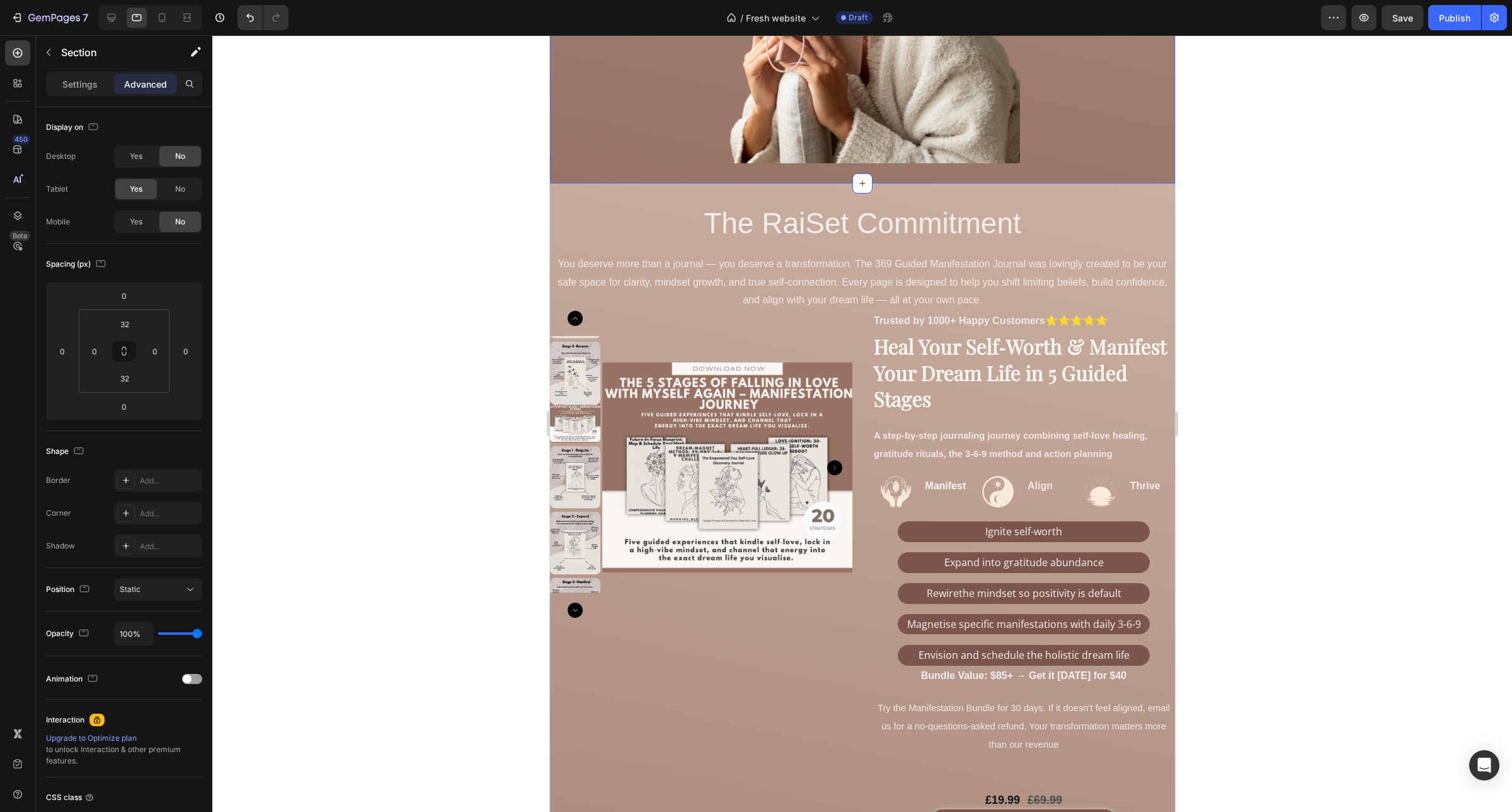
click at [629, 188] on div "Product Images Trusted by 1000+ Happy Customers ⭐⭐⭐⭐⭐ Text Block Image Manifest…" at bounding box center [861, 796] width 625 height 1225
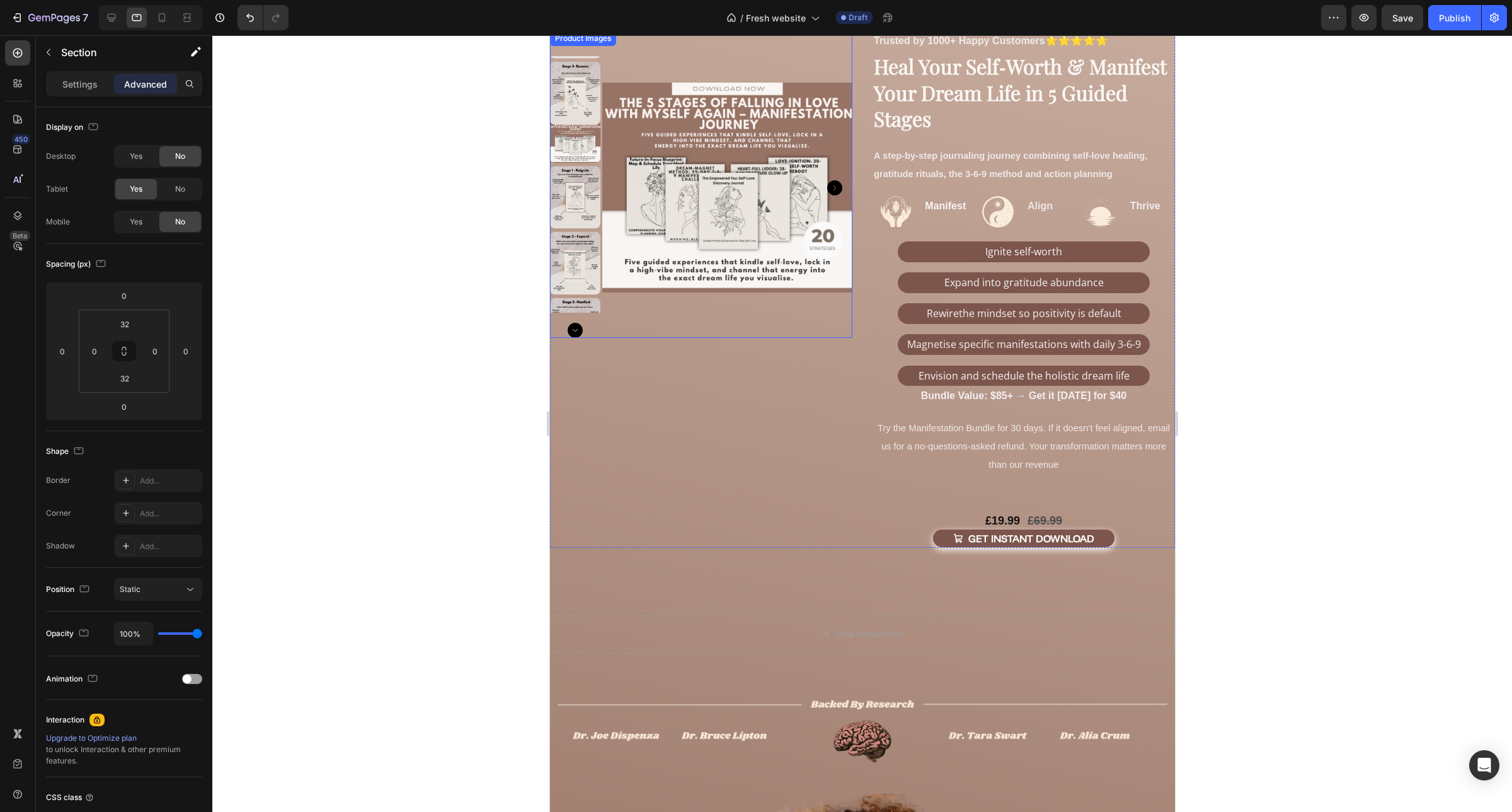
scroll to position [0, 0]
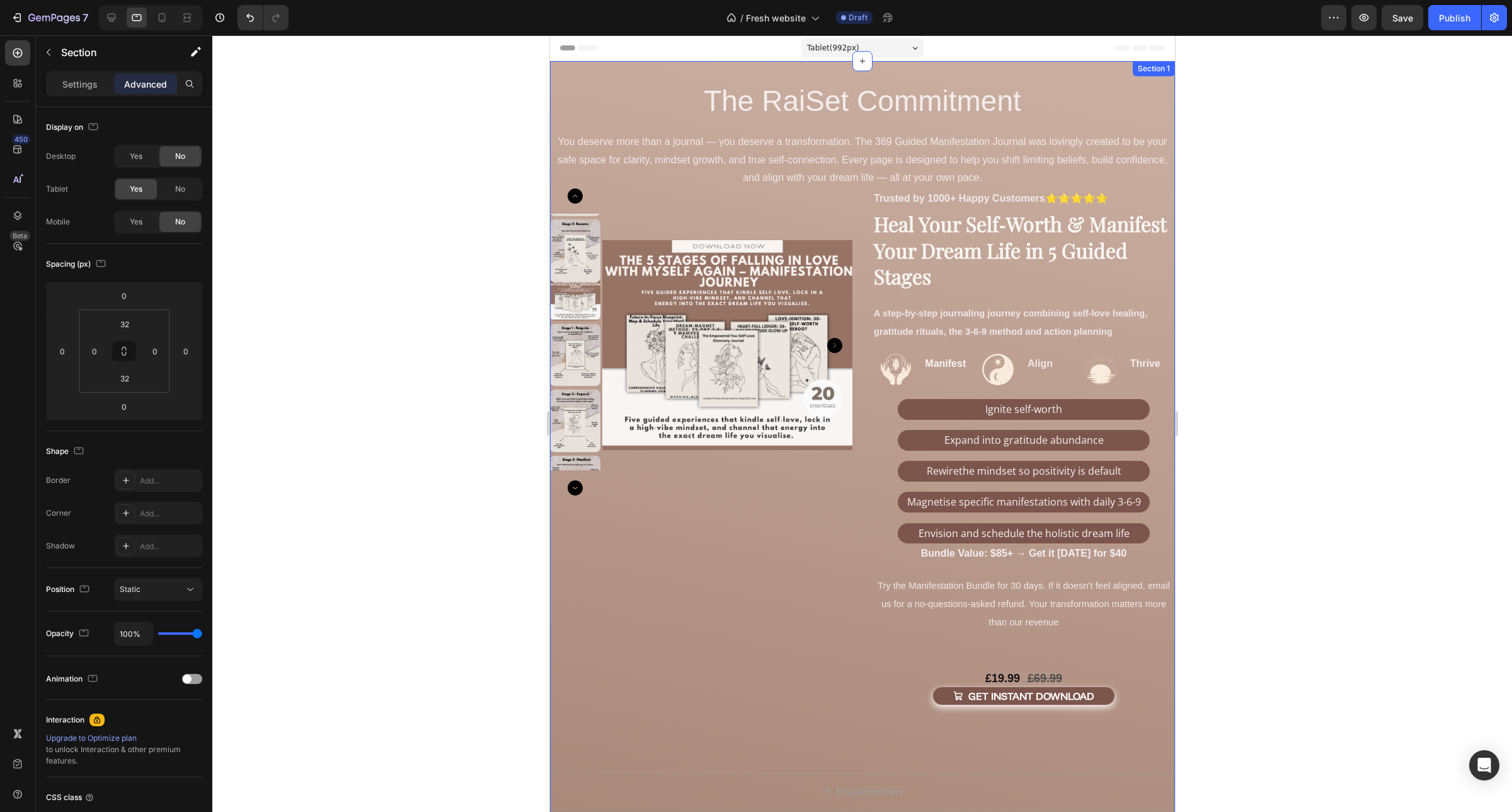
click at [652, 67] on div "Product Images Trusted by 1000+ Happy Customers ⭐⭐⭐⭐⭐ Text Block Image Manifest…" at bounding box center [861, 674] width 625 height 1225
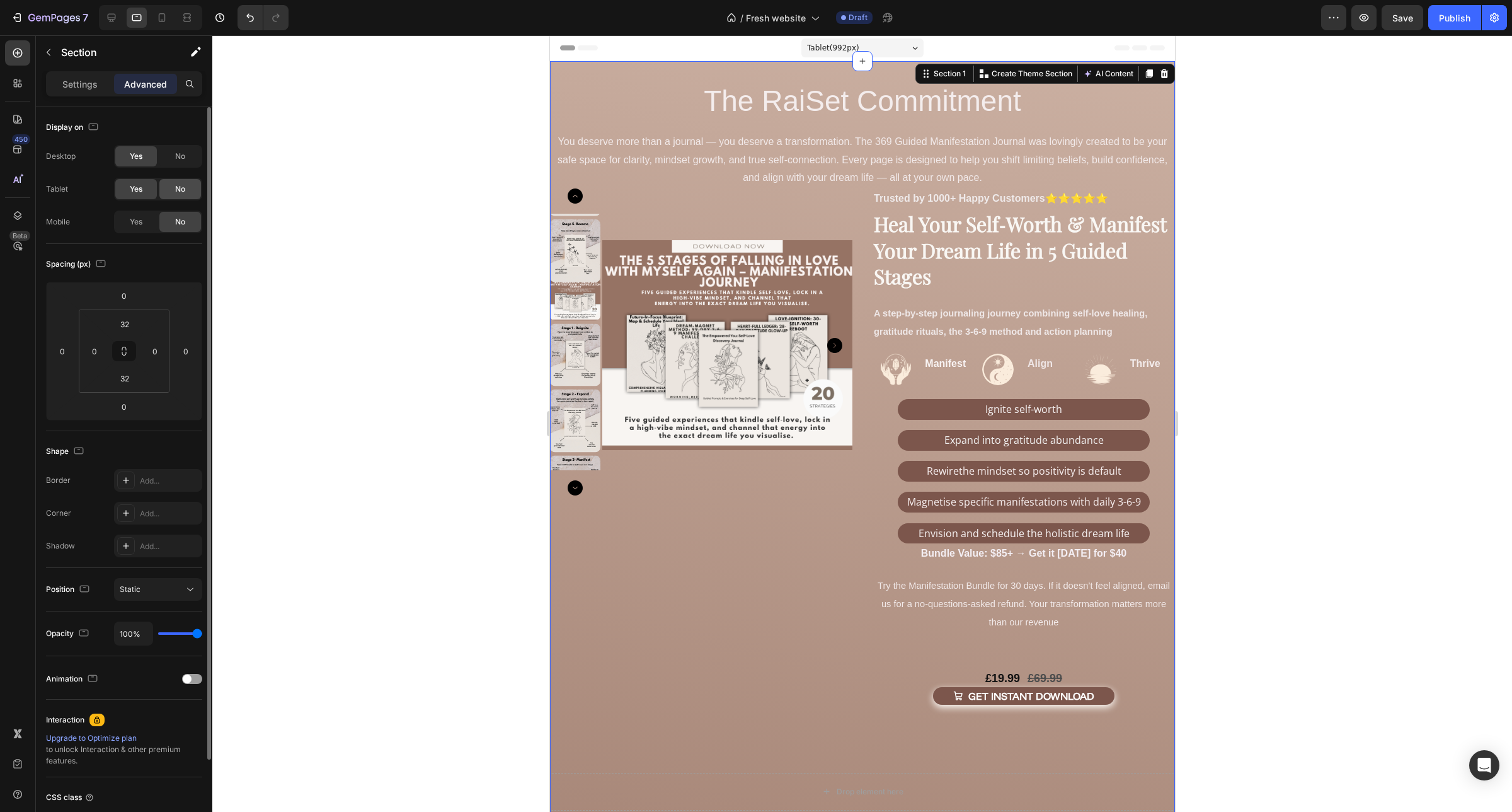
click at [180, 191] on span "No" at bounding box center [180, 189] width 10 height 12
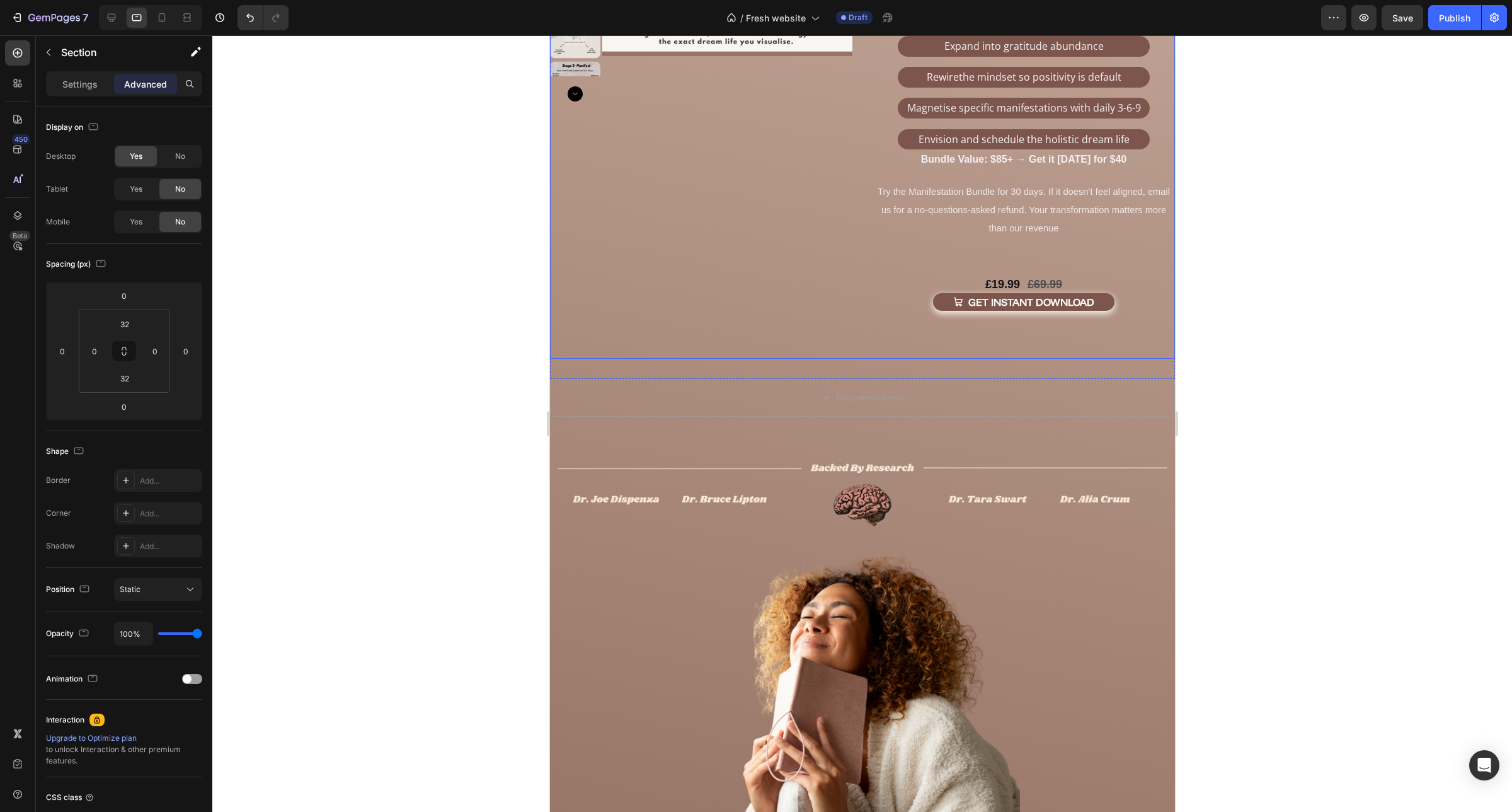
scroll to position [315, 0]
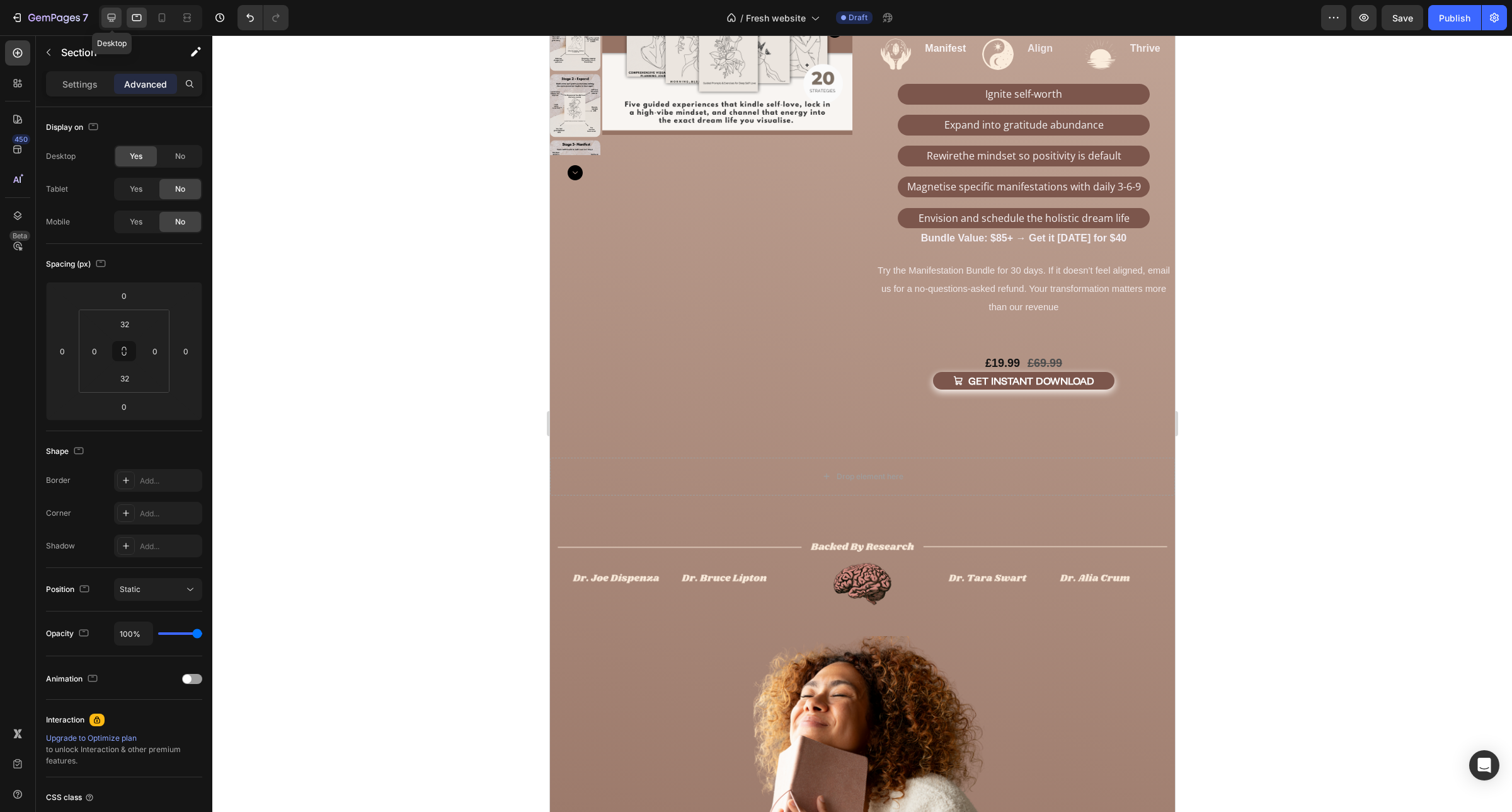
click at [111, 12] on icon at bounding box center [111, 18] width 12 height 12
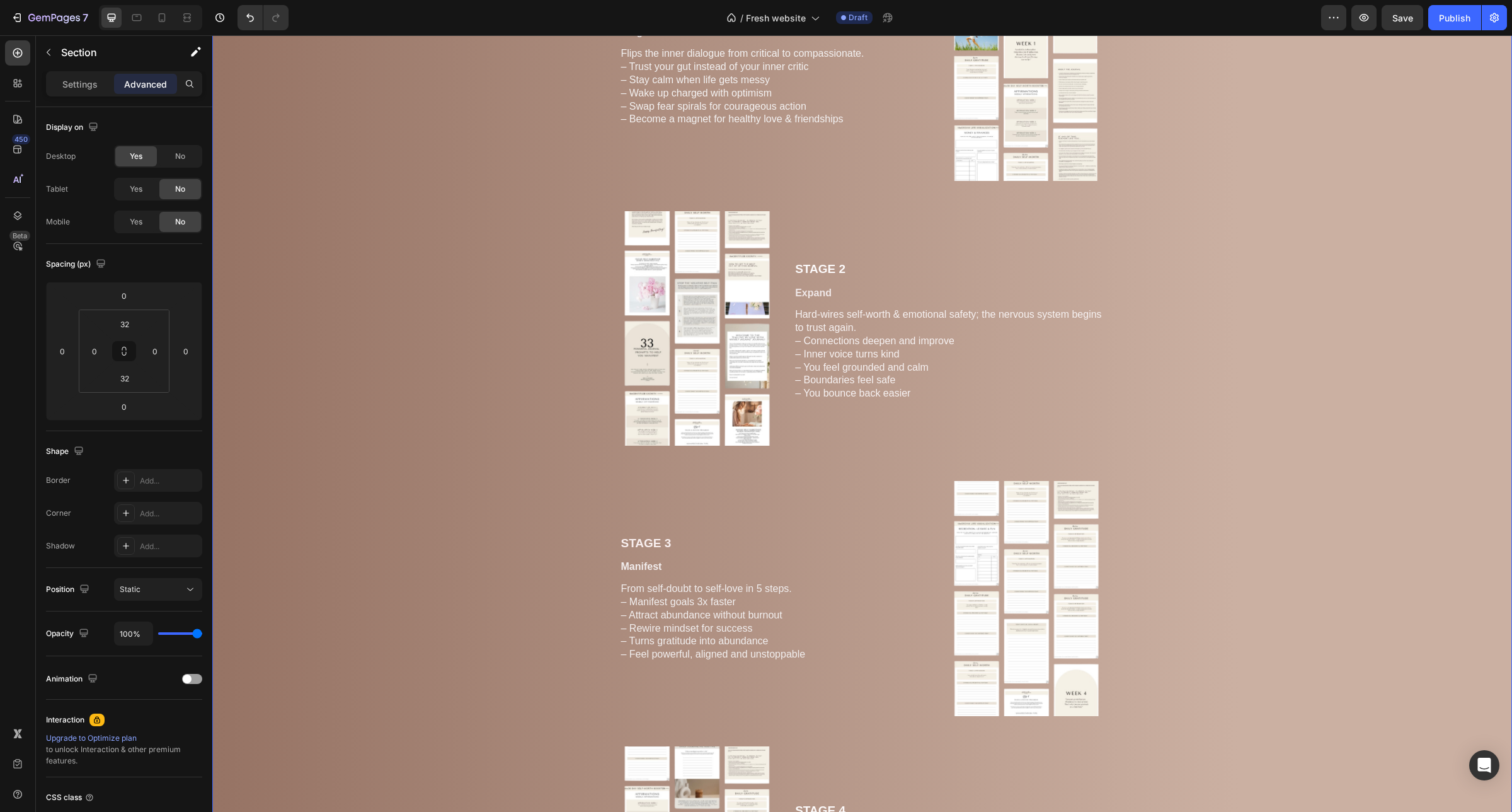
scroll to position [473, 0]
